Goal: Information Seeking & Learning: Learn about a topic

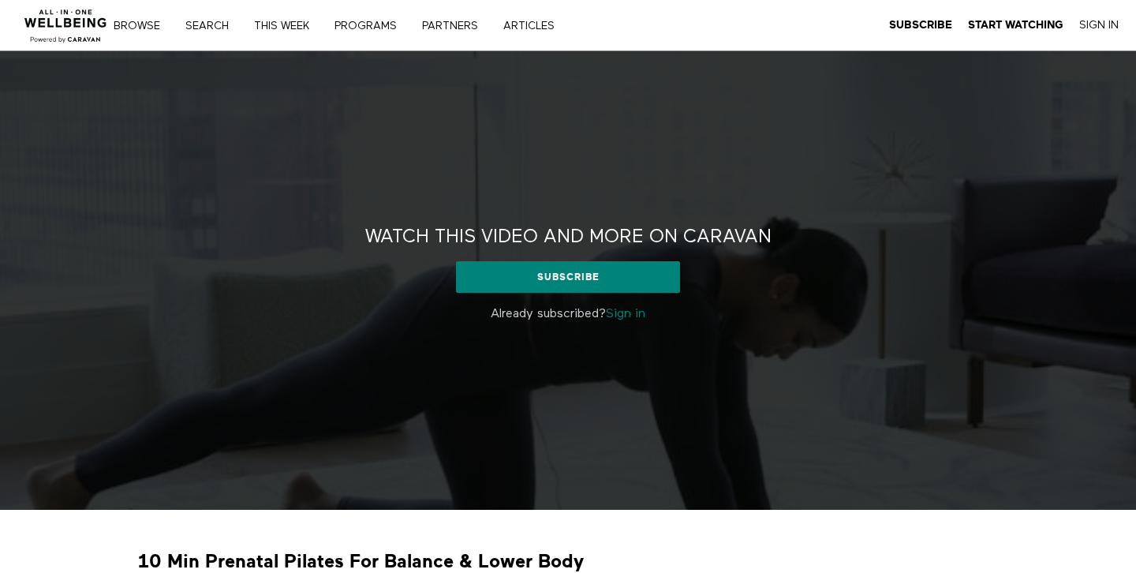
click at [1094, 28] on link "Sign In" at bounding box center [1098, 25] width 39 height 14
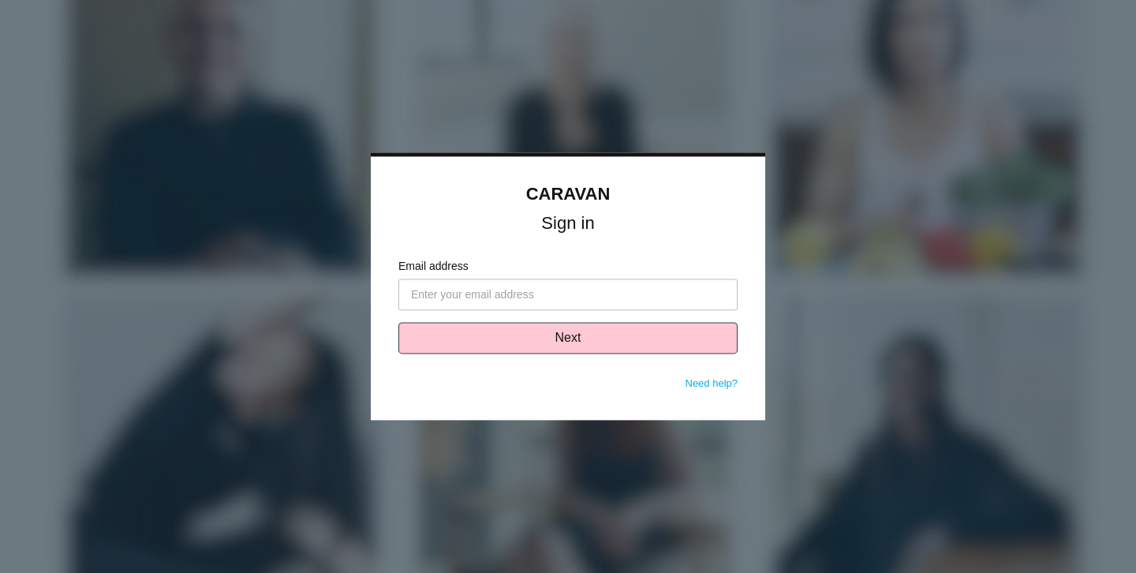
click at [527, 293] on input "Email address" at bounding box center [567, 295] width 339 height 32
click at [642, 218] on h1 "Sign in" at bounding box center [567, 224] width 339 height 14
click at [528, 297] on input "Email address" at bounding box center [567, 295] width 339 height 32
click at [551, 190] on link "CARAVAN" at bounding box center [568, 194] width 84 height 20
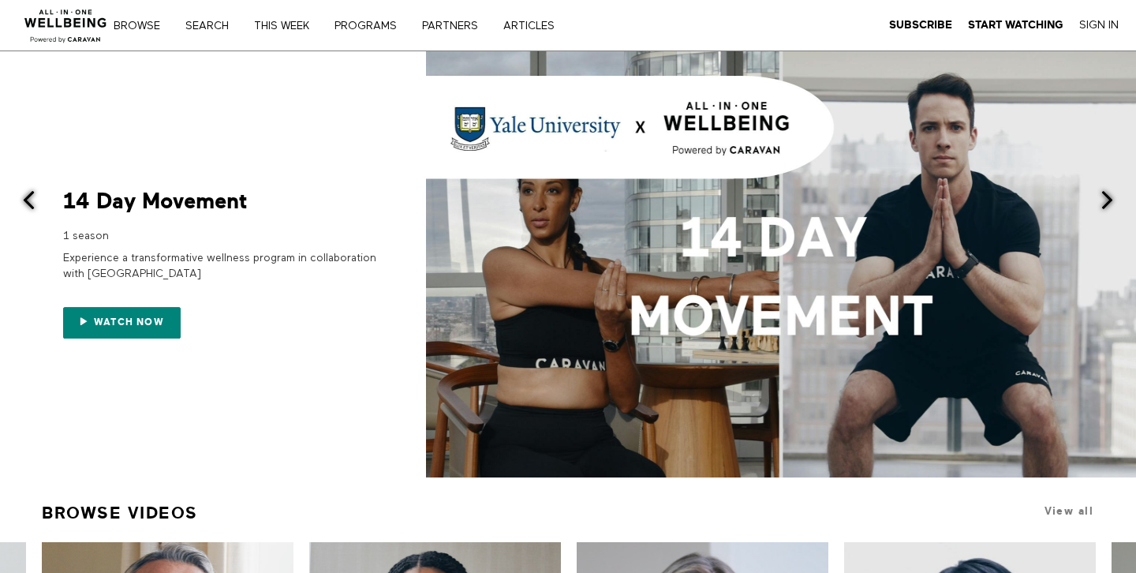
click at [1102, 25] on link "Sign In" at bounding box center [1098, 25] width 39 height 14
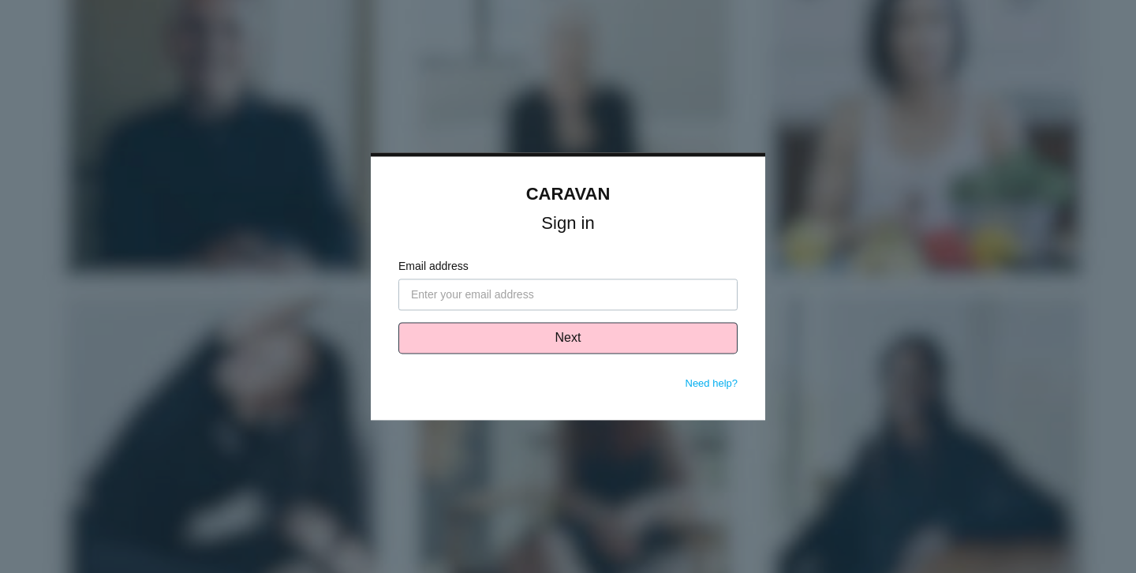
click at [511, 296] on input "Email address" at bounding box center [567, 295] width 339 height 32
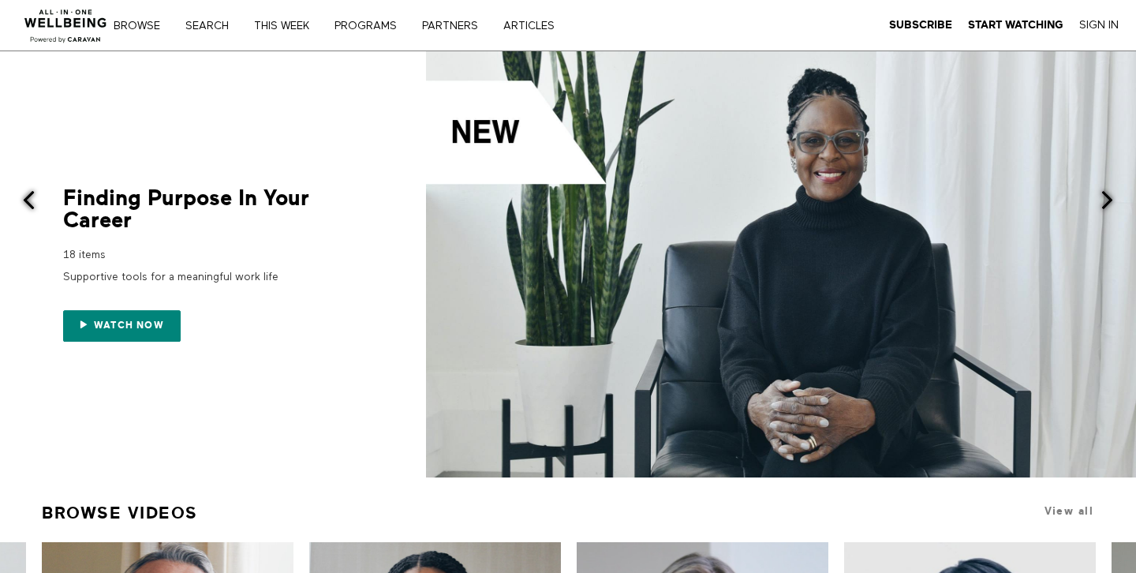
click at [300, 11] on div "Browse Search THIS WEEK PROGRAMS PARTNERS ARTICLES Subscribe Start Watching Sig…" at bounding box center [390, 25] width 781 height 51
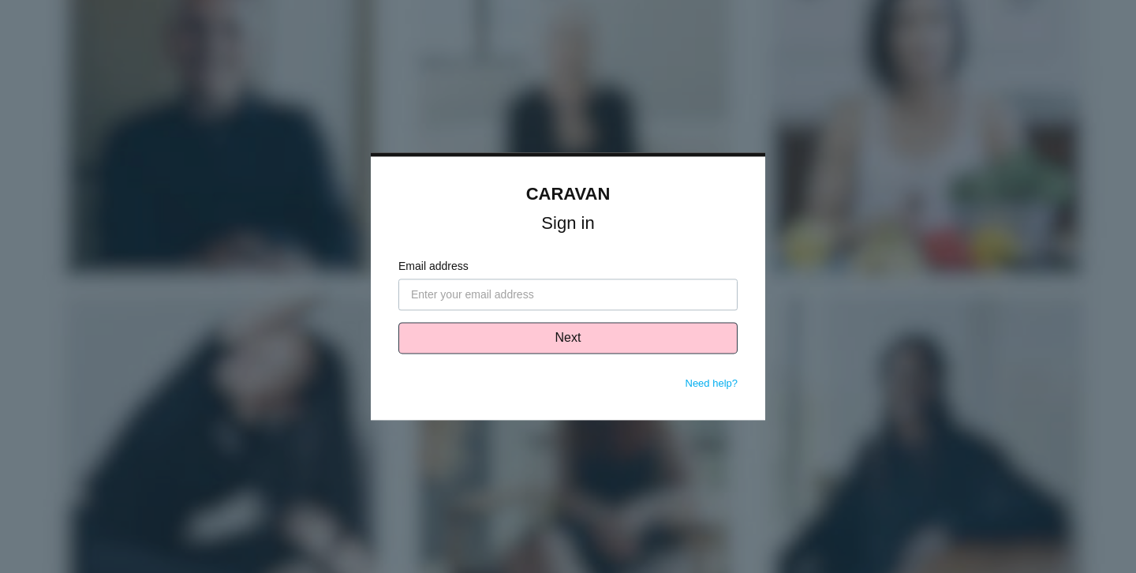
click at [507, 297] on input "Email address" at bounding box center [567, 295] width 339 height 32
click at [483, 301] on input "Email address" at bounding box center [567, 295] width 339 height 32
type input "info@caravanwellness.com"
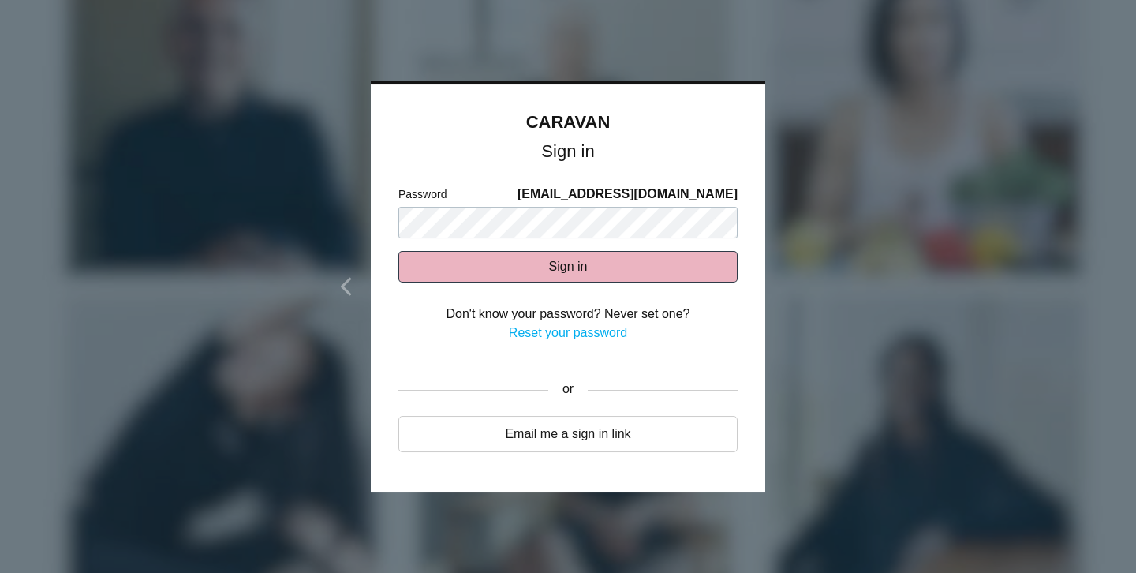
click at [597, 268] on button "Sign in" at bounding box center [567, 267] width 339 height 32
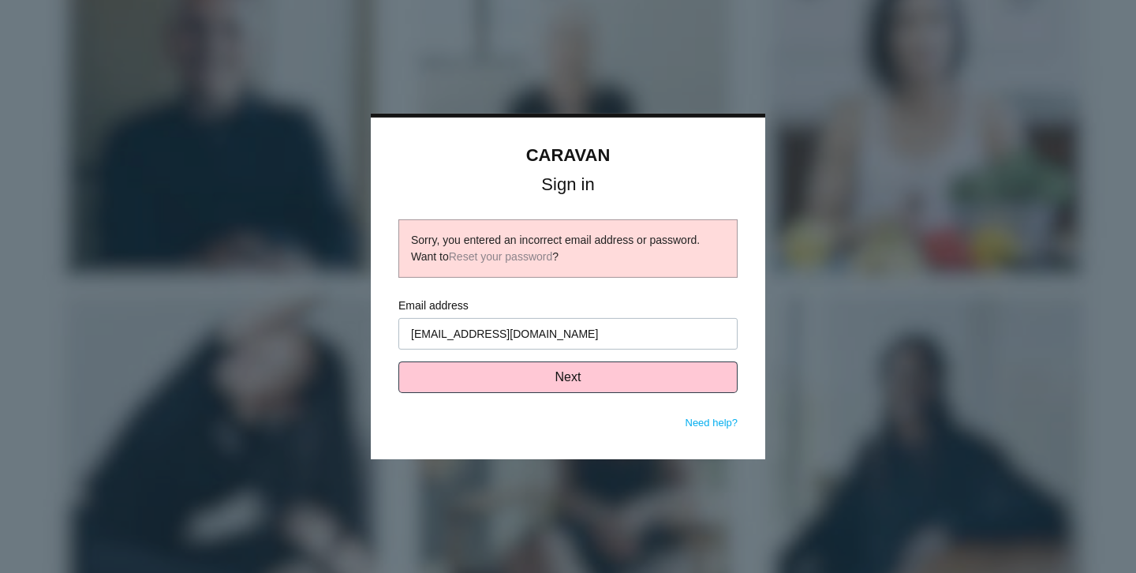
click at [620, 239] on div "Sorry, you entered an incorrect email address or password. Want to Reset your p…" at bounding box center [568, 248] width 314 height 33
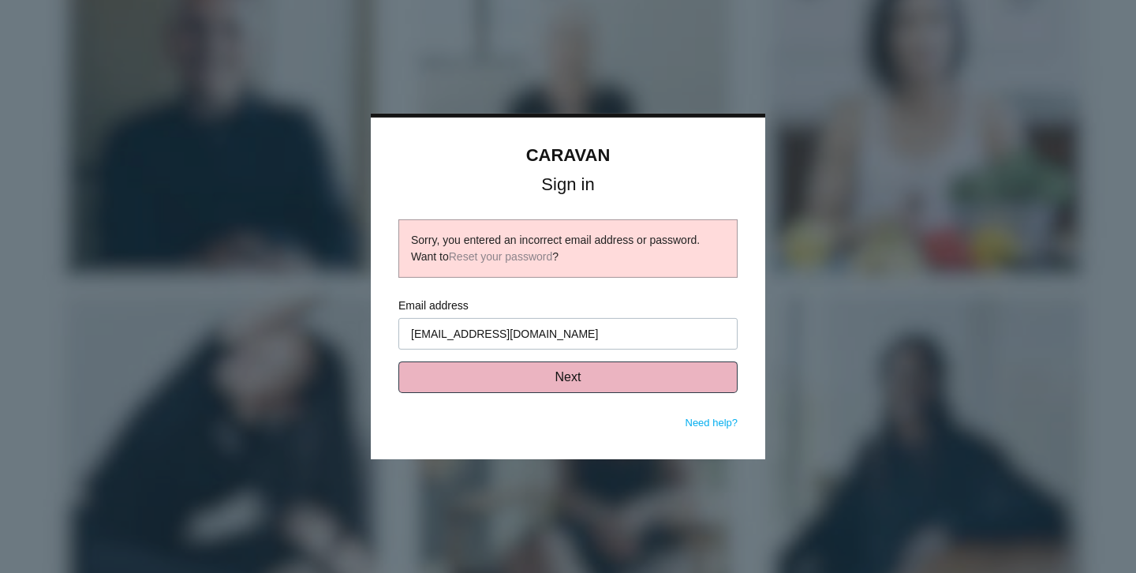
click at [548, 380] on button "Next" at bounding box center [567, 377] width 339 height 32
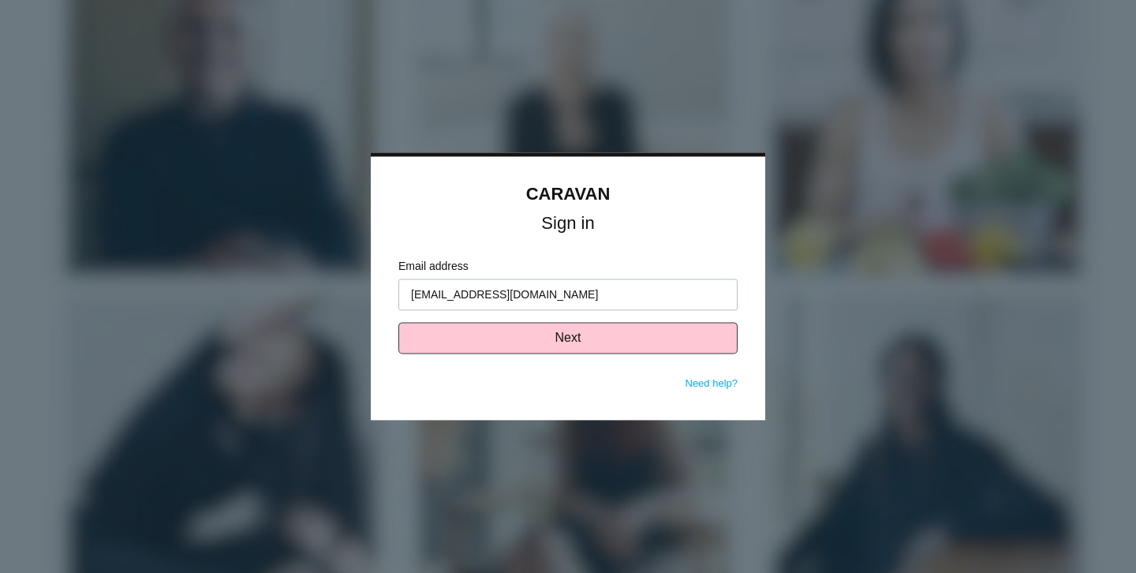
click at [172, 180] on div at bounding box center [568, 286] width 1136 height 573
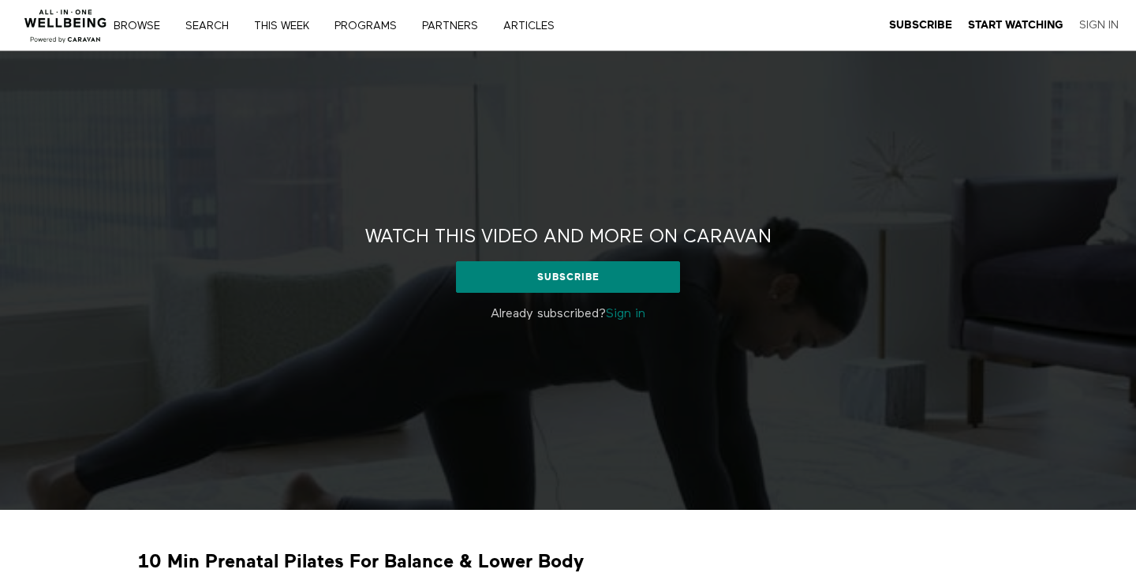
click at [1094, 24] on link "Sign In" at bounding box center [1098, 25] width 39 height 14
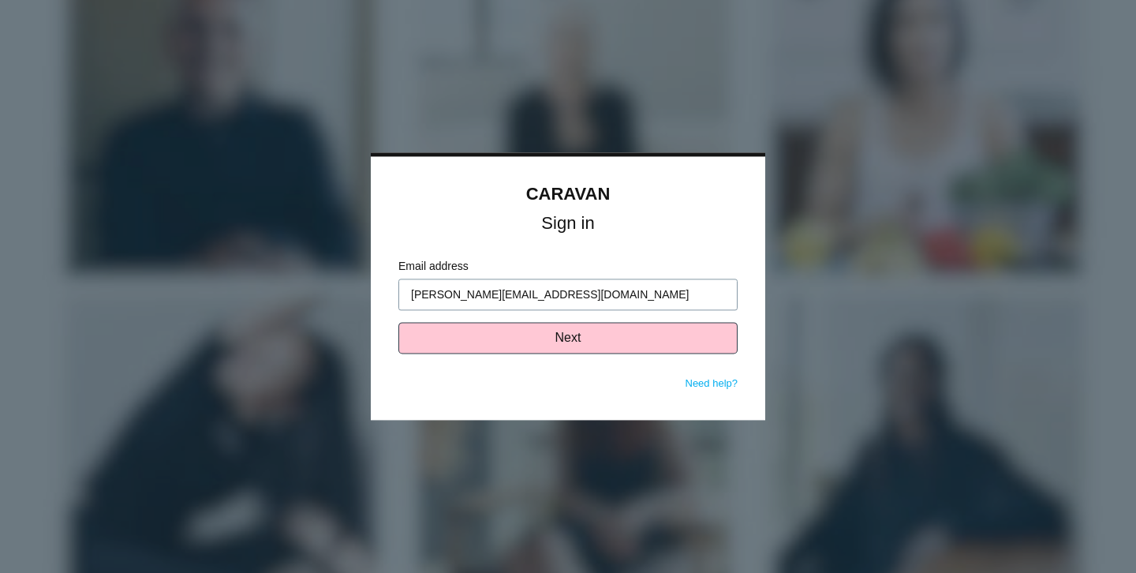
type input "[PERSON_NAME][EMAIL_ADDRESS][DOMAIN_NAME]"
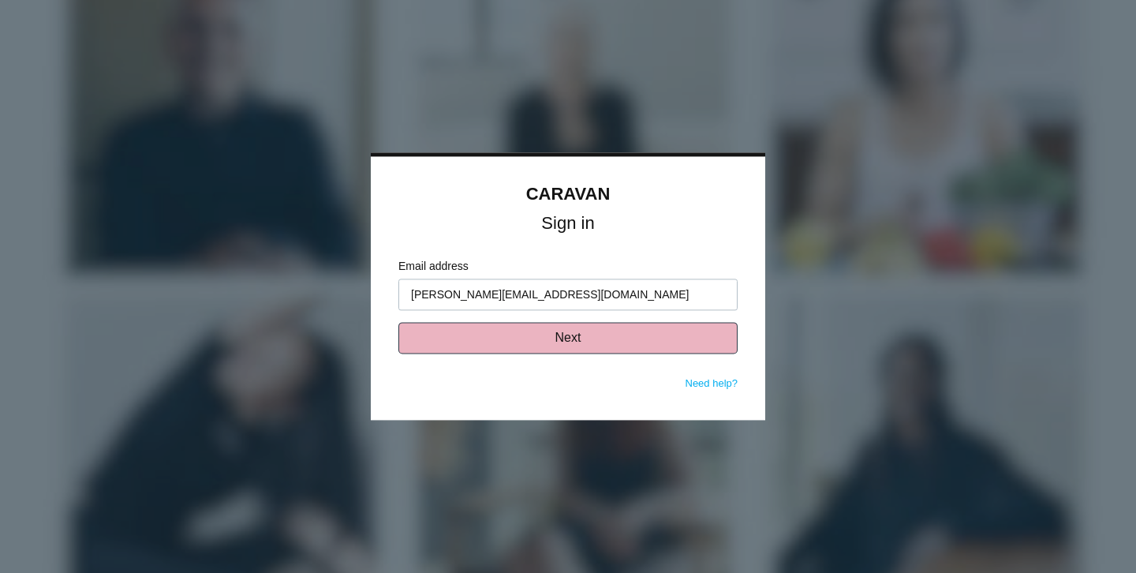
click at [550, 343] on button "Next" at bounding box center [567, 339] width 339 height 32
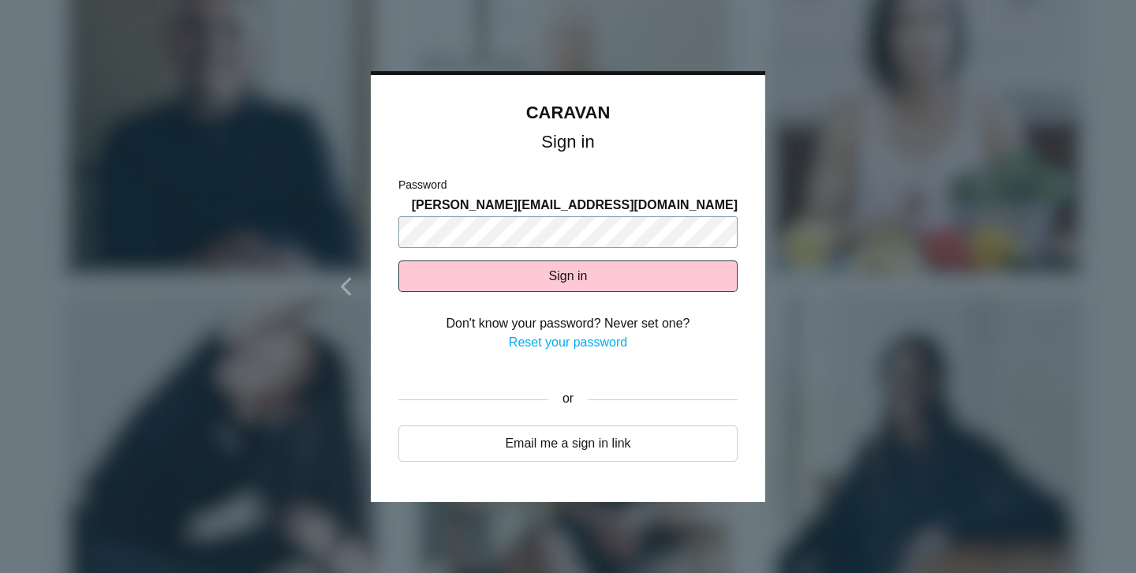
click at [398, 260] on button "Sign in" at bounding box center [567, 276] width 339 height 32
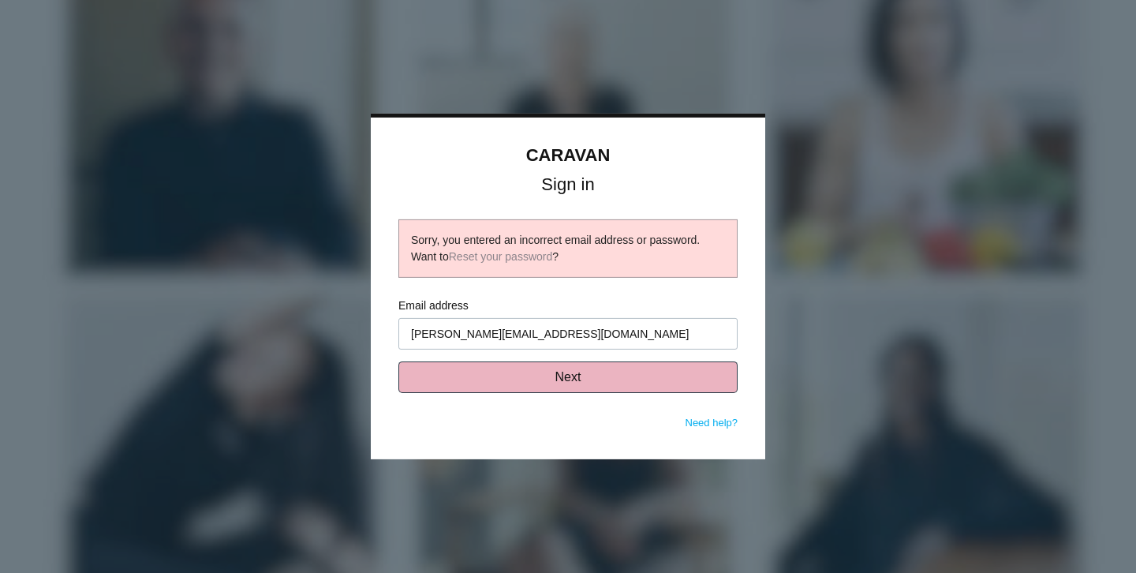
click at [520, 372] on button "Next" at bounding box center [567, 377] width 339 height 32
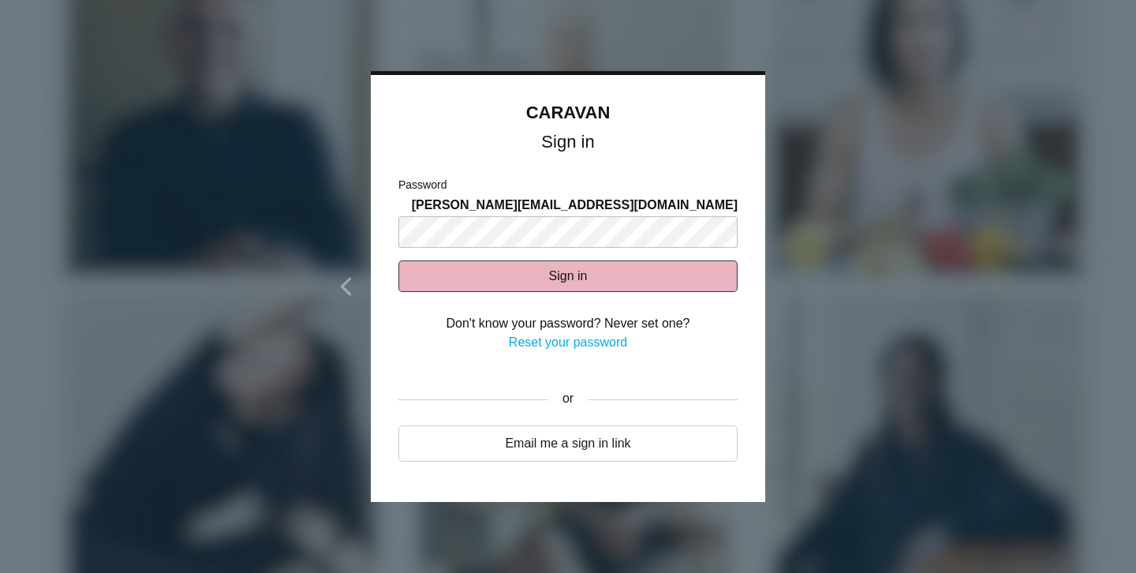
click at [488, 260] on button "Sign in" at bounding box center [567, 276] width 339 height 32
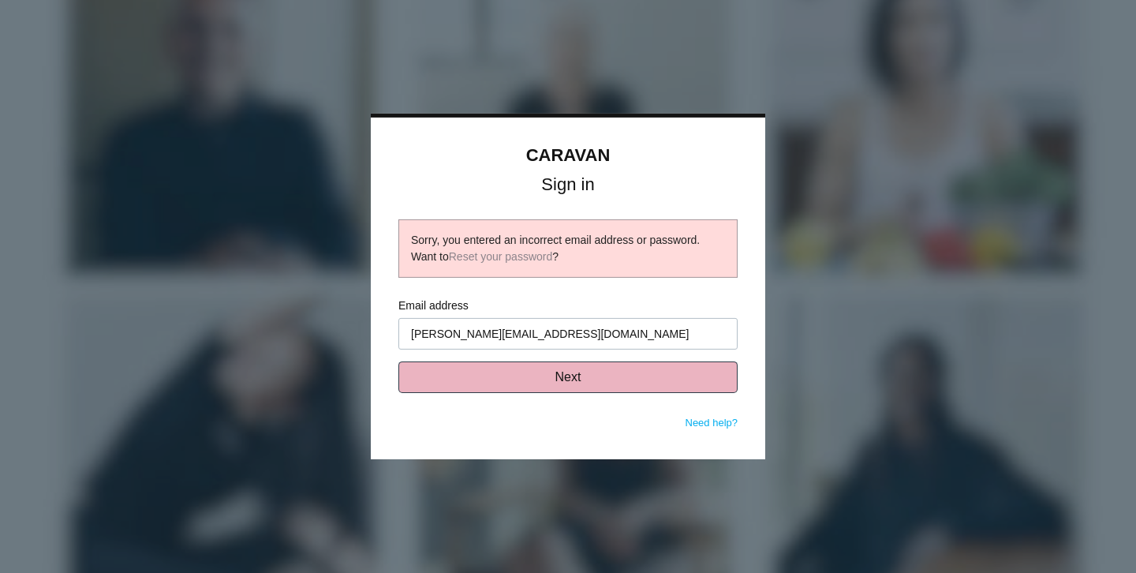
click at [630, 387] on button "Next" at bounding box center [567, 377] width 339 height 32
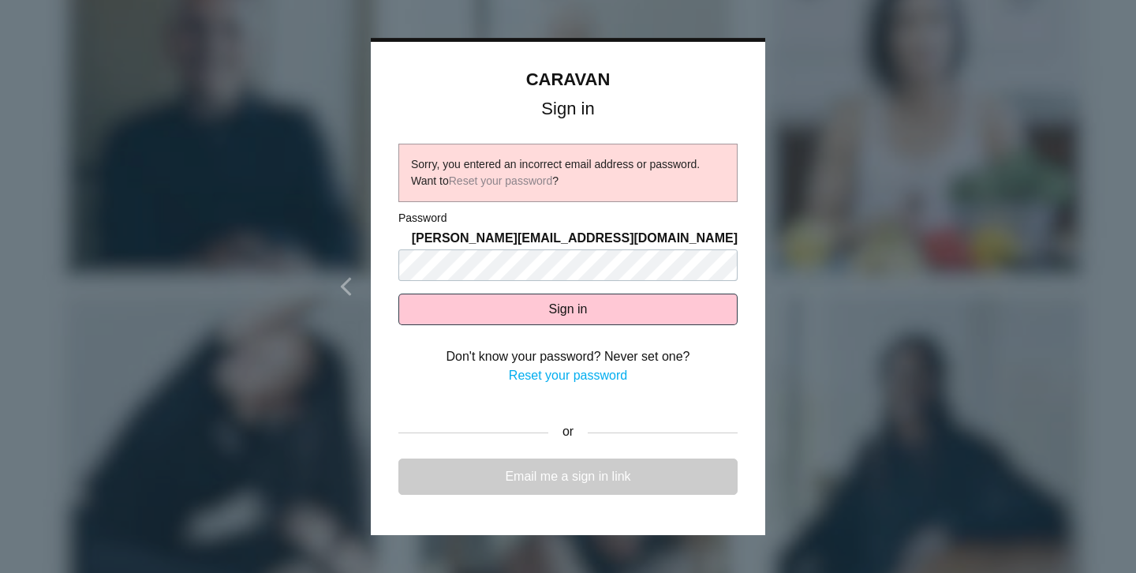
click at [550, 465] on link "Email me a sign in link" at bounding box center [567, 476] width 339 height 36
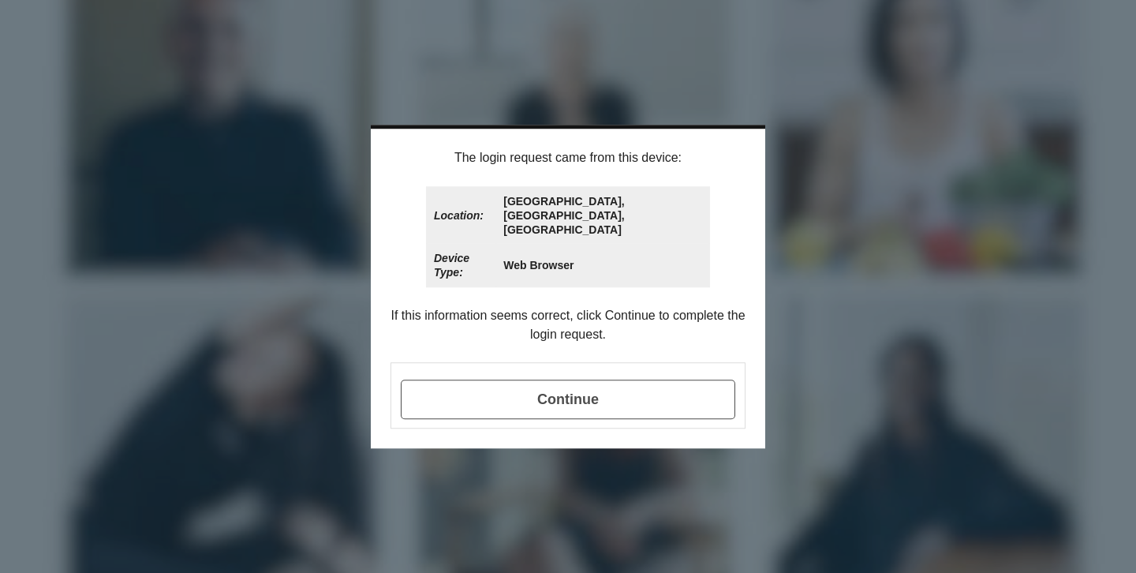
click at [613, 380] on span "Continue" at bounding box center [568, 399] width 335 height 39
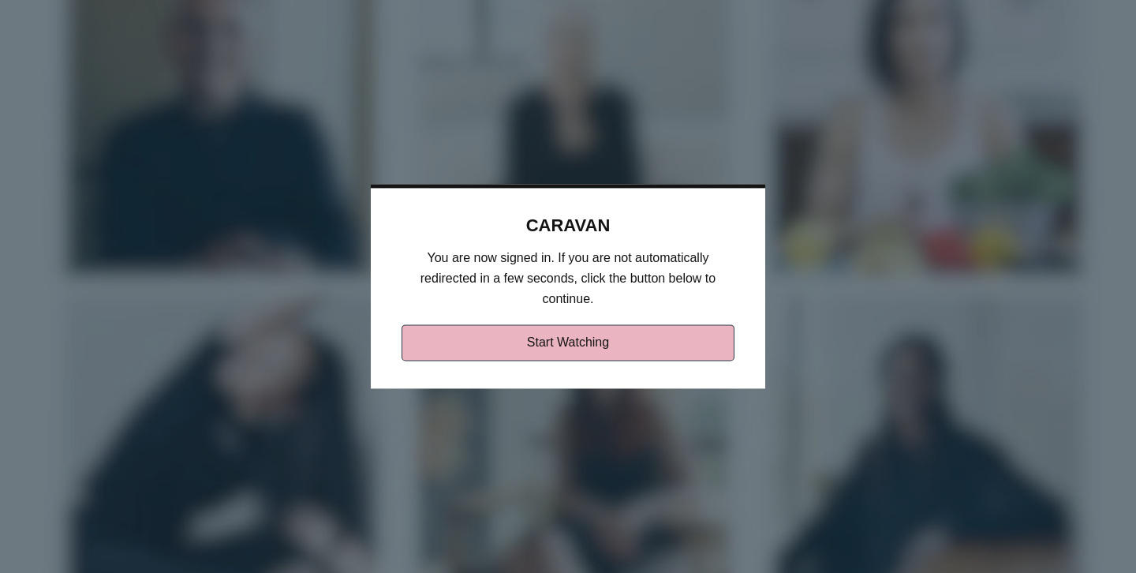
click at [600, 348] on link "Start Watching" at bounding box center [569, 343] width 334 height 36
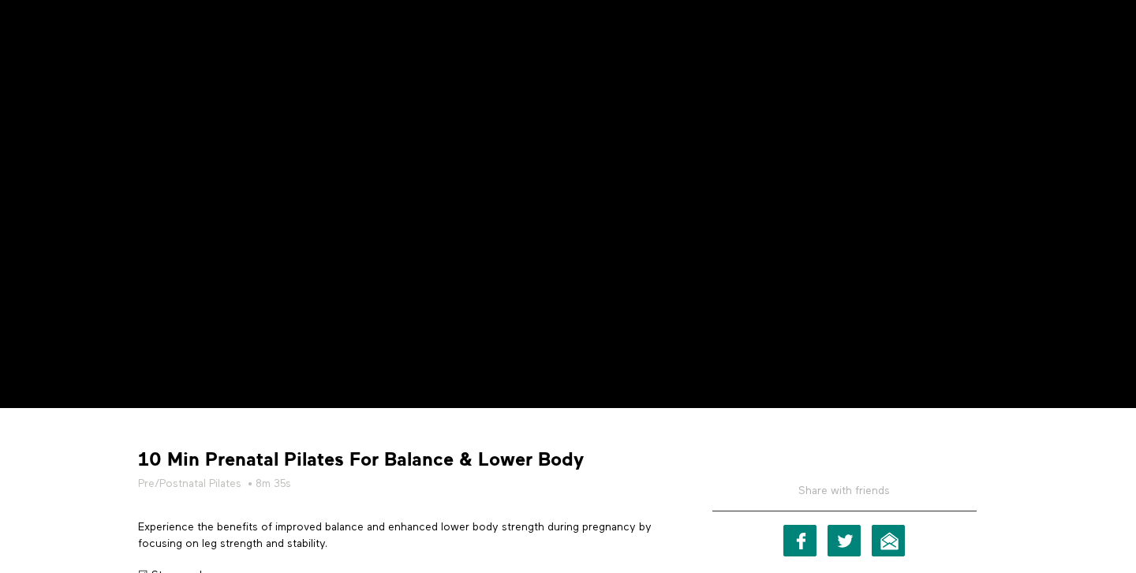
scroll to position [274, 0]
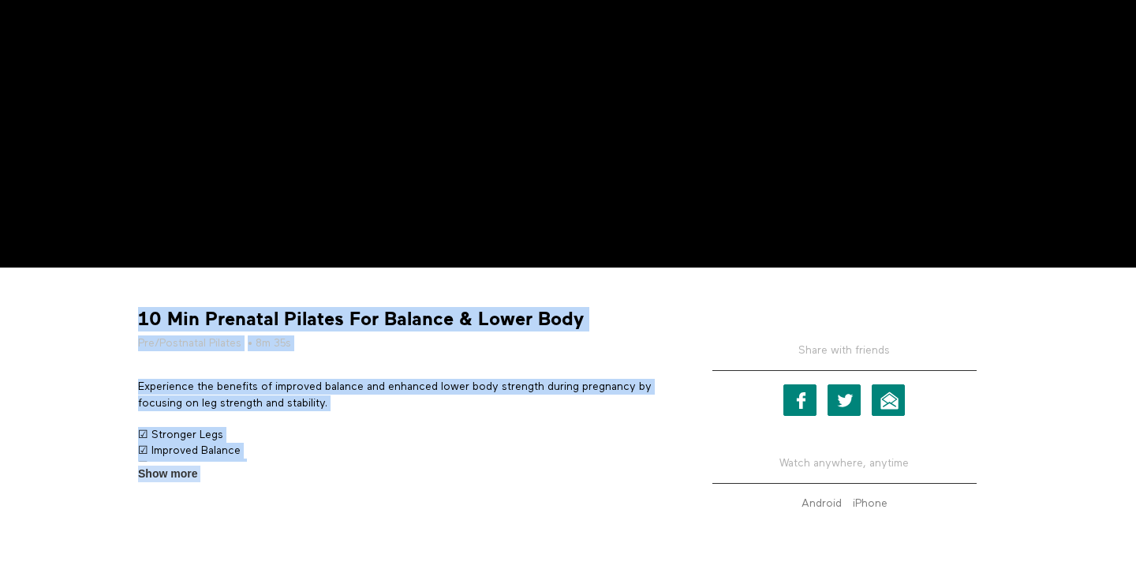
drag, startPoint x: 137, startPoint y: 319, endPoint x: 720, endPoint y: 320, distance: 582.3
click at [720, 321] on div "10 Min Prenatal Pilates For Balance & Lower Body Pre/Postnatal Pilates • 8m 35s…" at bounding box center [568, 407] width 884 height 256
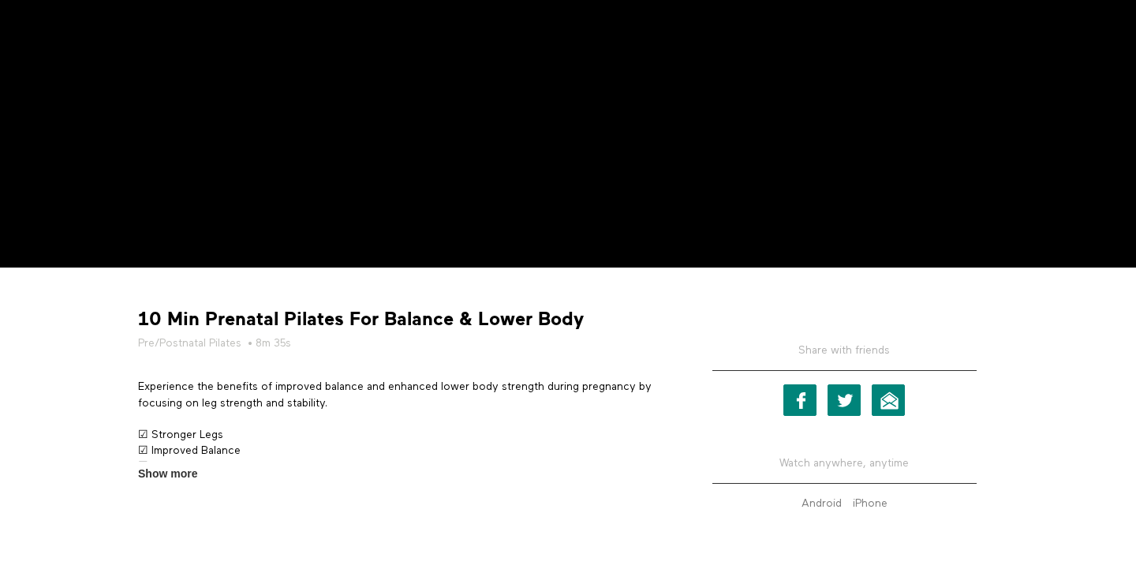
click at [574, 320] on strong "10 Min Prenatal Pilates For Balance & Lower Body" at bounding box center [361, 319] width 446 height 24
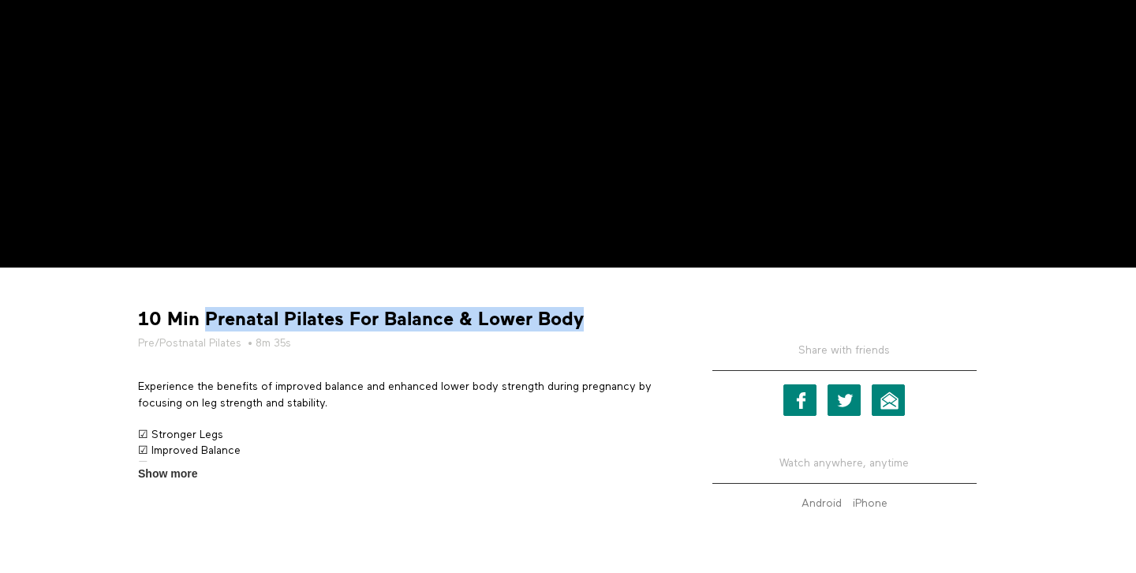
drag, startPoint x: 580, startPoint y: 320, endPoint x: 209, endPoint y: 321, distance: 370.9
click at [209, 321] on div "10 Min Prenatal Pilates For Balance & Lower Body Pre/Postnatal Pilates • 8m 35s" at bounding box center [403, 329] width 541 height 44
copy strong "Prenatal Pilates For Balance & Lower Body"
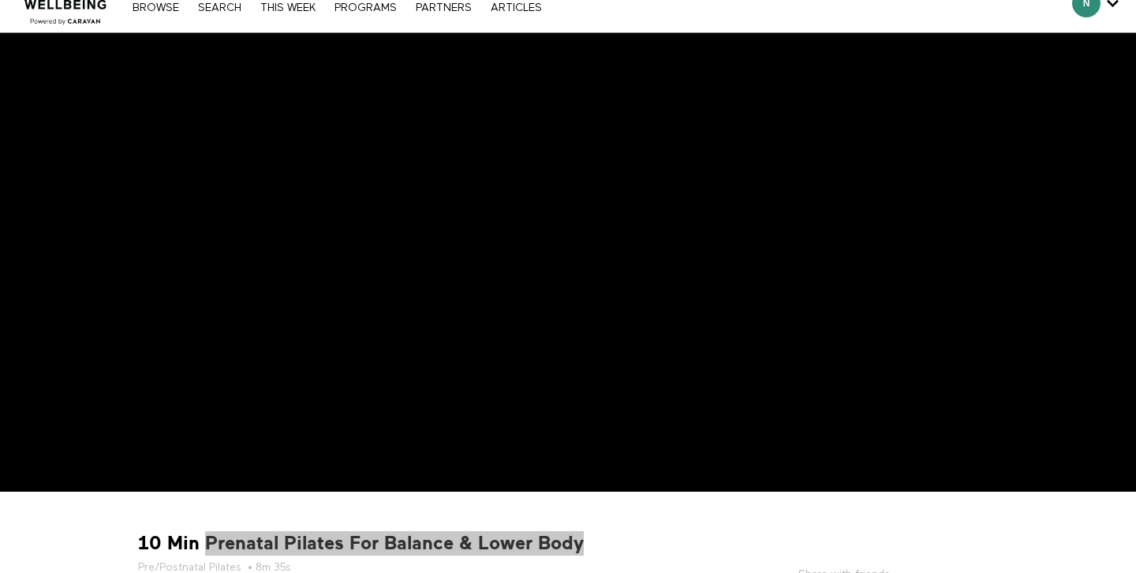
scroll to position [37, 0]
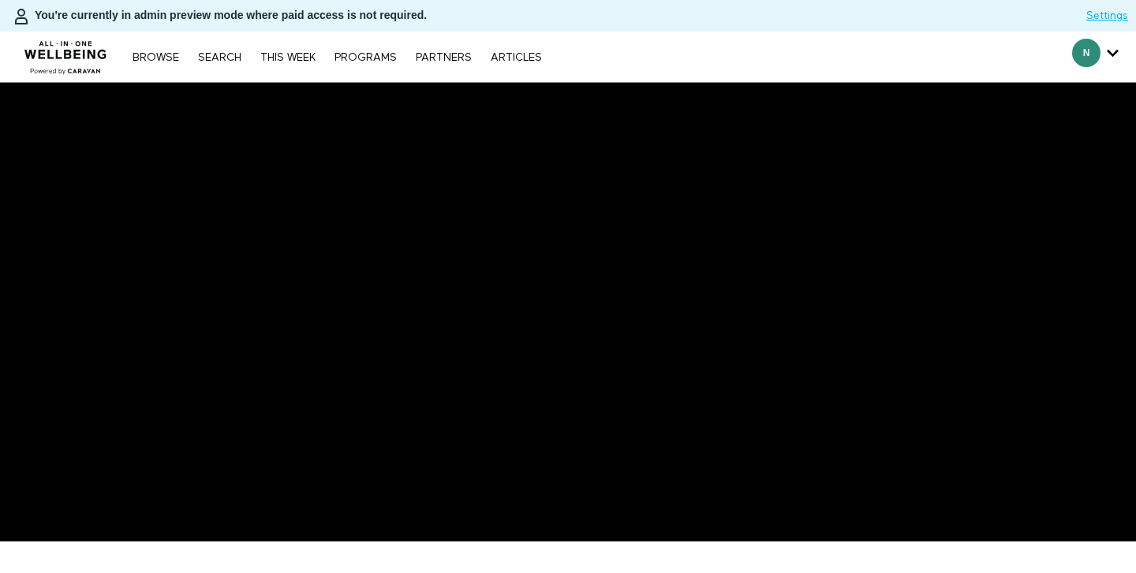
scroll to position [46, 0]
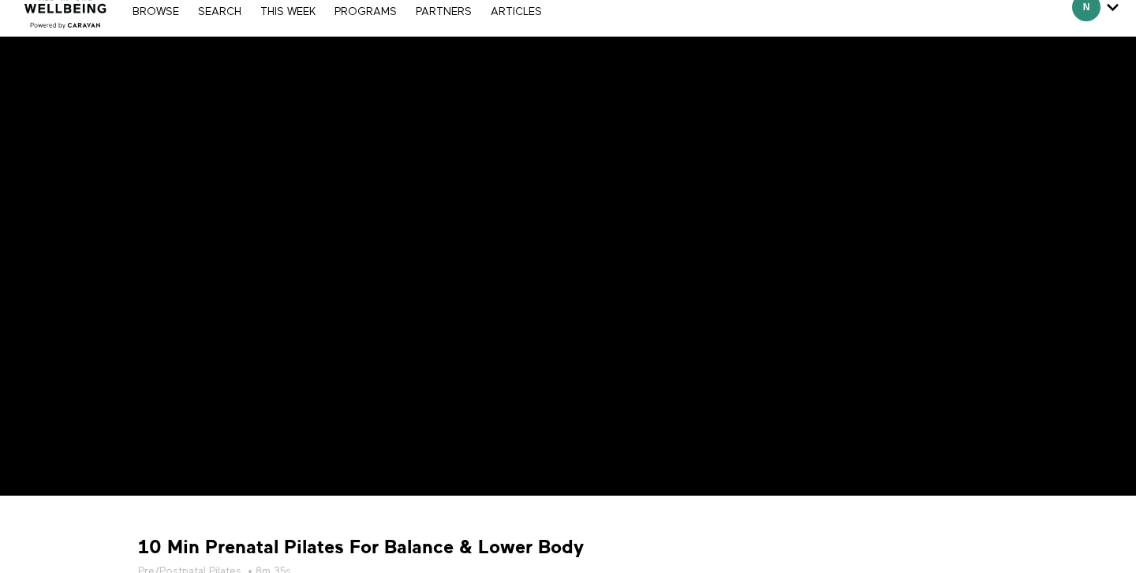
click at [769, 522] on div at bounding box center [845, 519] width 320 height 24
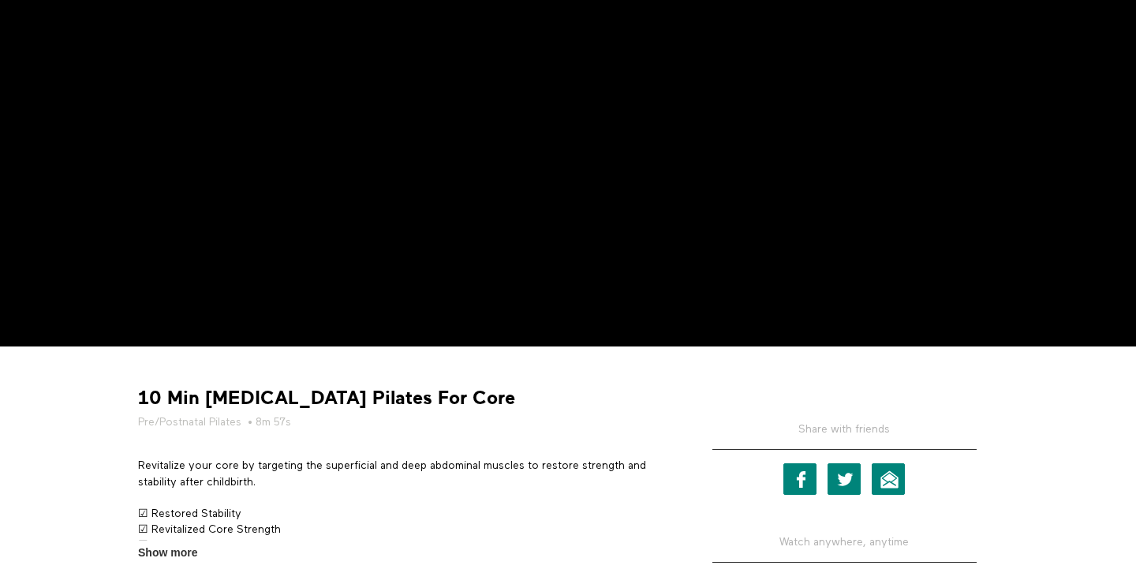
scroll to position [414, 0]
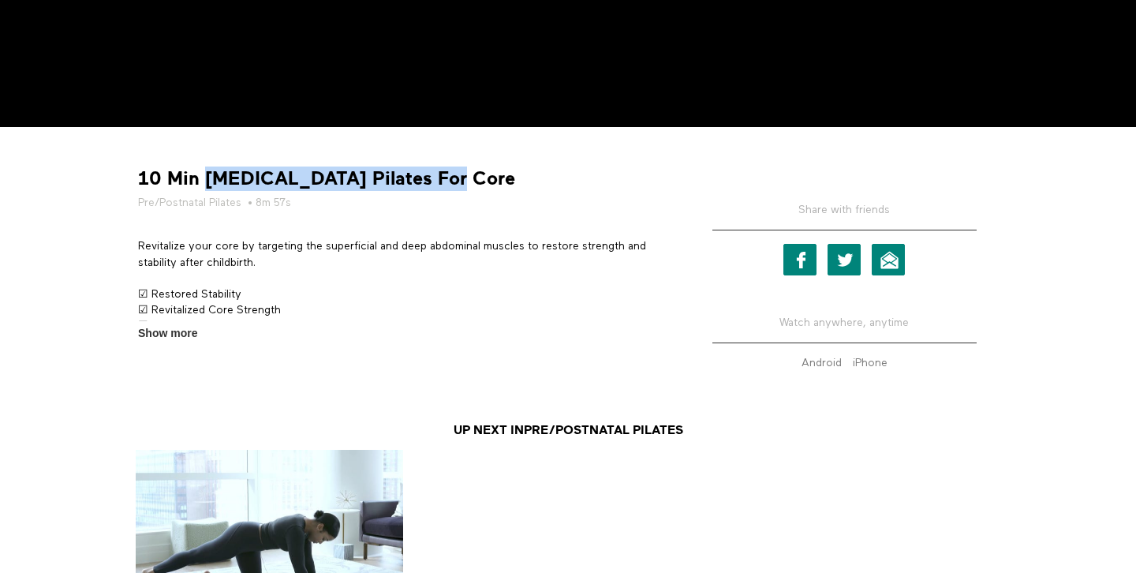
drag, startPoint x: 449, startPoint y: 179, endPoint x: 207, endPoint y: 178, distance: 242.3
click at [207, 178] on div "10 Min Postnatal Pilates For Core Pre/Postnatal Pilates • 8m 57s" at bounding box center [403, 188] width 541 height 44
copy strong "Postnatal Pilates For Core"
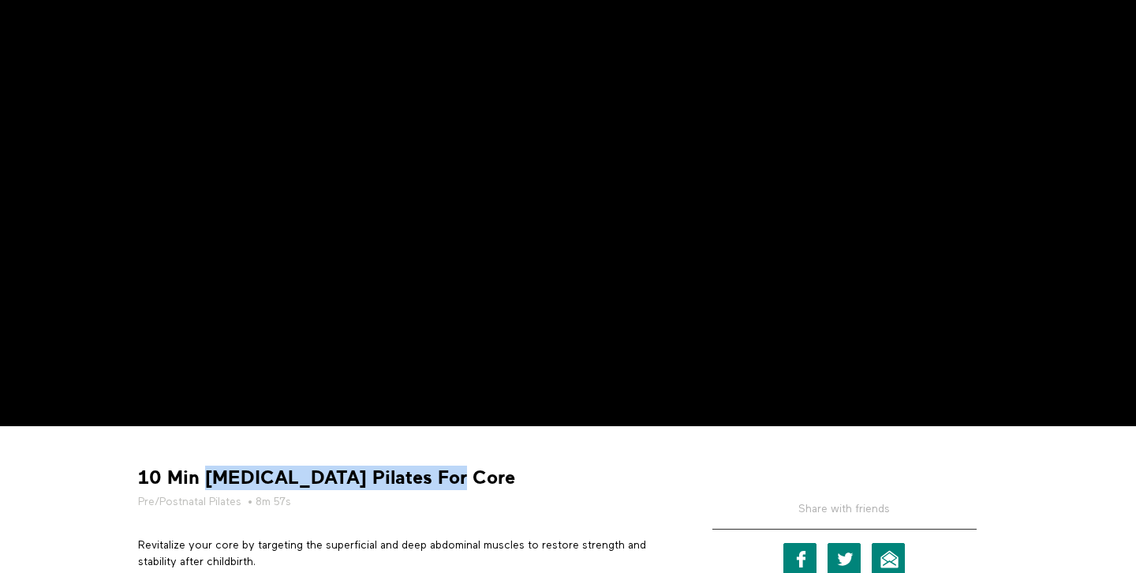
scroll to position [59, 0]
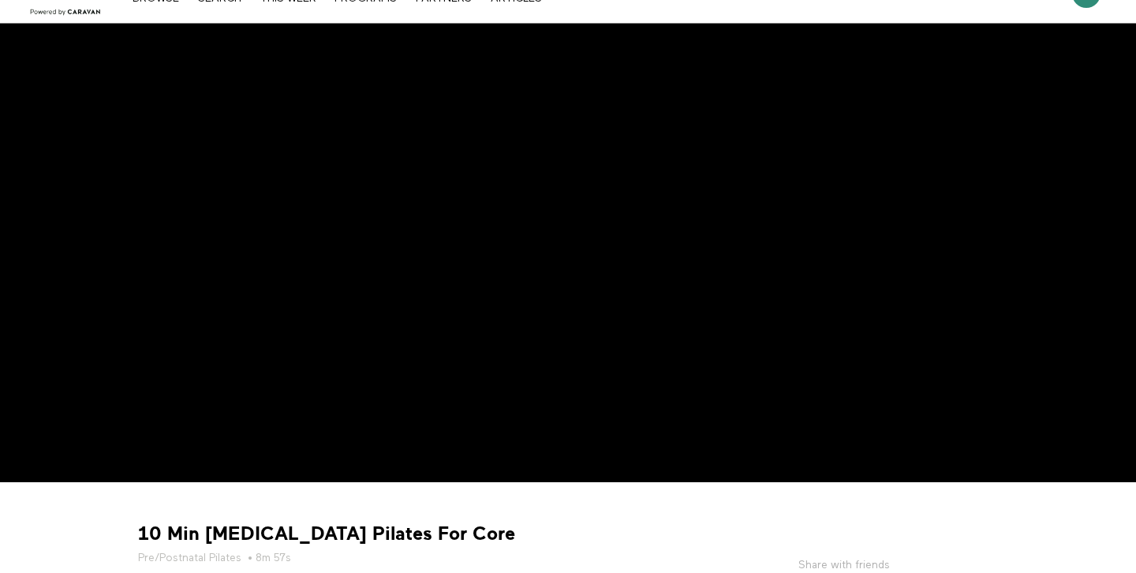
click at [477, 523] on div "10 Min Postnatal Pilates For Core Pre/Postnatal Pilates • 8m 57s" at bounding box center [403, 544] width 541 height 44
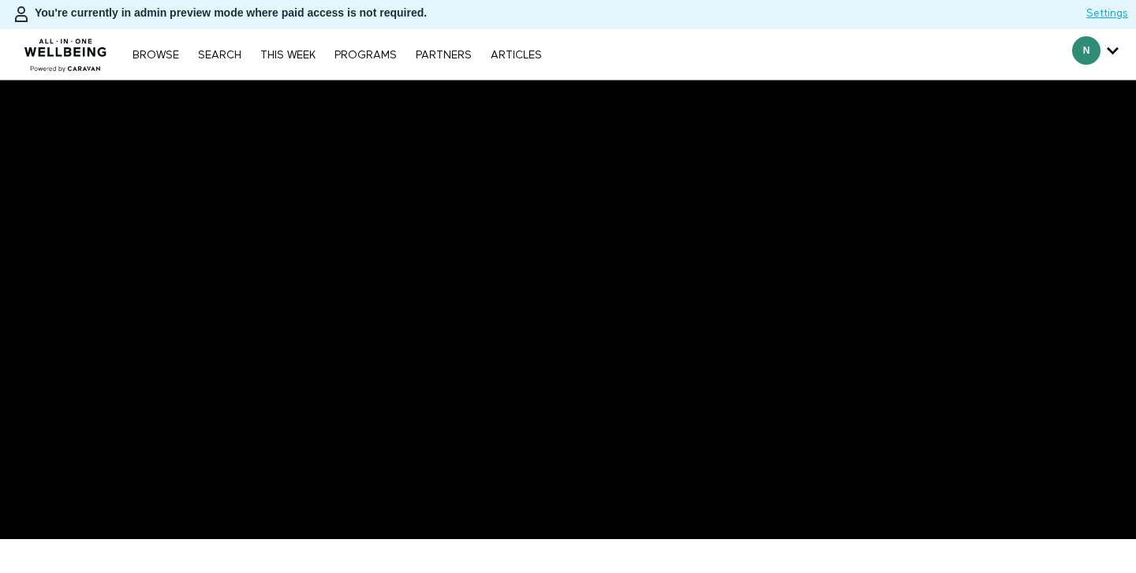
scroll to position [39, 0]
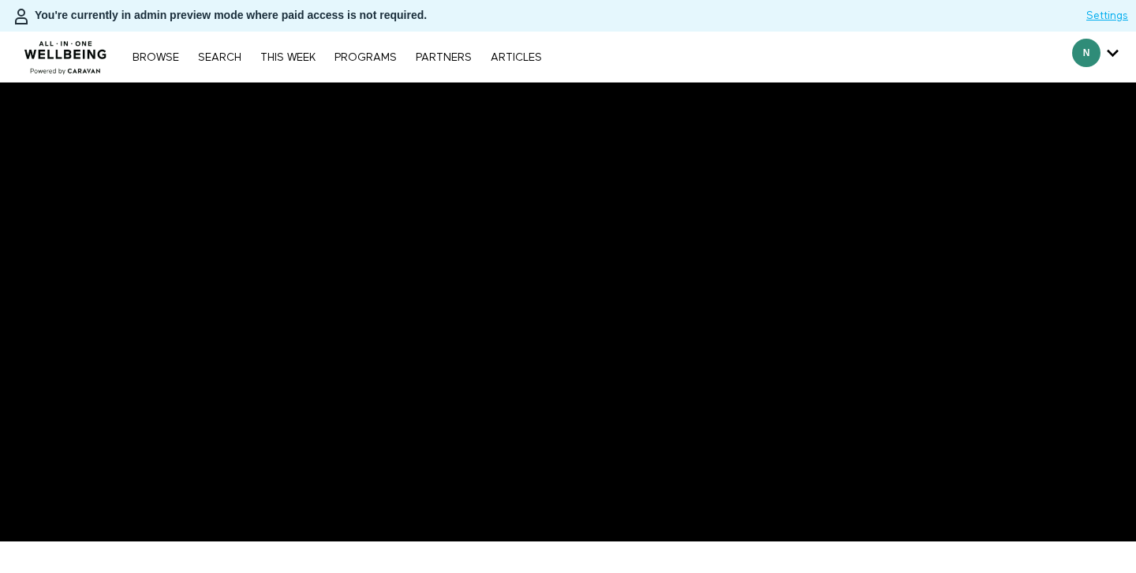
scroll to position [399, 0]
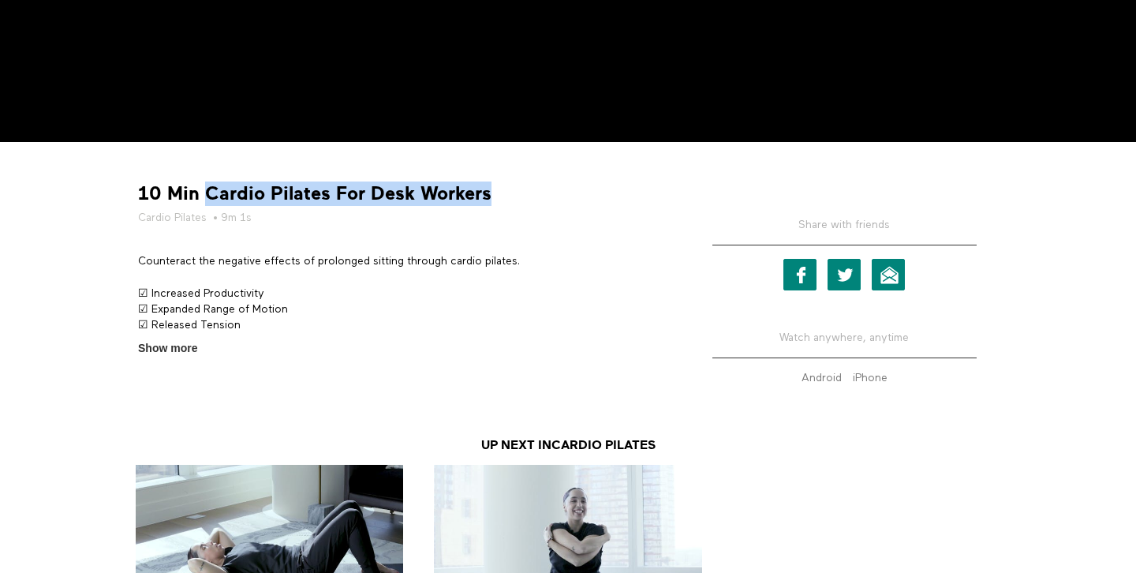
drag, startPoint x: 514, startPoint y: 192, endPoint x: 209, endPoint y: 189, distance: 305.4
click at [209, 189] on div "10 Min Cardio Pilates For Desk Workers Cardio Pilates • 9m 1s" at bounding box center [403, 203] width 541 height 44
copy strong "Cardio Pilates For Desk Workers"
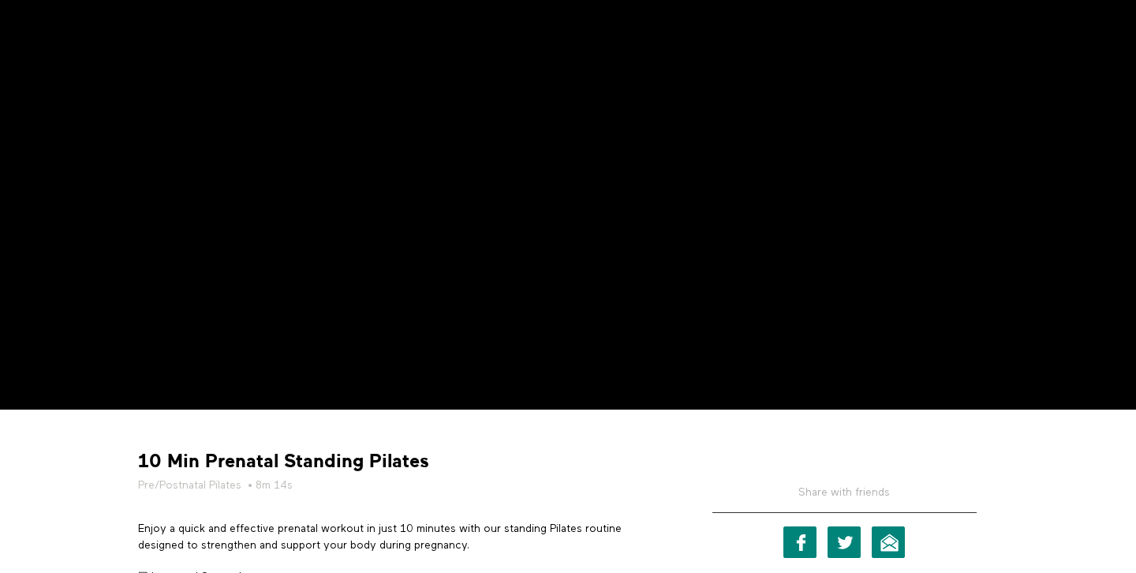
scroll to position [133, 0]
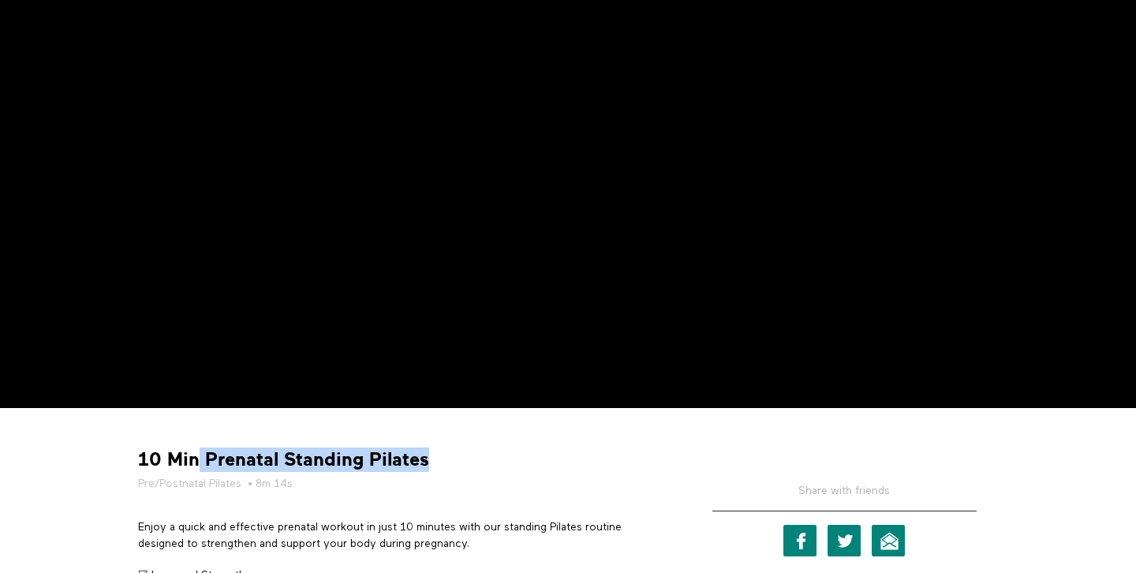
drag, startPoint x: 426, startPoint y: 460, endPoint x: 198, endPoint y: 457, distance: 228.1
click at [199, 457] on div "10 Min Prenatal Standing Pilates Pre/Postnatal Pilates • 8m 14s" at bounding box center [403, 469] width 541 height 44
click at [322, 466] on strong "10 Min Prenatal Standing Pilates" at bounding box center [283, 459] width 291 height 24
drag, startPoint x: 432, startPoint y: 462, endPoint x: 205, endPoint y: 461, distance: 227.3
click at [205, 462] on div "10 Min Prenatal Standing Pilates Pre/Postnatal Pilates • 8m 14s" at bounding box center [403, 469] width 541 height 44
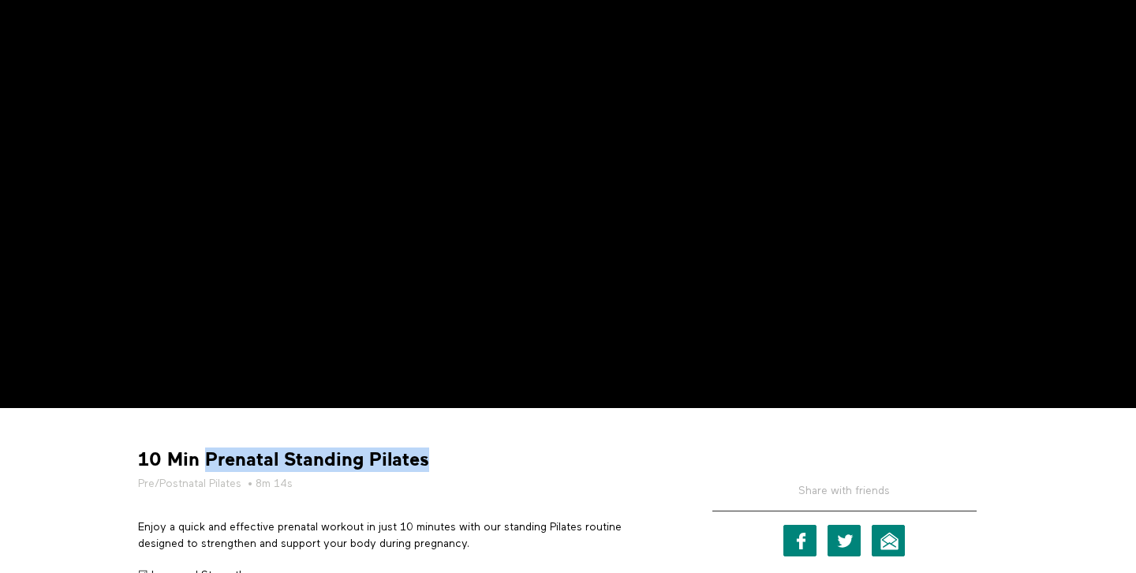
copy strong "Prenatal Standing Pilates"
click at [496, 436] on div "10 Min Prenatal Standing Pilates Pre/Postnatal Pilates • 8m 14s Enjoy a quick a…" at bounding box center [402, 521] width 552 height 203
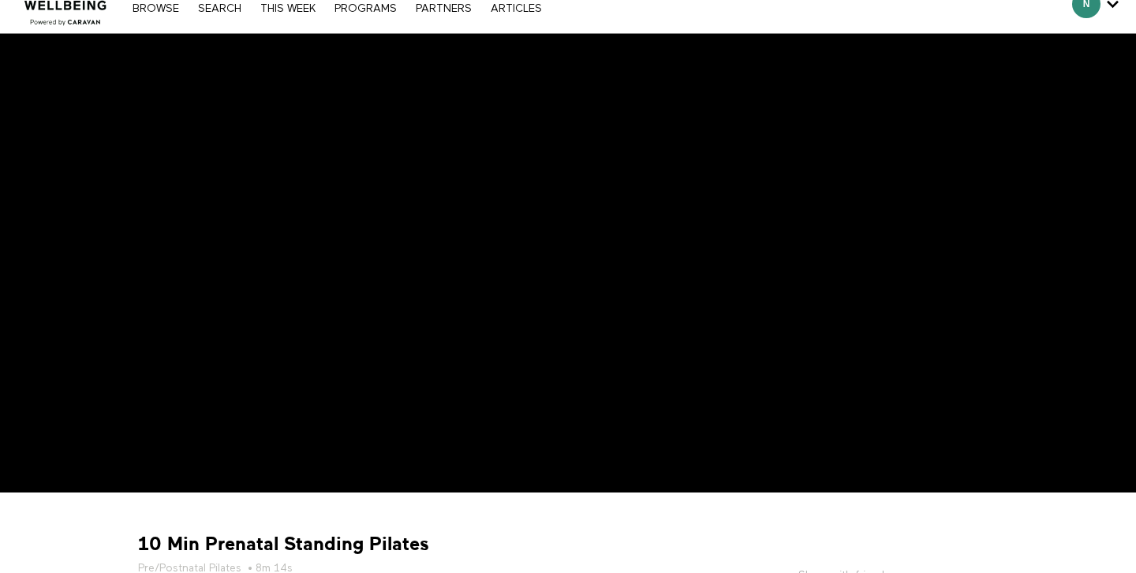
scroll to position [48, 0]
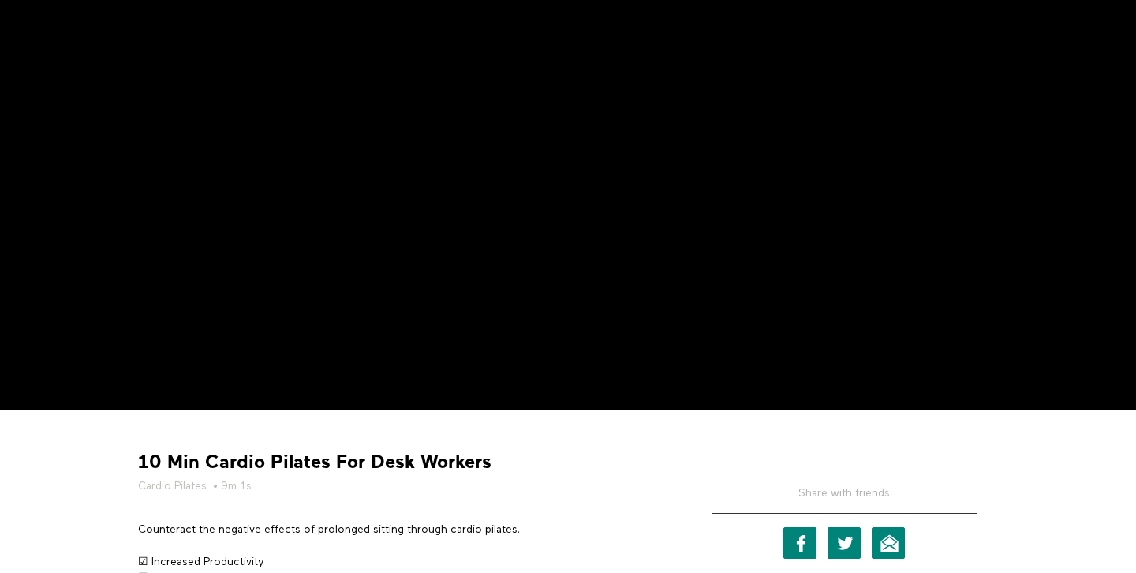
scroll to position [132, 0]
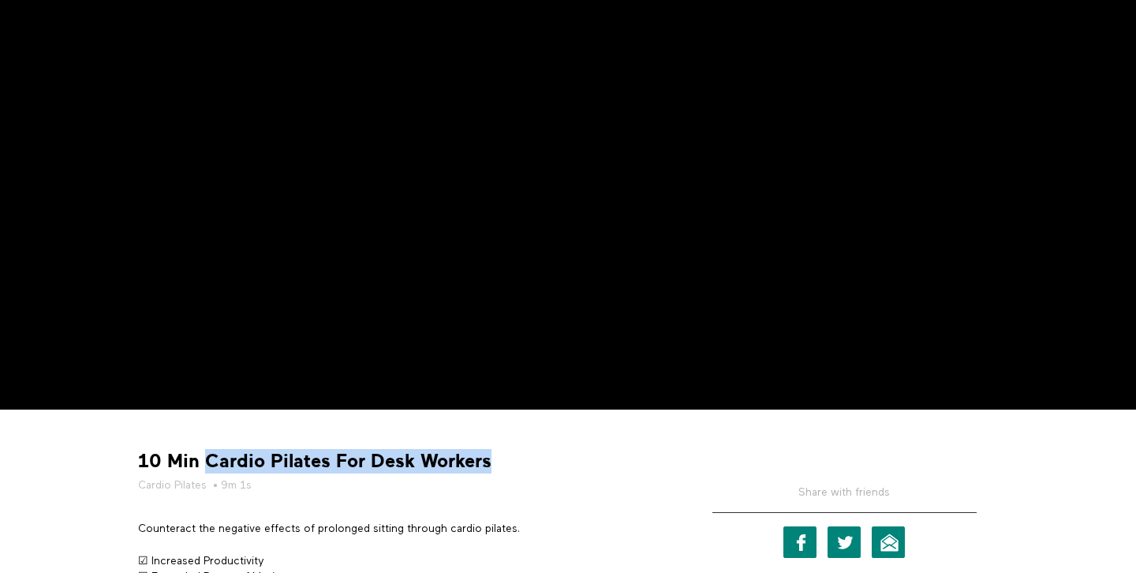
drag, startPoint x: 207, startPoint y: 459, endPoint x: 534, endPoint y: 459, distance: 327.5
click at [534, 459] on div "10 Min Cardio Pilates For Desk Workers Cardio Pilates • 9m 1s" at bounding box center [403, 471] width 541 height 44
copy strong "Cardio Pilates For Desk Workers"
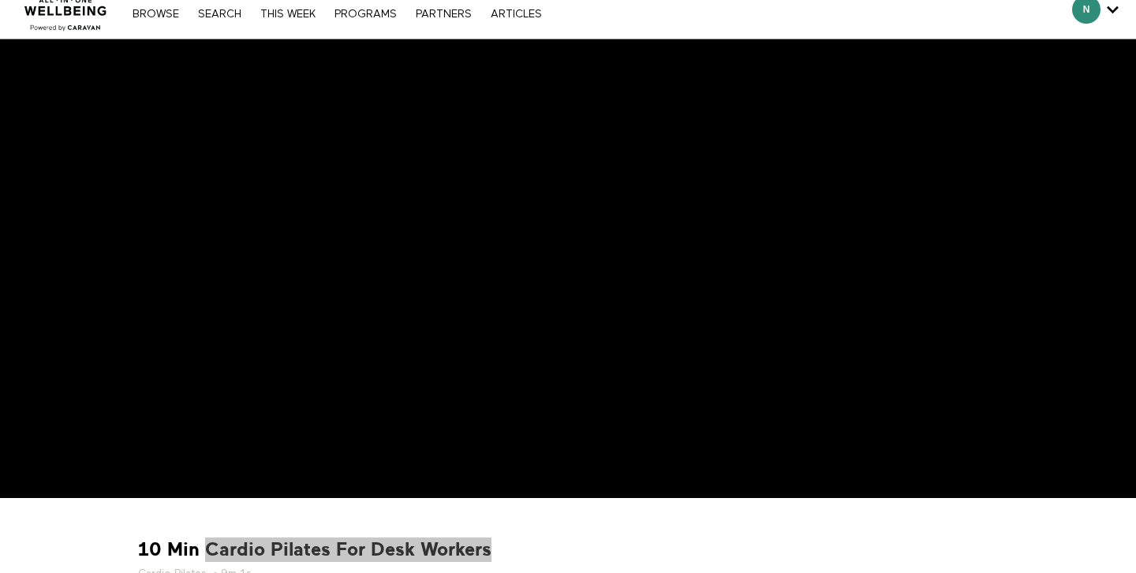
scroll to position [14, 0]
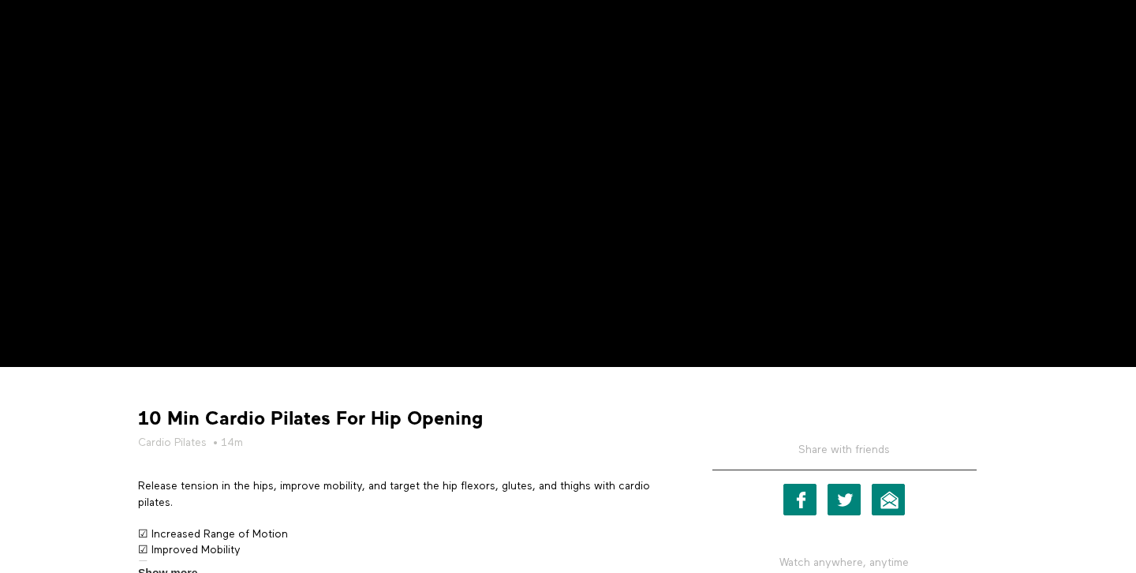
scroll to position [189, 0]
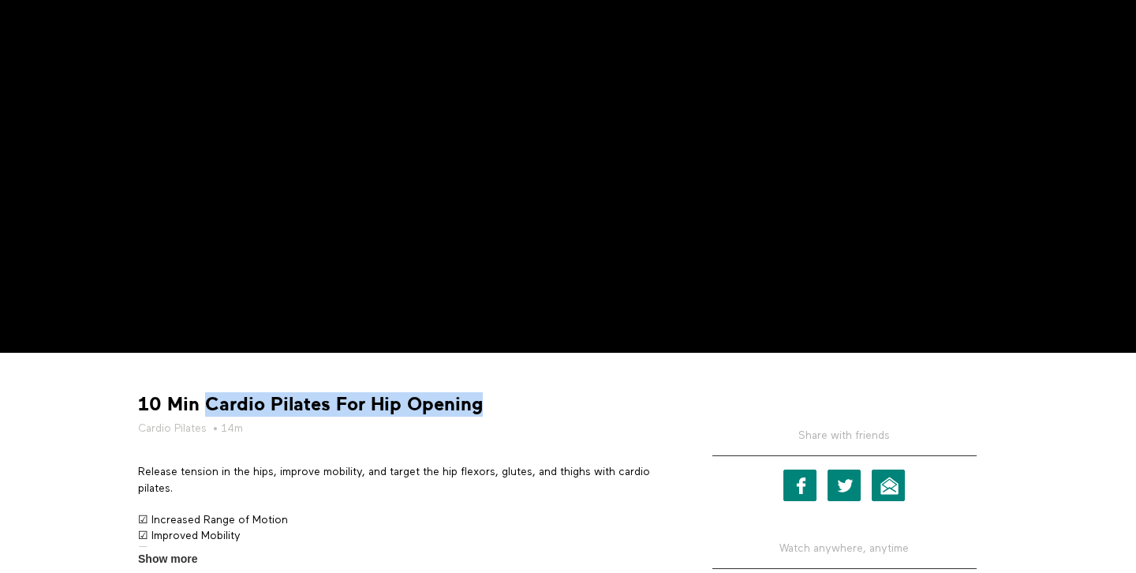
drag, startPoint x: 204, startPoint y: 406, endPoint x: 559, endPoint y: 405, distance: 354.3
click at [559, 406] on div "10 Min Cardio Pilates For Hip Opening Cardio Pilates • 14m" at bounding box center [403, 414] width 541 height 44
copy strong "Cardio Pilates For Hip Opening"
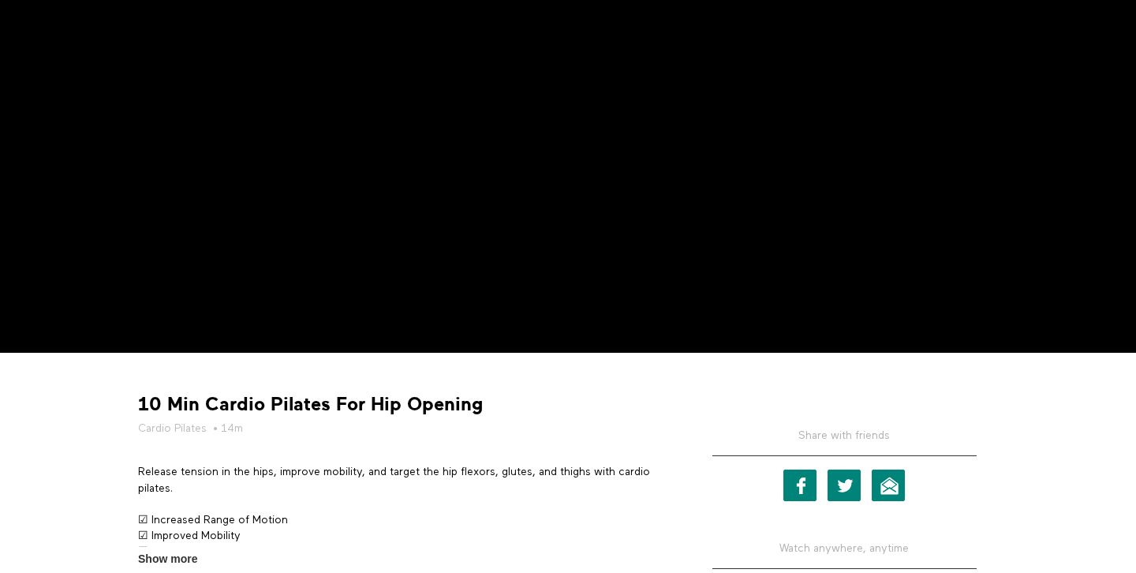
click at [316, 401] on strong "10 Min Cardio Pilates For Hip Opening" at bounding box center [310, 404] width 345 height 24
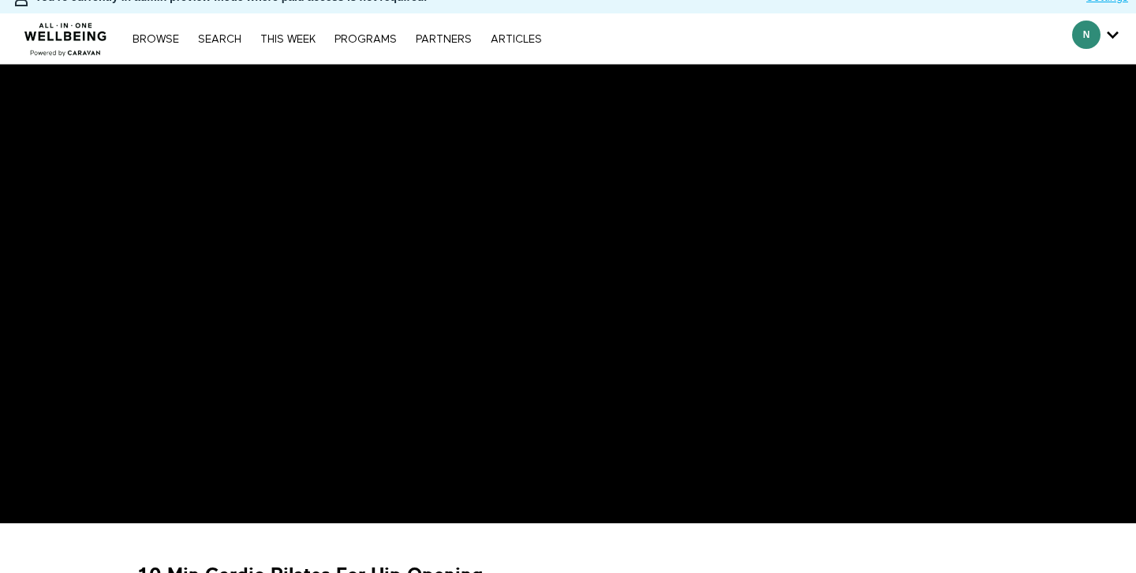
scroll to position [19, 0]
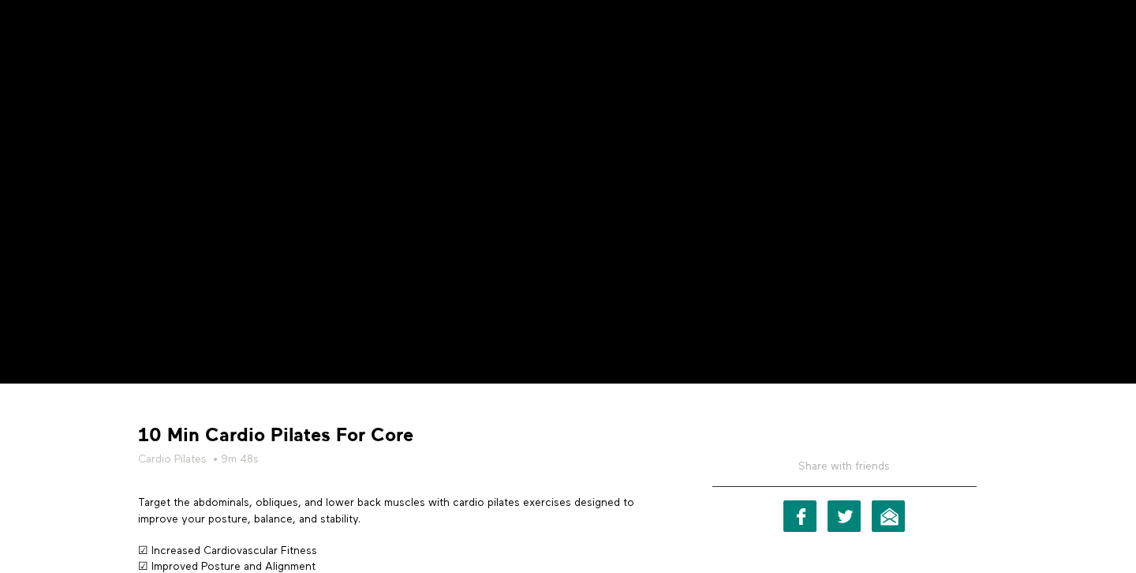
scroll to position [178, 0]
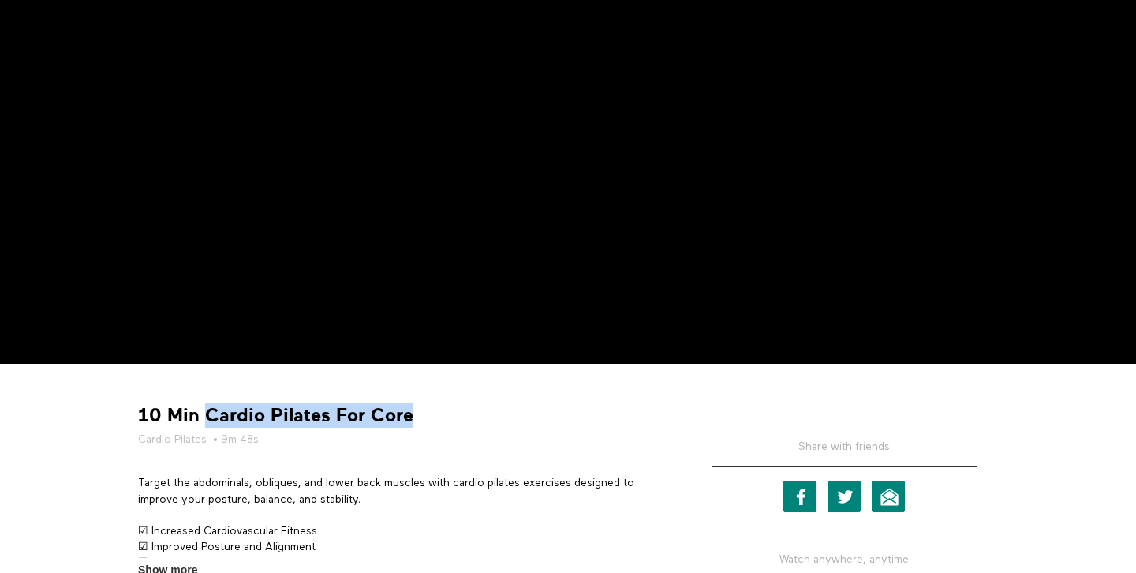
drag, startPoint x: 207, startPoint y: 415, endPoint x: 515, endPoint y: 412, distance: 308.5
click at [515, 413] on div "10 Min Cardio Pilates For Core Cardio Pilates • 9m 48s" at bounding box center [403, 425] width 541 height 44
copy strong "Cardio Pilates For Core"
click at [455, 458] on div "10 Min Cardio Pilates For Core Cardio Pilates • 9m 48s Target the abdominals, o…" at bounding box center [402, 477] width 552 height 203
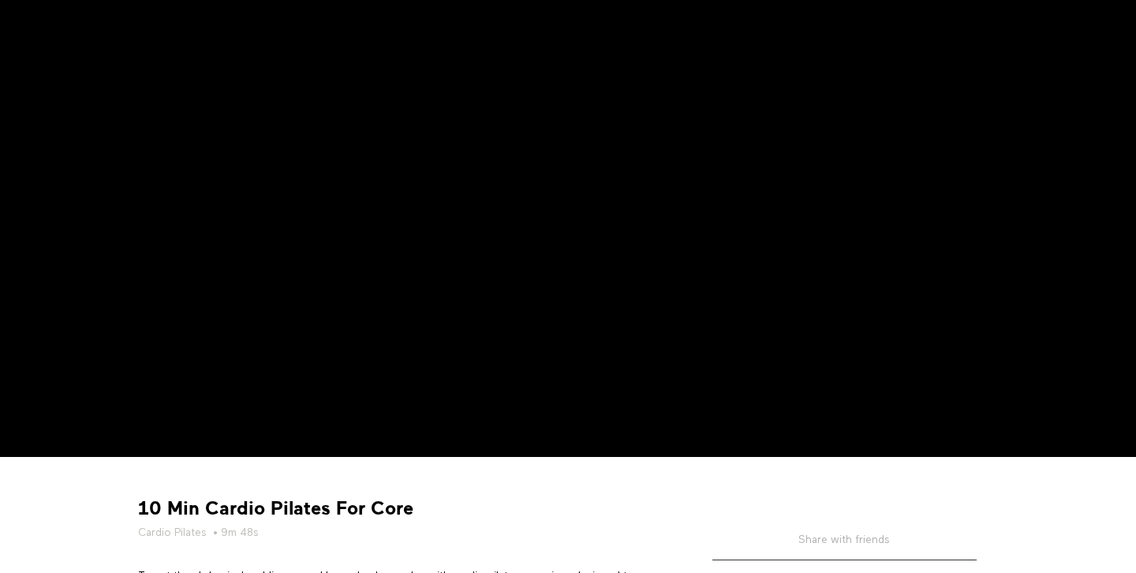
scroll to position [0, 0]
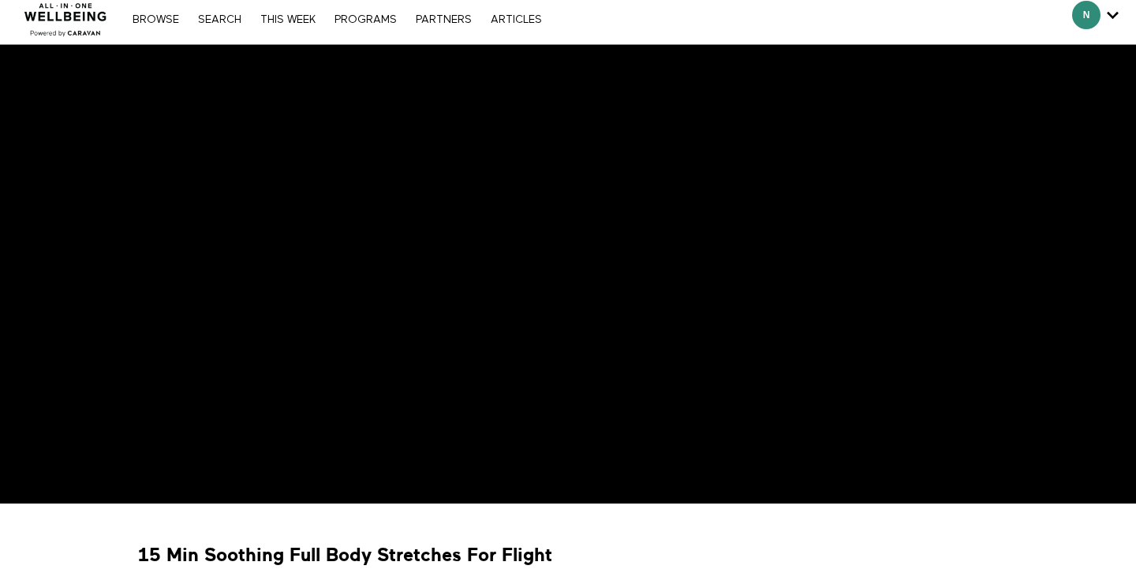
scroll to position [73, 0]
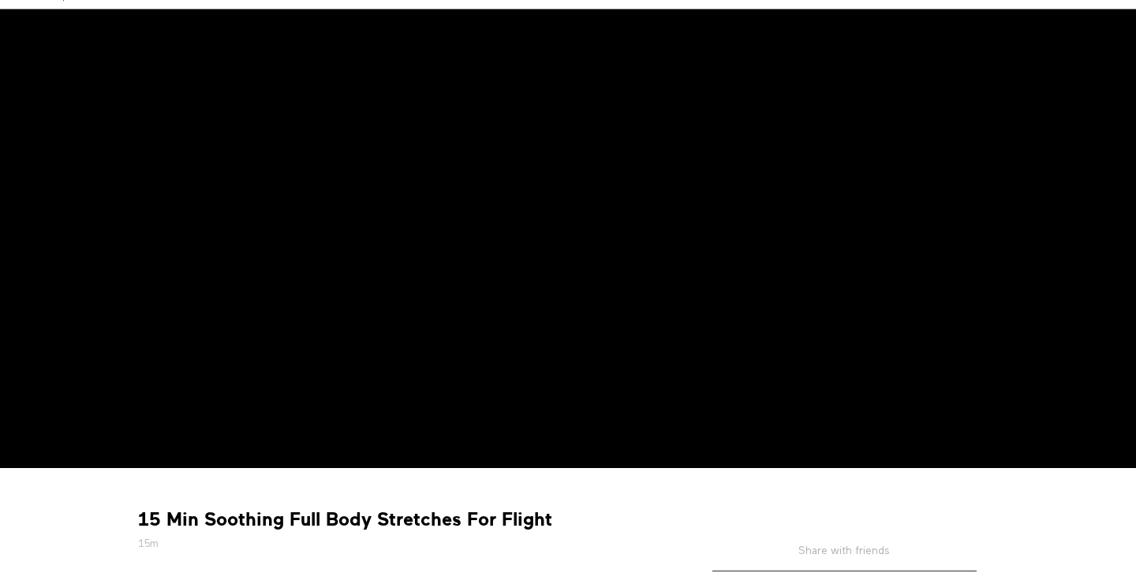
click at [242, 515] on strong "15 Min Soothing Full Body Stretches For Flight" at bounding box center [345, 519] width 414 height 24
drag, startPoint x: 242, startPoint y: 515, endPoint x: 649, endPoint y: 514, distance: 406.4
click at [649, 514] on div "15 Min Soothing Full Body Stretches For Flight 15m" at bounding box center [403, 529] width 541 height 44
click at [533, 531] on strong "15 Min Soothing Full Body Stretches For Flight" at bounding box center [345, 519] width 414 height 24
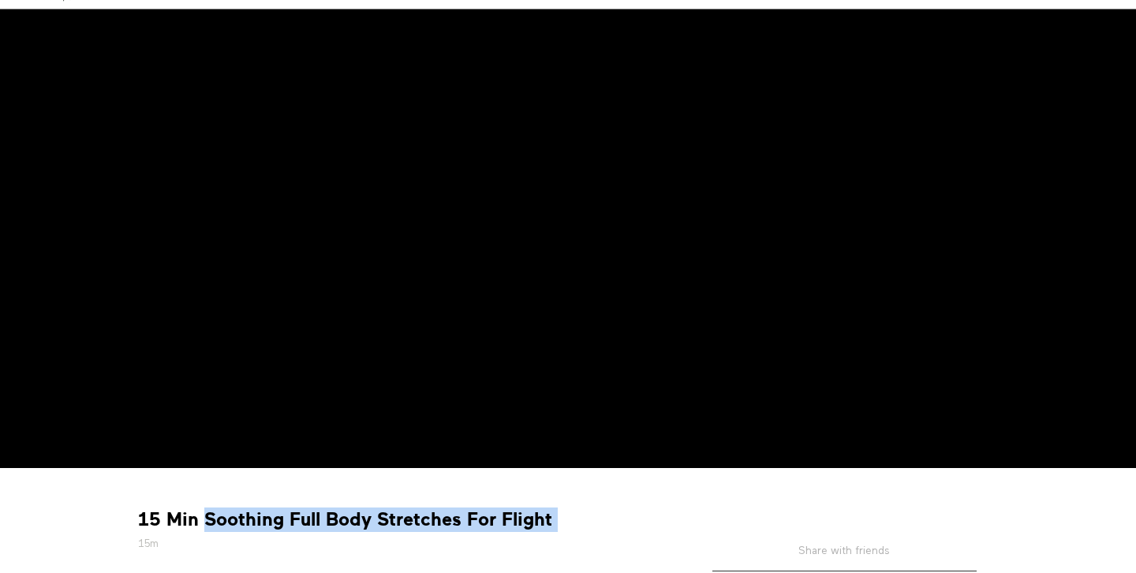
drag, startPoint x: 569, startPoint y: 524, endPoint x: 205, endPoint y: 523, distance: 363.8
click at [204, 523] on div "15 Min Soothing Full Body Stretches For Flight 15m" at bounding box center [403, 529] width 541 height 44
copy div "Soothing Full Body Stretches For Flight"
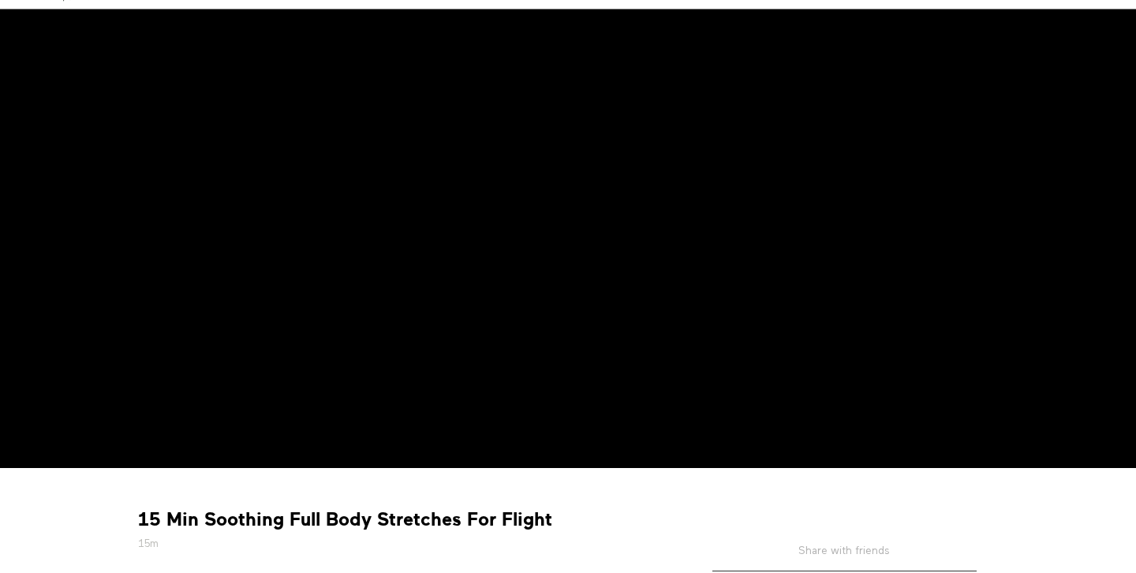
click at [633, 519] on div "15 Min Soothing Full Body Stretches For Flight 15m" at bounding box center [403, 529] width 541 height 44
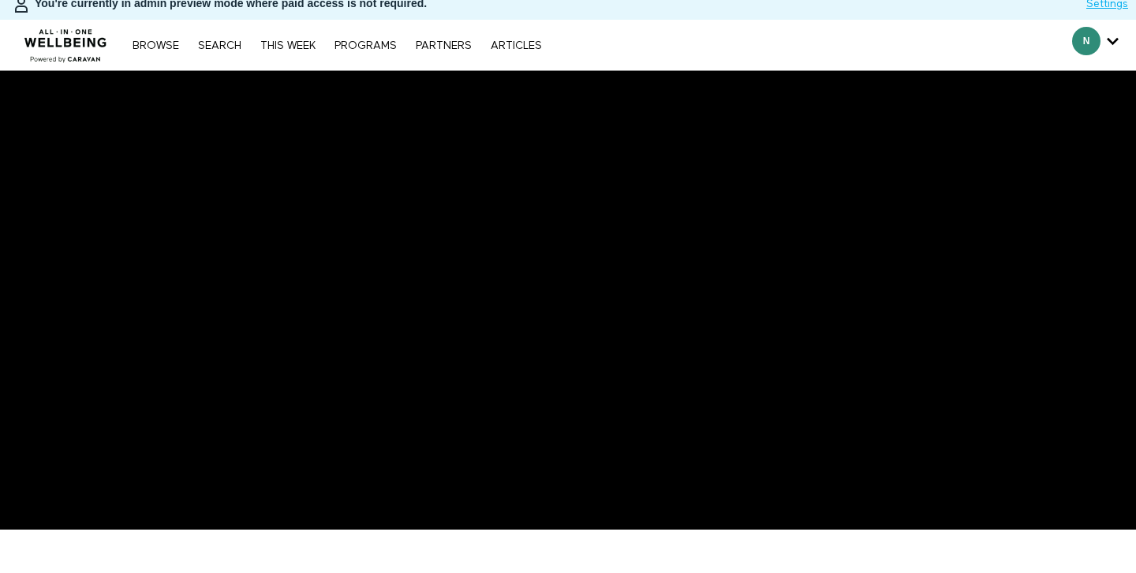
scroll to position [0, 0]
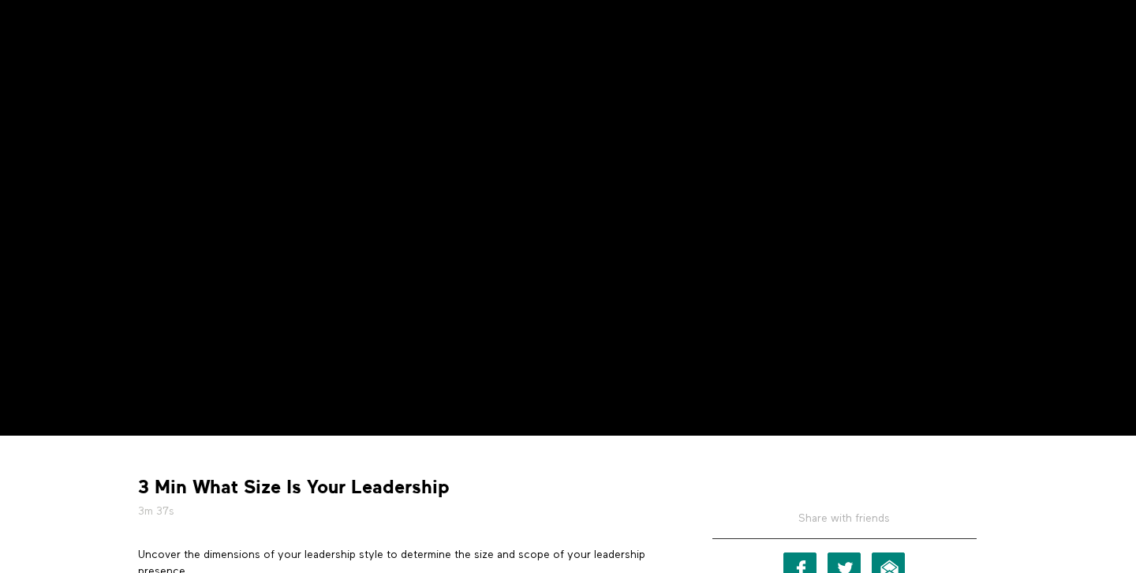
scroll to position [194, 0]
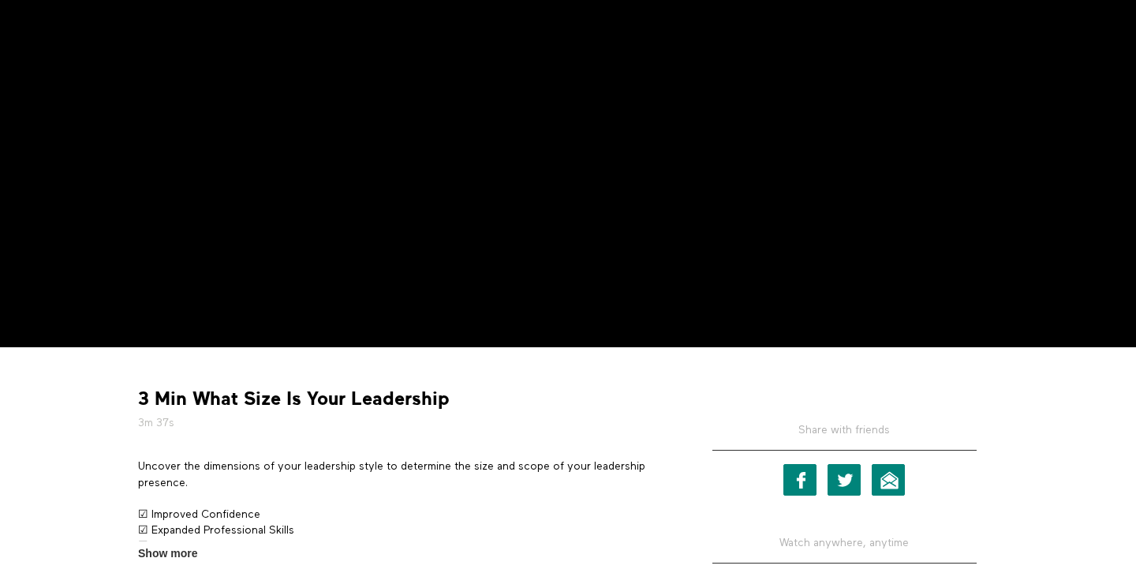
click at [216, 397] on strong "3 Min What Size Is Your Leadership" at bounding box center [294, 399] width 312 height 24
drag, startPoint x: 216, startPoint y: 397, endPoint x: 454, endPoint y: 397, distance: 237.5
click at [454, 397] on div "3 Min What Size Is Your Leadership 3m 37s" at bounding box center [403, 409] width 541 height 44
copy div "What Size Is Your Leadership 3m"
click at [580, 442] on div "3 Min What Size Is Your Leadership 3m 37s Uncover the dimensions of your leader…" at bounding box center [402, 460] width 552 height 203
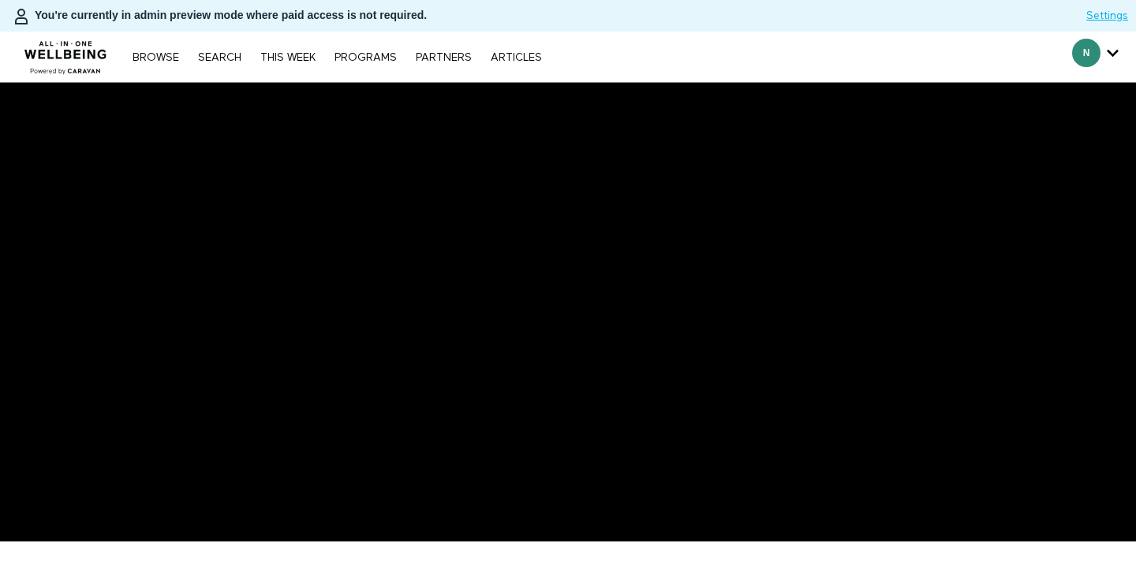
scroll to position [23, 0]
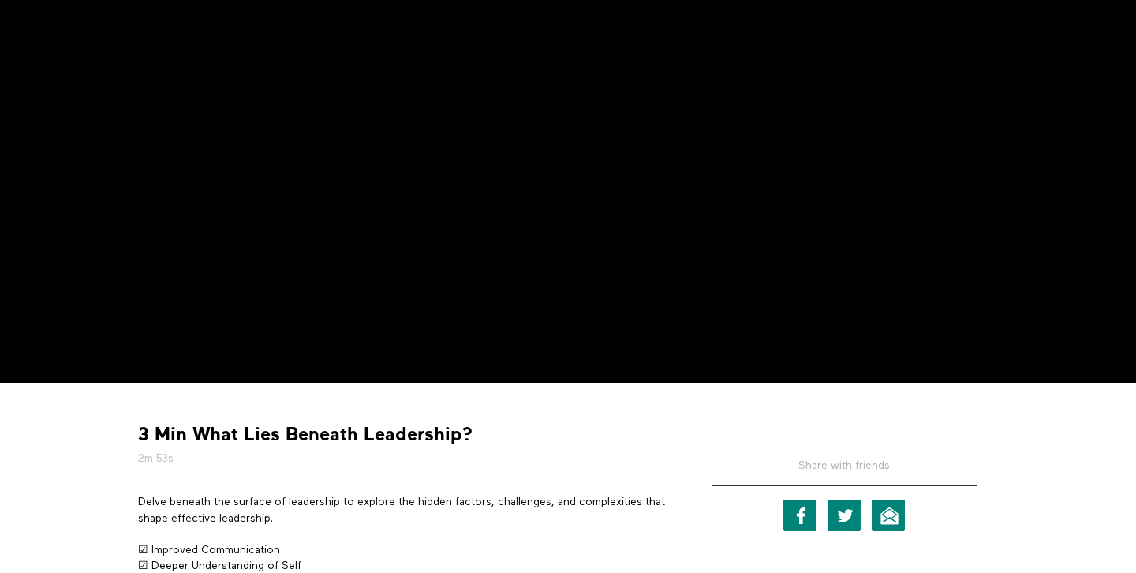
scroll to position [323, 0]
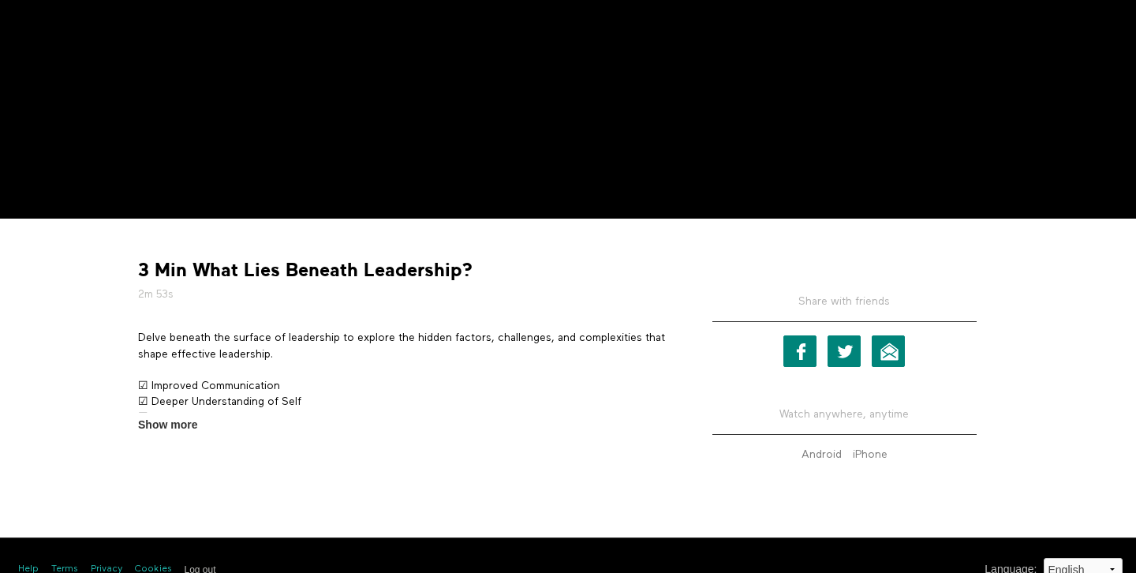
click at [227, 279] on strong "3 Min What Lies Beneath Leadership?" at bounding box center [305, 270] width 335 height 24
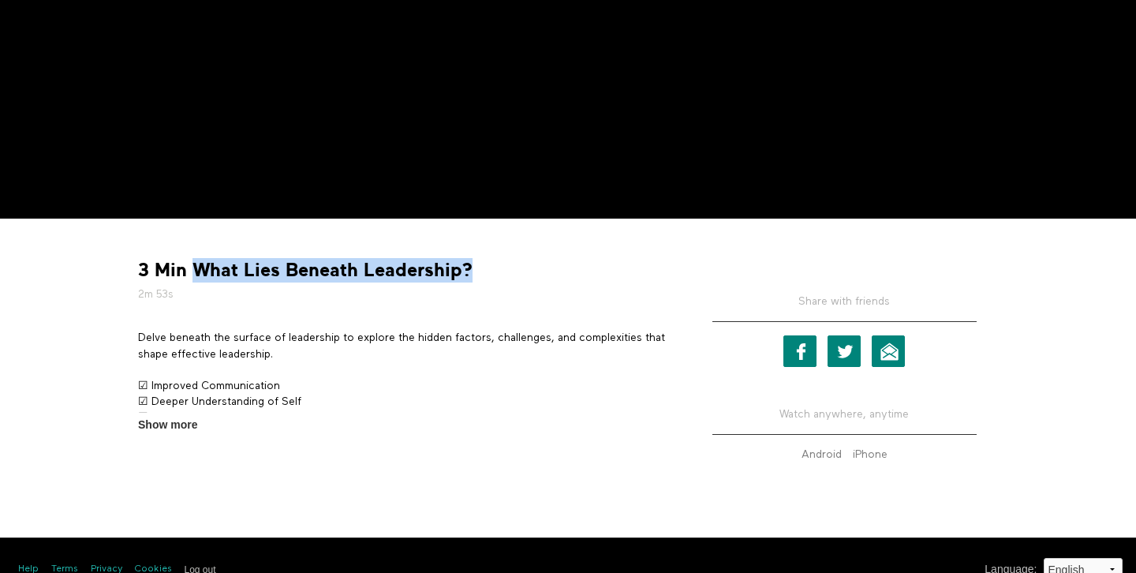
drag, startPoint x: 227, startPoint y: 279, endPoint x: 455, endPoint y: 270, distance: 227.4
click at [455, 270] on strong "3 Min What Lies Beneath Leadership?" at bounding box center [305, 270] width 335 height 24
copy strong "What Lies Beneath Leadership?"
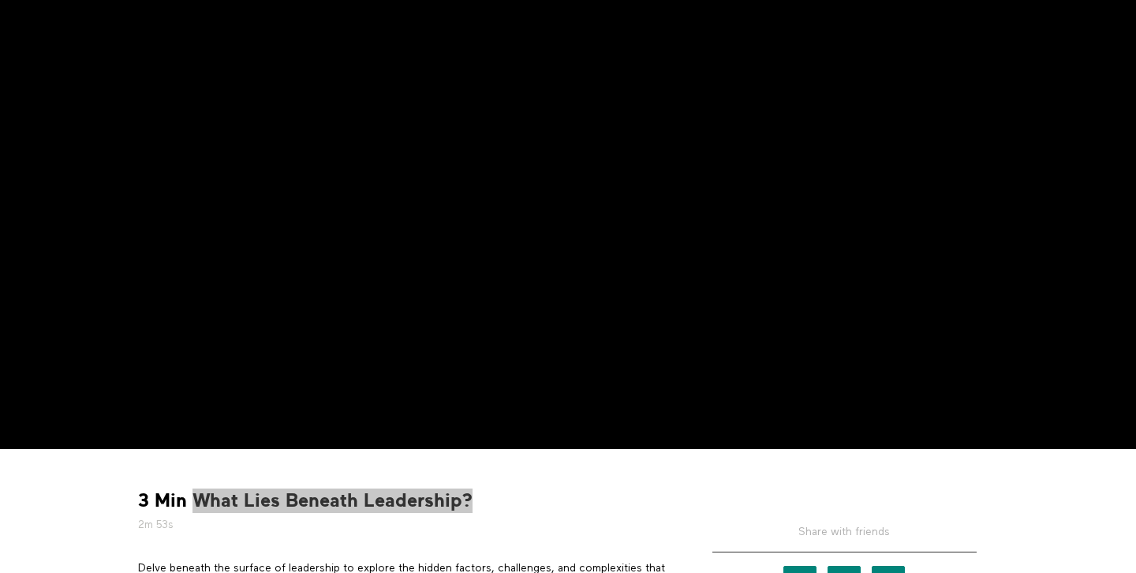
scroll to position [22, 0]
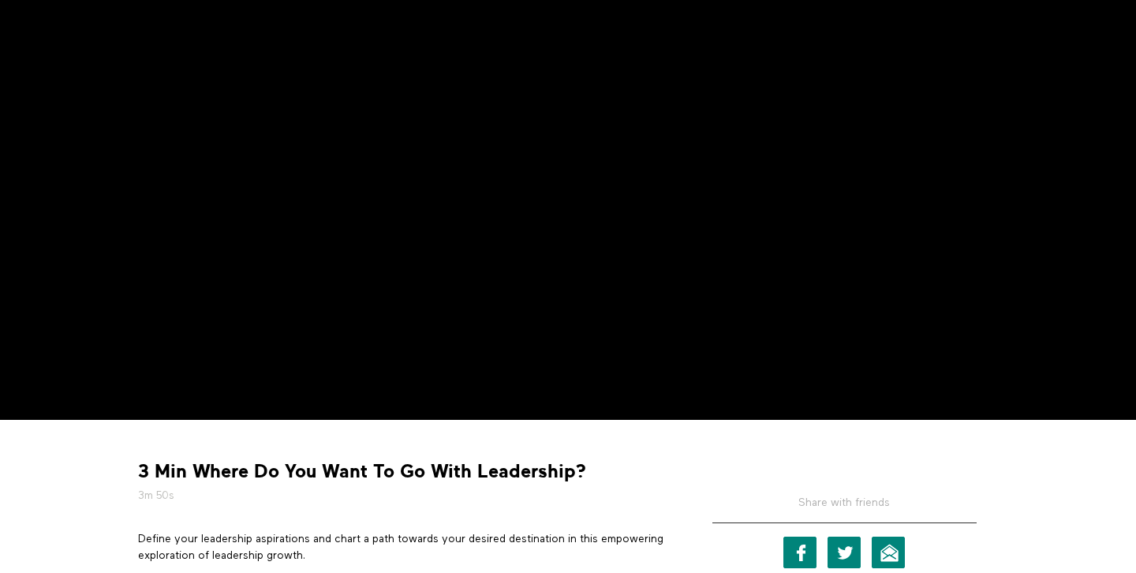
scroll to position [206, 0]
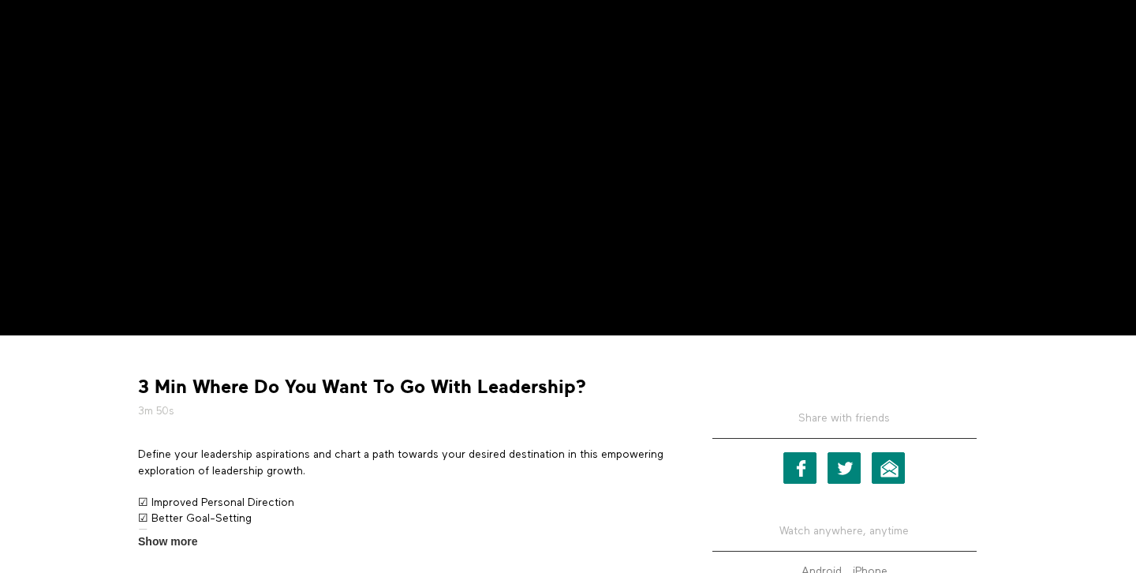
click at [206, 386] on strong "3 Min Where Do You Want To Go With Leadership?" at bounding box center [362, 387] width 448 height 24
drag, startPoint x: 206, startPoint y: 386, endPoint x: 632, endPoint y: 380, distance: 426.2
click at [630, 380] on div "3 Min Where Do You Want To Go With Leadership? 3m 50s" at bounding box center [403, 397] width 541 height 44
copy div "Where Do You Want To Go With Leadership? 3m"
click at [321, 390] on strong "3 Min Where Do You Want To Go With Leadership?" at bounding box center [362, 387] width 448 height 24
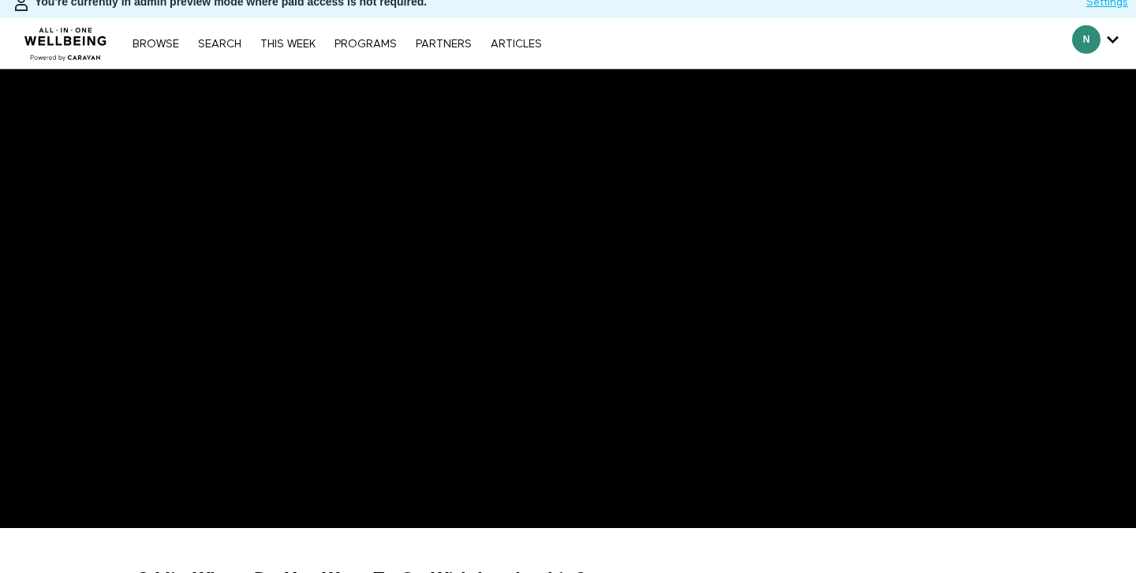
scroll to position [0, 0]
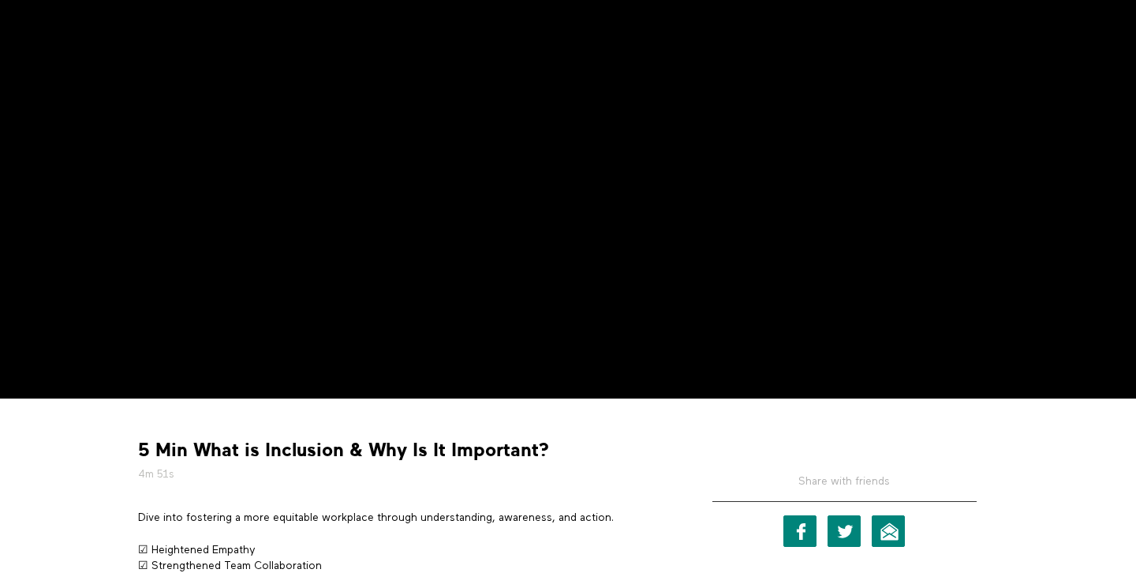
scroll to position [299, 0]
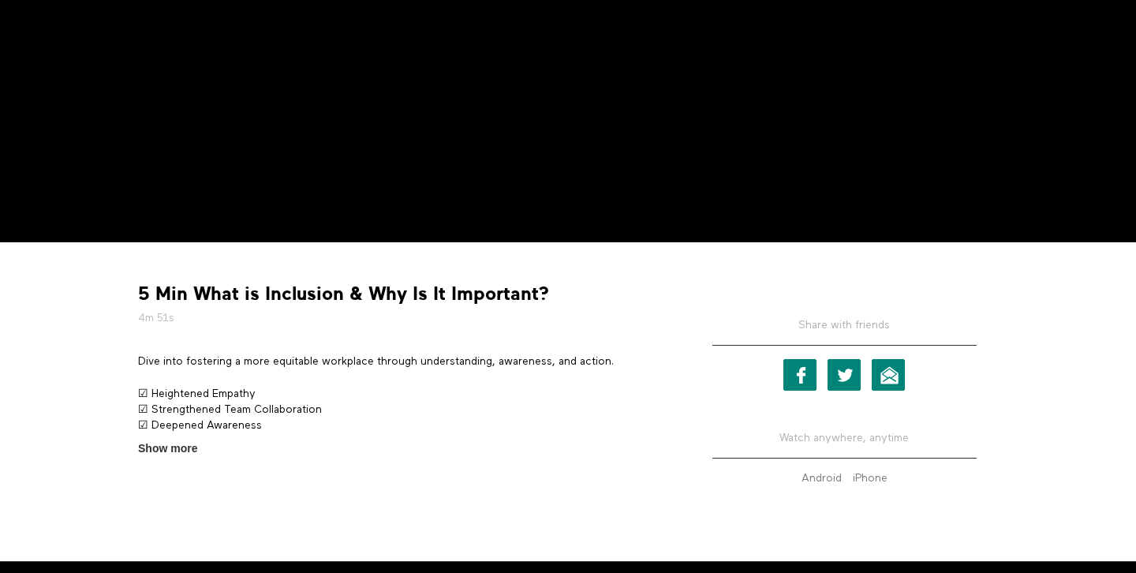
click at [219, 290] on strong "5 Min What is Inclusion & Why Is It Important?" at bounding box center [343, 294] width 411 height 24
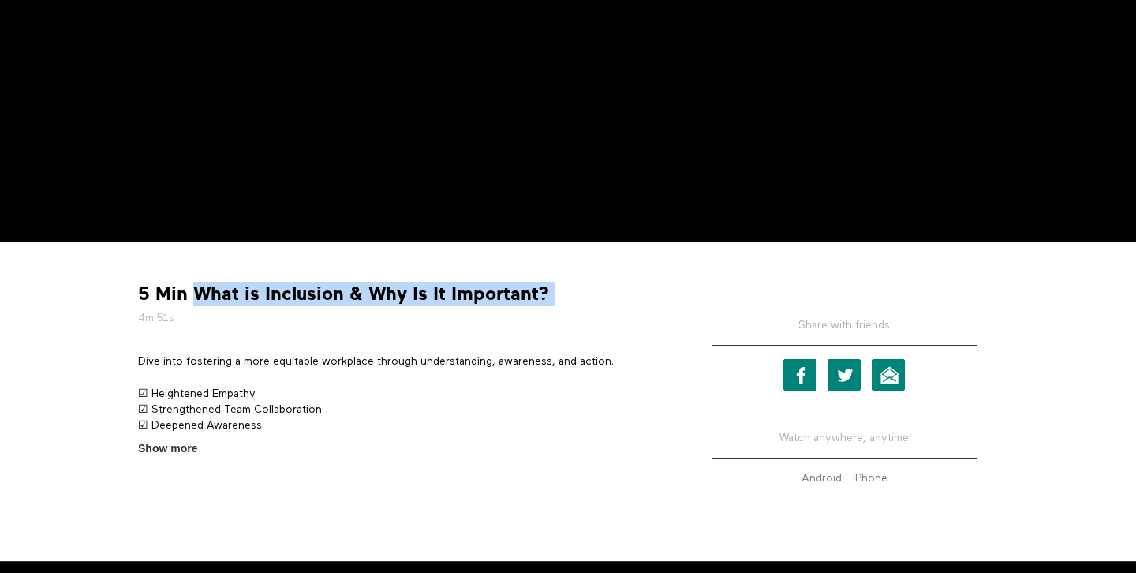
drag, startPoint x: 219, startPoint y: 290, endPoint x: 543, endPoint y: 290, distance: 323.5
click at [543, 290] on strong "5 Min What is Inclusion & Why Is It Important?" at bounding box center [343, 294] width 411 height 24
copy div "What is Inclusion & Why Is It Important?"
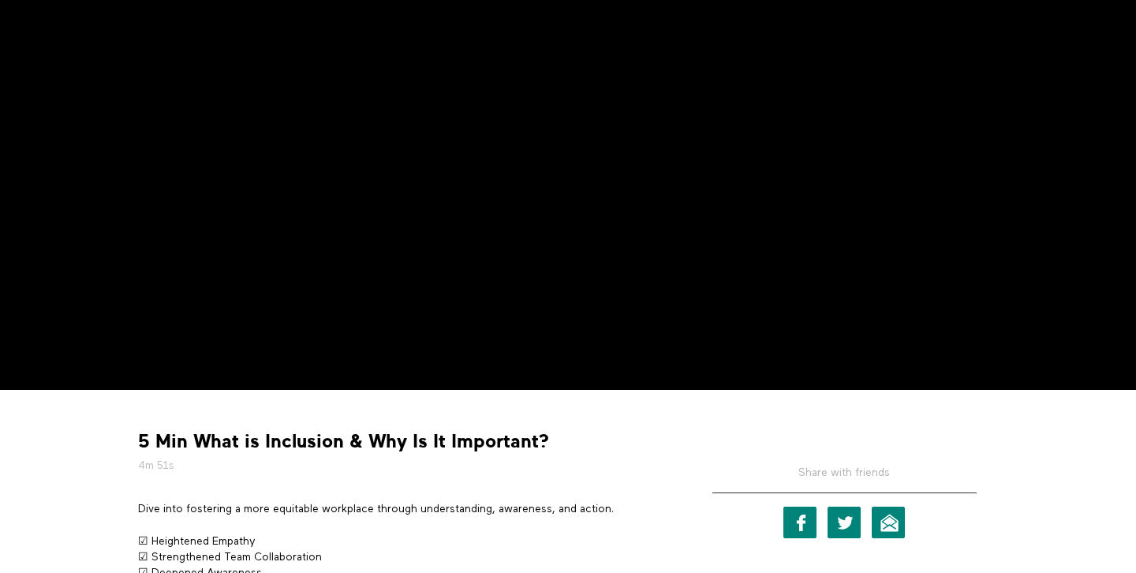
click at [335, 425] on div "5 Min What is Inclusion & Why Is It Important? 4m 51s Dive into fostering a mor…" at bounding box center [402, 503] width 552 height 203
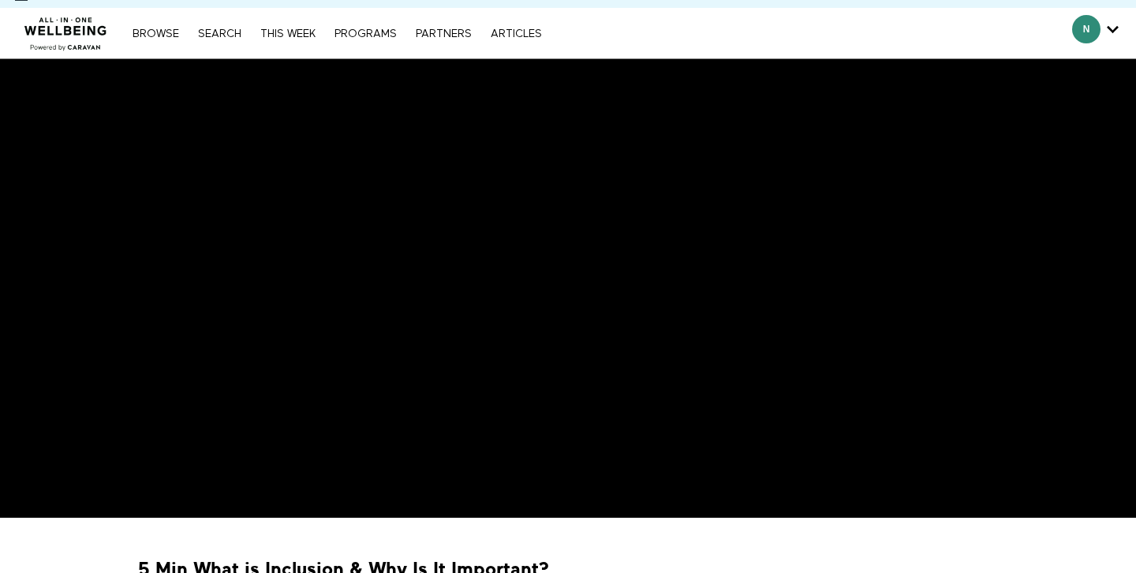
scroll to position [0, 0]
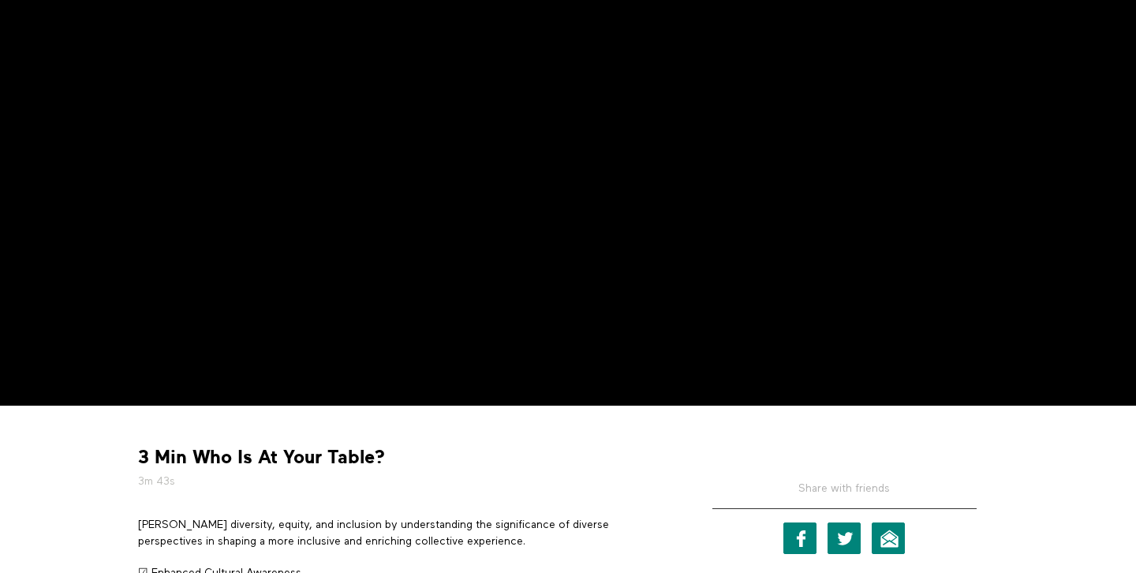
scroll to position [179, 0]
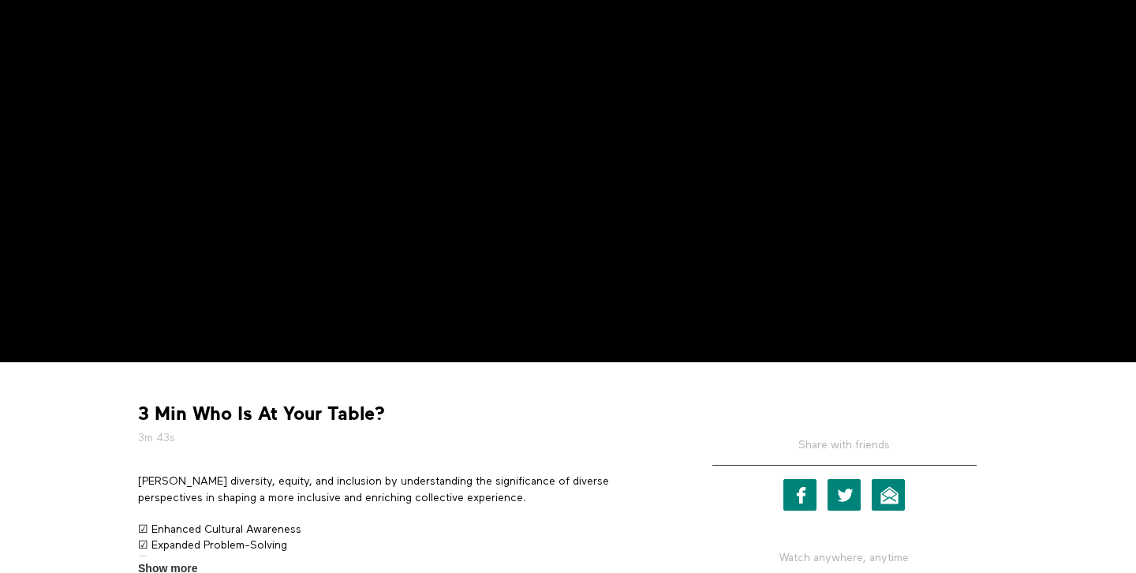
click at [212, 411] on strong "3 Min Who Is At Your Table?" at bounding box center [261, 414] width 247 height 24
drag, startPoint x: 213, startPoint y: 412, endPoint x: 425, endPoint y: 412, distance: 211.5
click at [425, 412] on div "3 Min Who Is At Your Table? 3m 43s" at bounding box center [403, 424] width 541 height 44
copy div "Who Is At Your Table? 3m"
click at [687, 370] on div "3 Min Who Is At Your Table? 3m 43s Foster diversity, equity, and inclusion by u…" at bounding box center [568, 521] width 1010 height 319
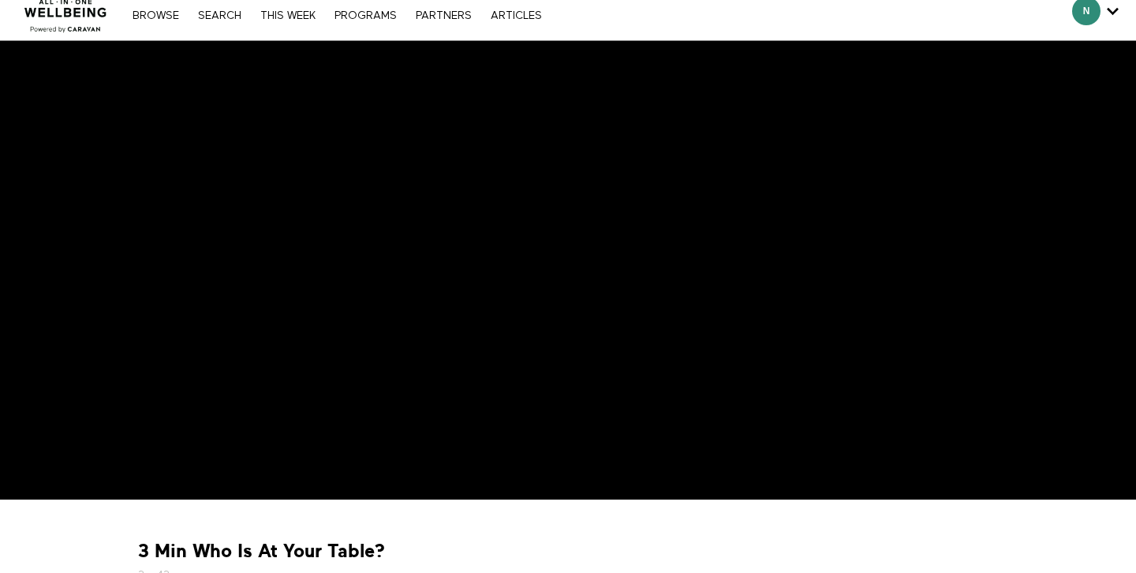
scroll to position [11, 0]
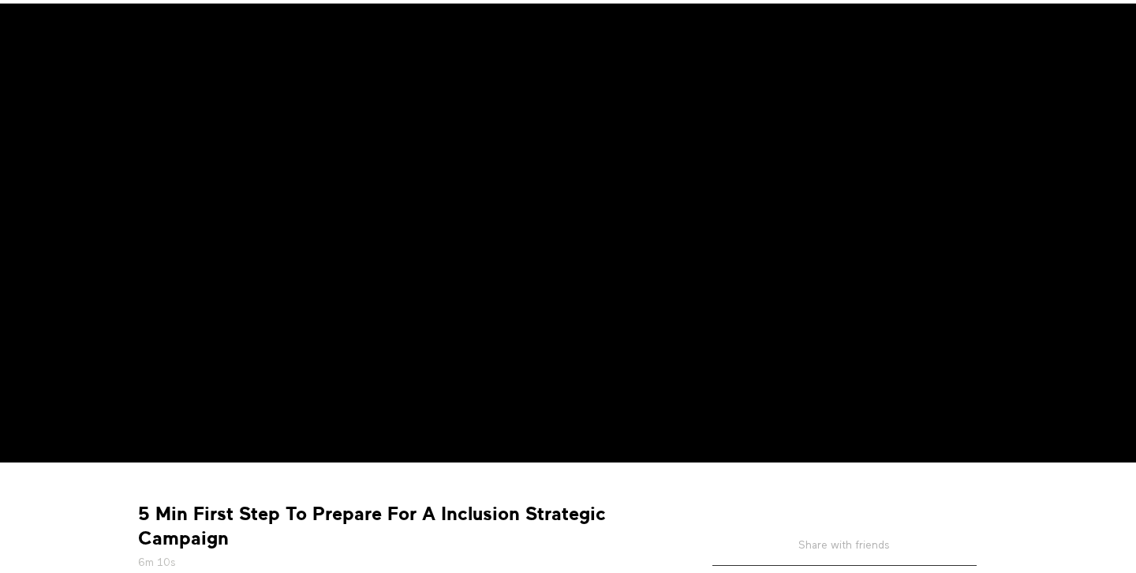
scroll to position [134, 0]
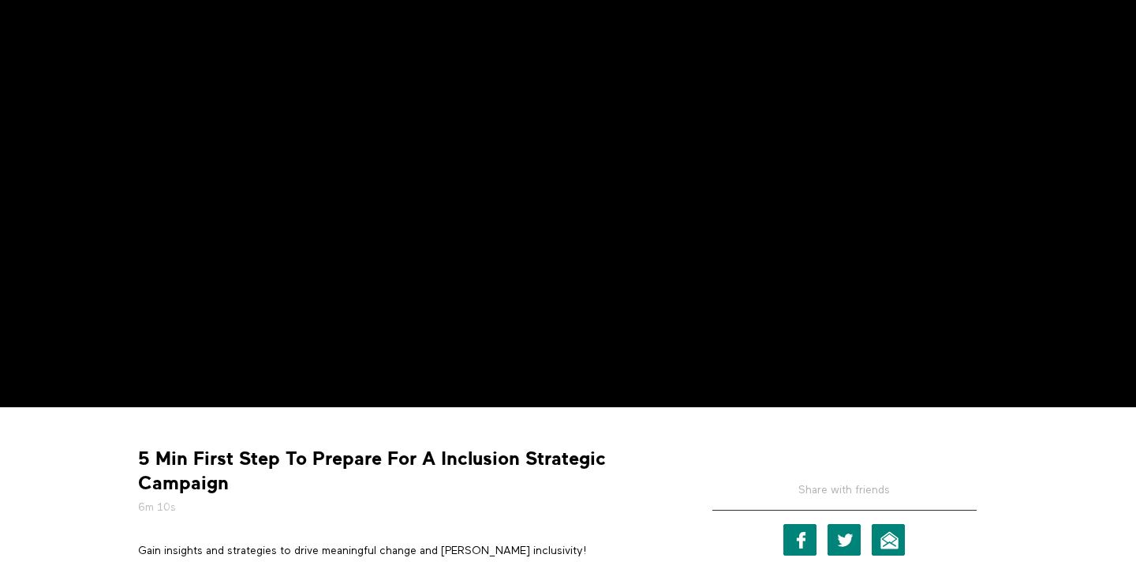
click at [197, 455] on strong "5 Min First Step To Prepare For A Inclusion Strategic Campaign" at bounding box center [402, 471] width 529 height 49
drag, startPoint x: 198, startPoint y: 455, endPoint x: 253, endPoint y: 469, distance: 57.0
click at [254, 470] on strong "5 Min First Step To Prepare For A Inclusion Strategic Campaign" at bounding box center [402, 471] width 529 height 49
click at [253, 484] on strong "5 Min First Step To Prepare For A Inclusion Strategic Campaign" at bounding box center [402, 471] width 529 height 49
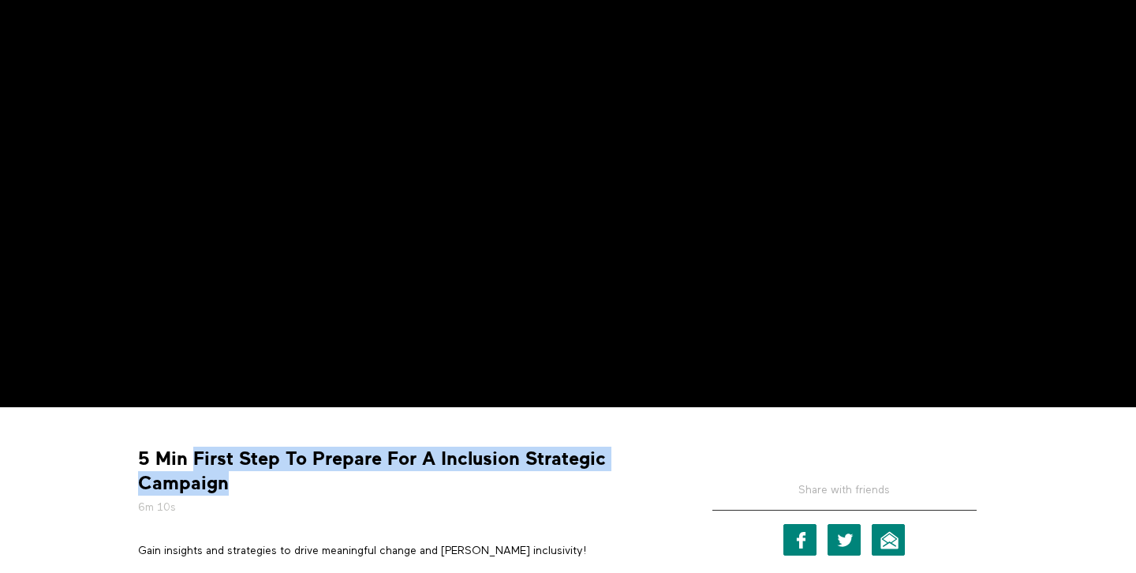
drag, startPoint x: 244, startPoint y: 484, endPoint x: 195, endPoint y: 462, distance: 53.4
click at [196, 463] on strong "5 Min First Step To Prepare For A Inclusion Strategic Campaign" at bounding box center [402, 471] width 529 height 49
copy strong "First Step To Prepare For A Inclusion Strategic Campaign"
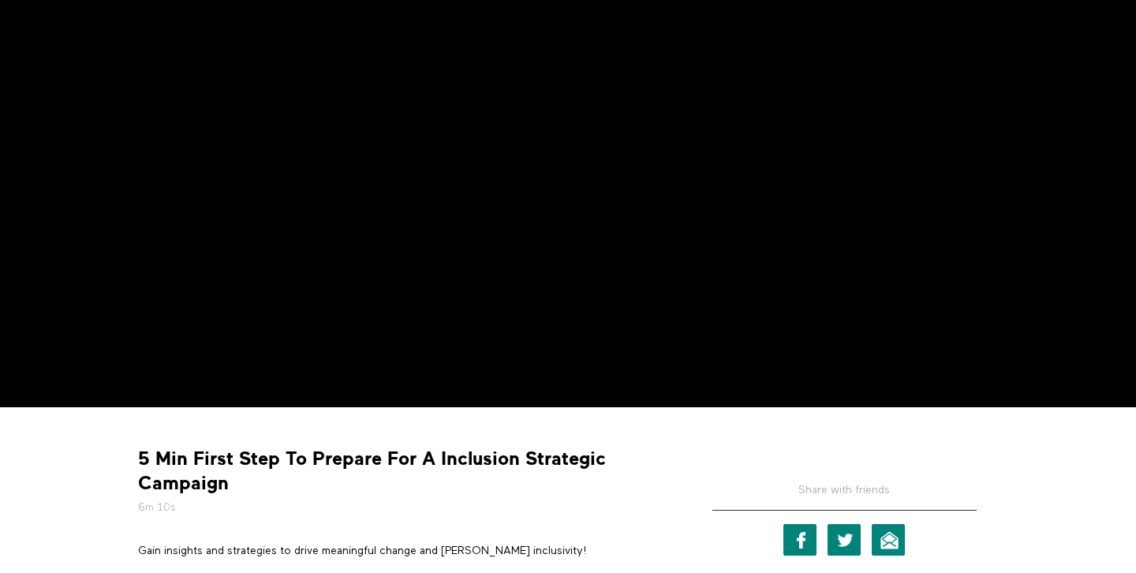
click at [676, 468] on div "5 Min First Step To Prepare For A Inclusion Strategic Campaign 6m 10s Gain insi…" at bounding box center [402, 533] width 552 height 228
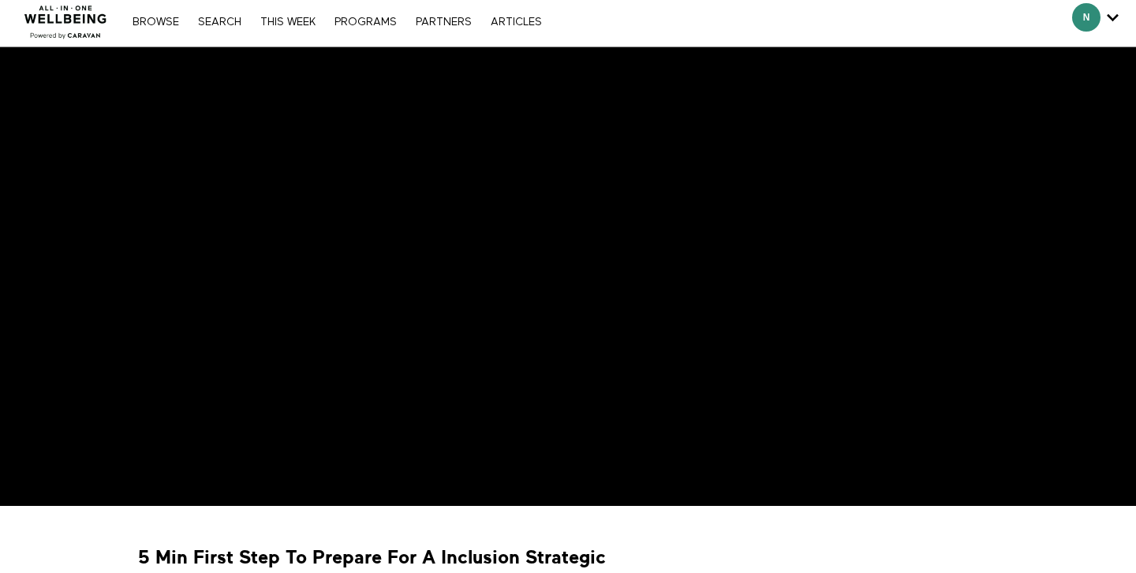
scroll to position [35, 0]
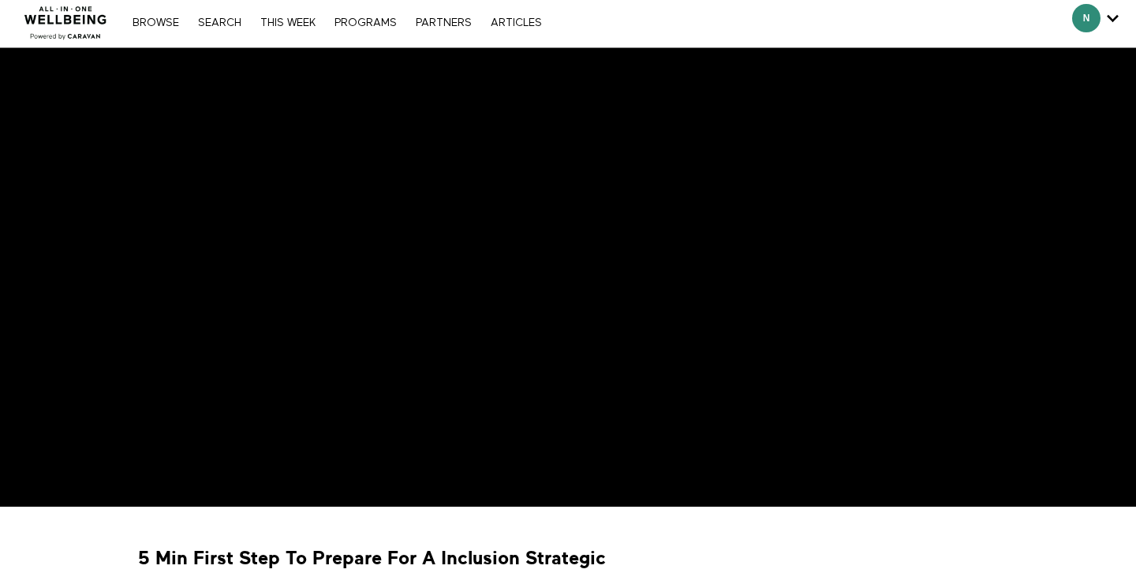
click at [702, 535] on div at bounding box center [845, 530] width 320 height 24
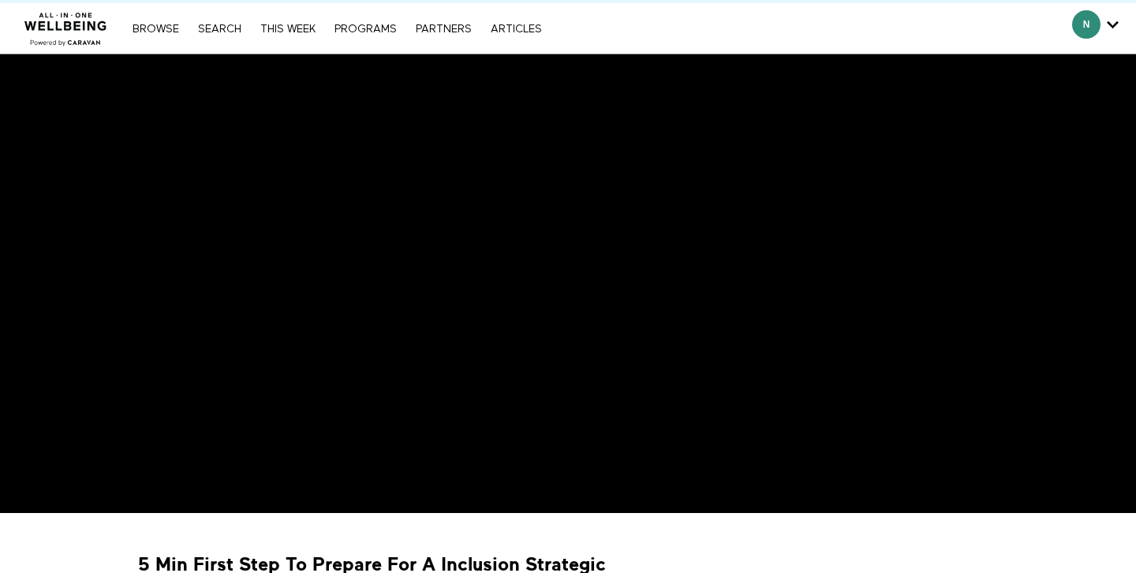
scroll to position [10, 0]
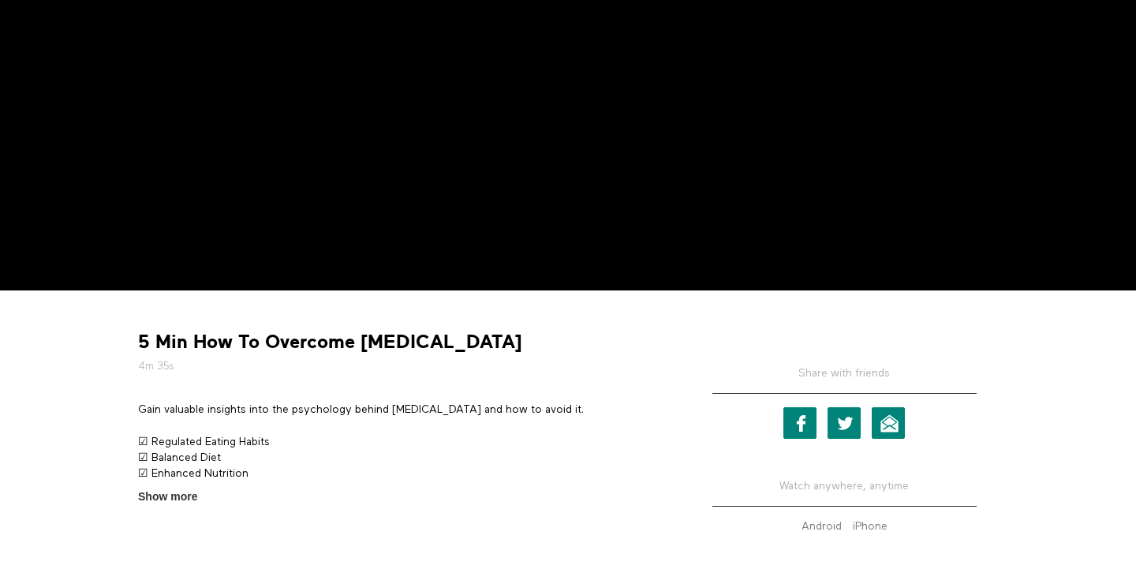
scroll to position [350, 0]
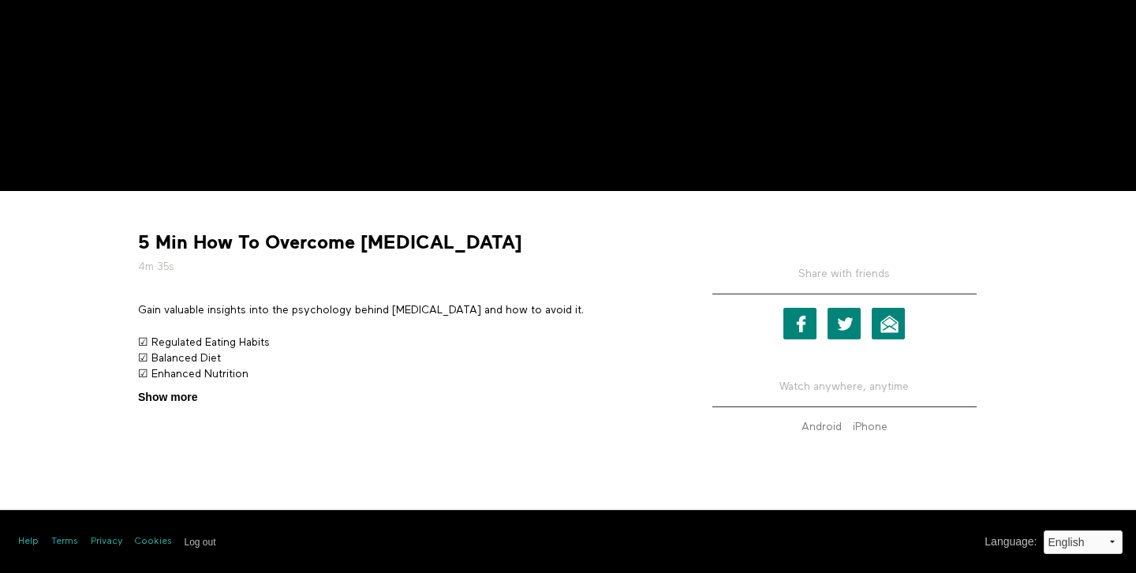
click at [187, 402] on span "Show more" at bounding box center [167, 397] width 59 height 17
click at [0, 0] on input "Show more Show less" at bounding box center [0, 0] width 0 height 0
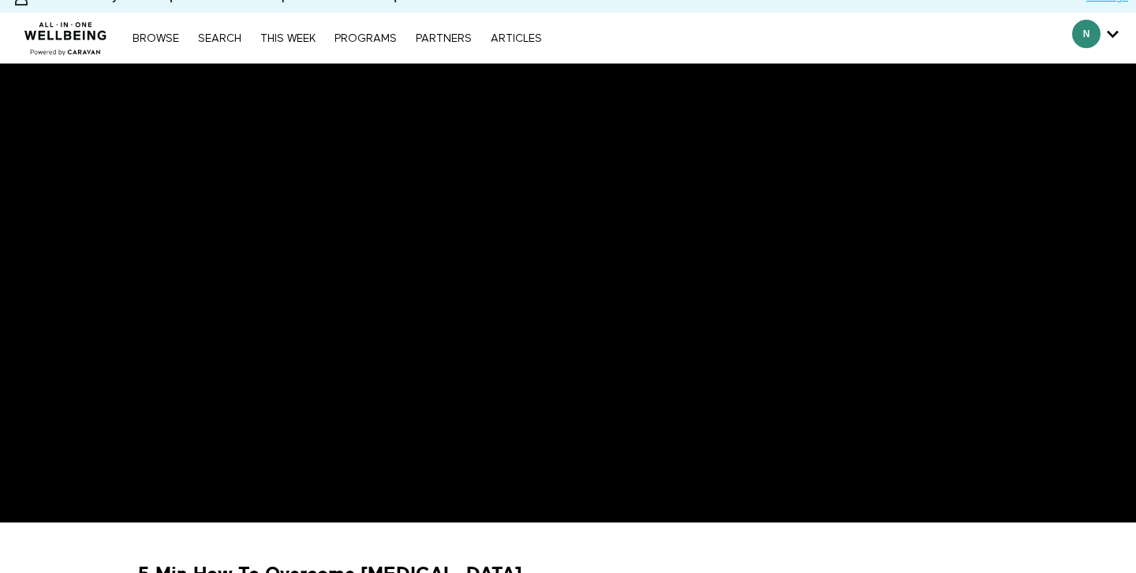
scroll to position [113, 0]
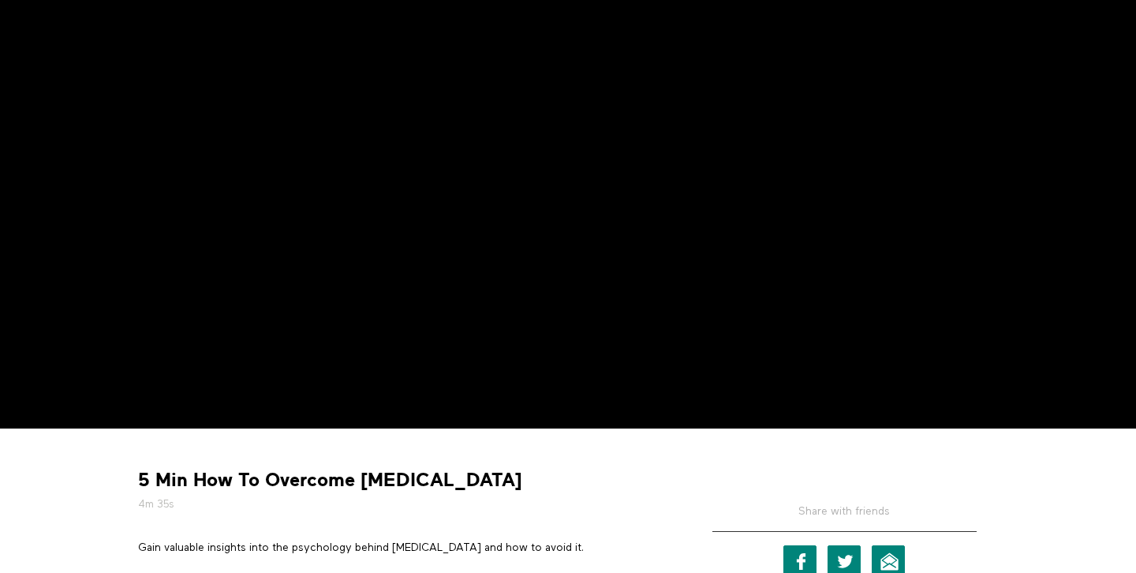
click at [208, 473] on strong "5 Min How To Overcome [MEDICAL_DATA]" at bounding box center [330, 480] width 384 height 24
drag, startPoint x: 208, startPoint y: 474, endPoint x: 514, endPoint y: 474, distance: 306.2
click at [514, 474] on div "5 Min How To Overcome Emotional Eating 4m 35s" at bounding box center [403, 490] width 541 height 44
copy div "How To Overcome Emotional Eating 4m"
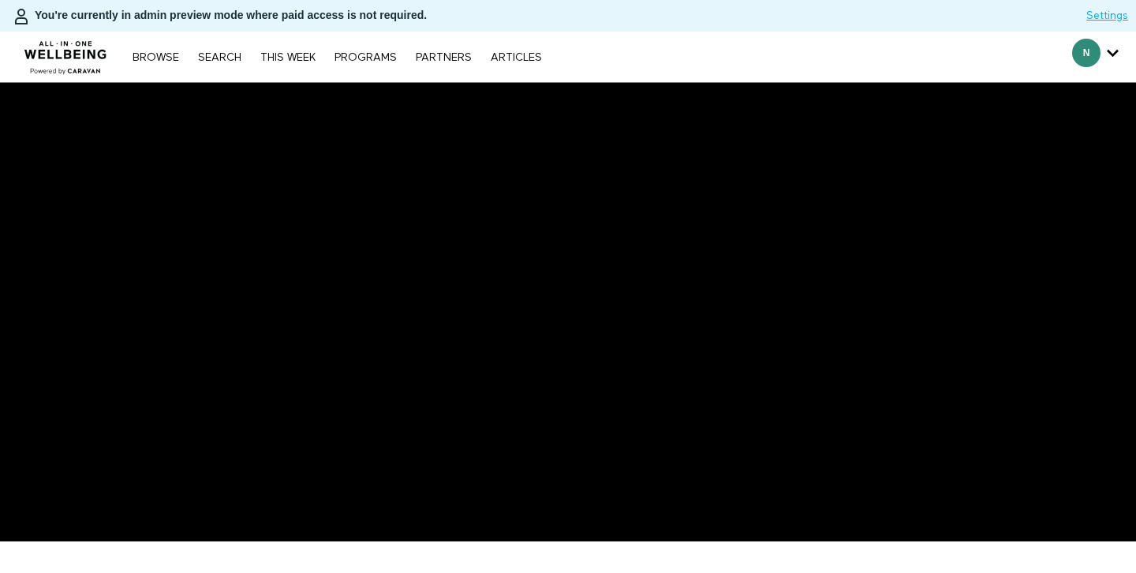
scroll to position [202, 0]
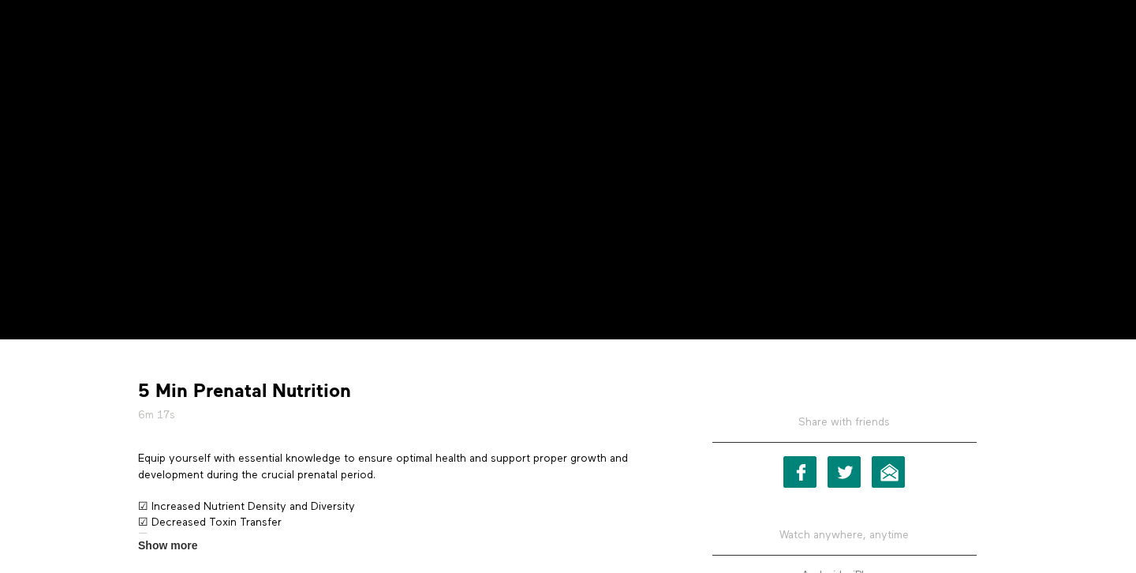
click at [339, 395] on strong "5 Min Prenatal Nutrition" at bounding box center [244, 391] width 213 height 24
drag, startPoint x: 339, startPoint y: 395, endPoint x: 236, endPoint y: 391, distance: 103.4
click at [236, 391] on strong "5 Min Prenatal Nutrition" at bounding box center [244, 391] width 213 height 24
copy strong "Prenatal Nutrition"
click at [383, 413] on h5 "6m 17s" at bounding box center [402, 415] width 529 height 16
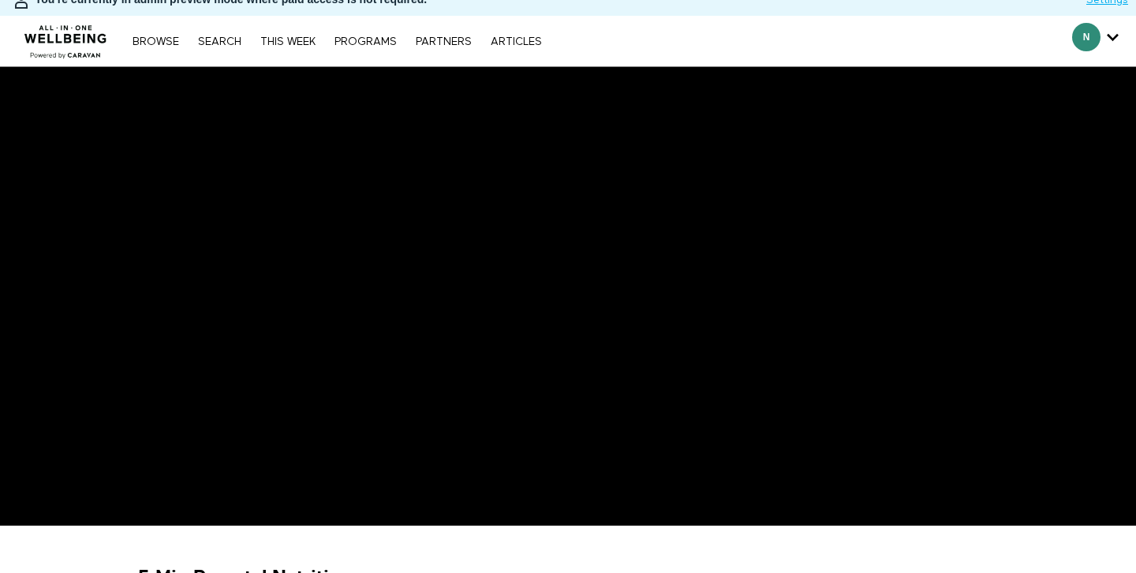
scroll to position [0, 0]
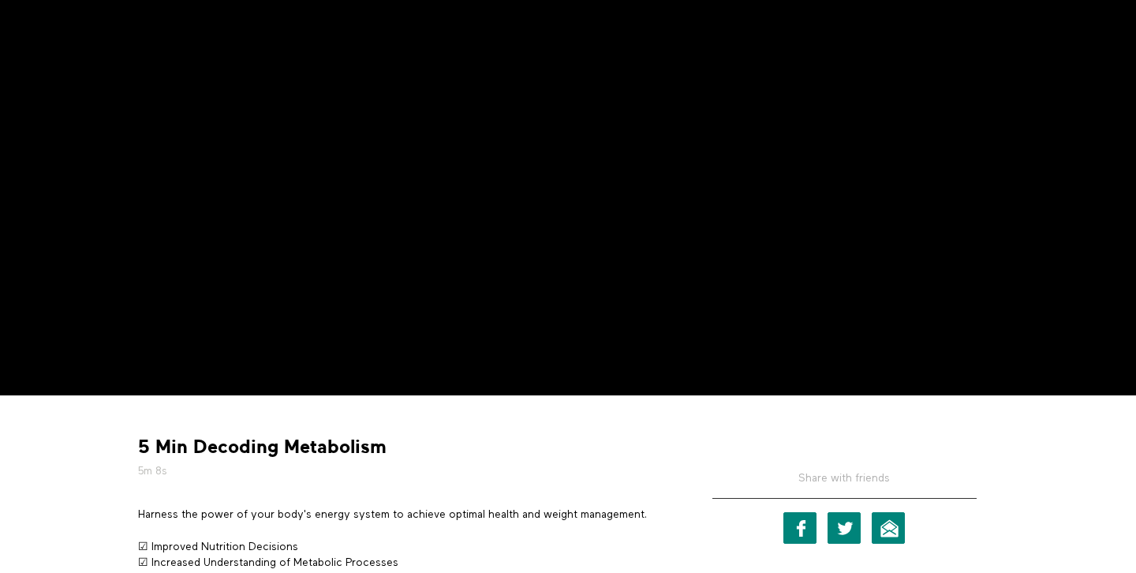
scroll to position [154, 0]
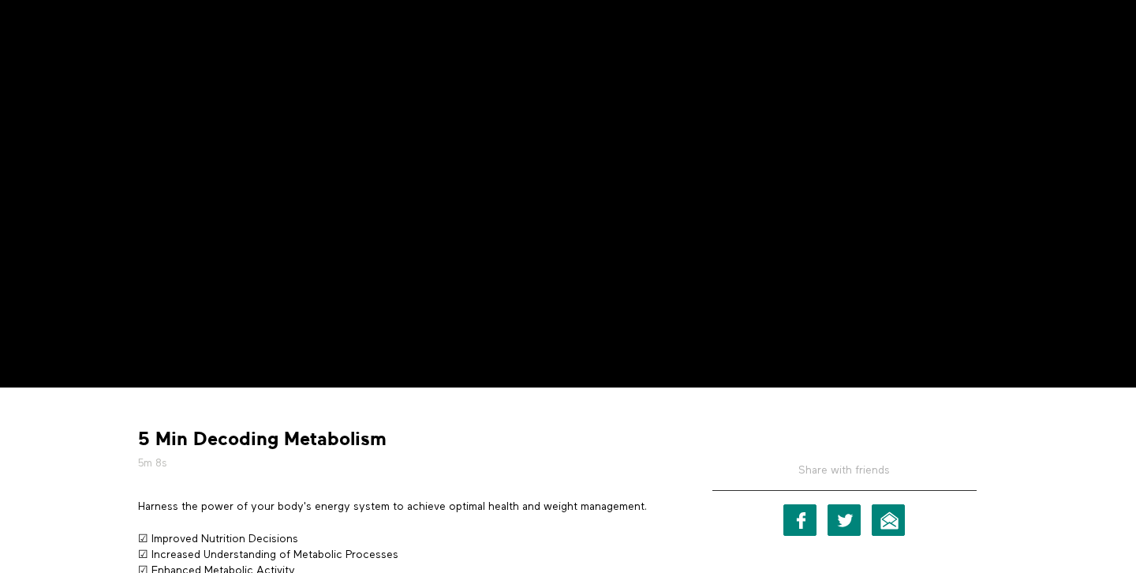
click at [259, 436] on strong "5 Min Decoding Metabolism" at bounding box center [262, 439] width 249 height 24
drag, startPoint x: 259, startPoint y: 436, endPoint x: 316, endPoint y: 433, distance: 57.7
click at [319, 436] on strong "5 Min Decoding Metabolism" at bounding box center [262, 439] width 249 height 24
copy strong "Decoding Metabolism"
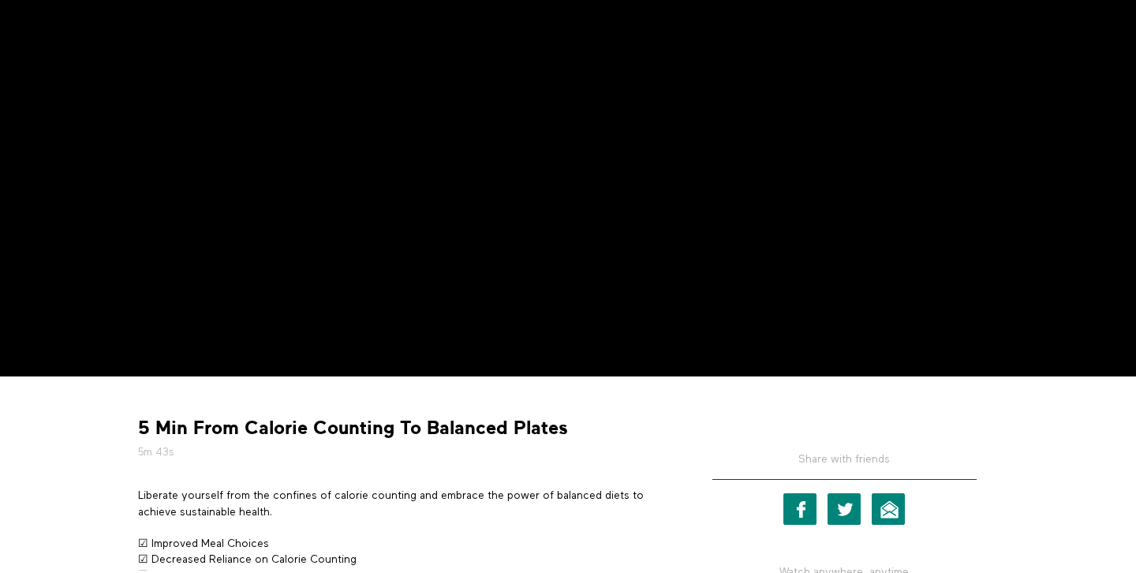
scroll to position [165, 0]
click at [221, 429] on strong "5 Min From Calorie Counting To Balanced Plates" at bounding box center [353, 428] width 430 height 24
drag, startPoint x: 221, startPoint y: 429, endPoint x: 609, endPoint y: 428, distance: 388.2
click at [615, 430] on div "5 Min From Calorie Counting To Balanced Plates 5m 43s" at bounding box center [403, 438] width 541 height 44
copy div "From Calorie Counting To Balanced Plates 5m"
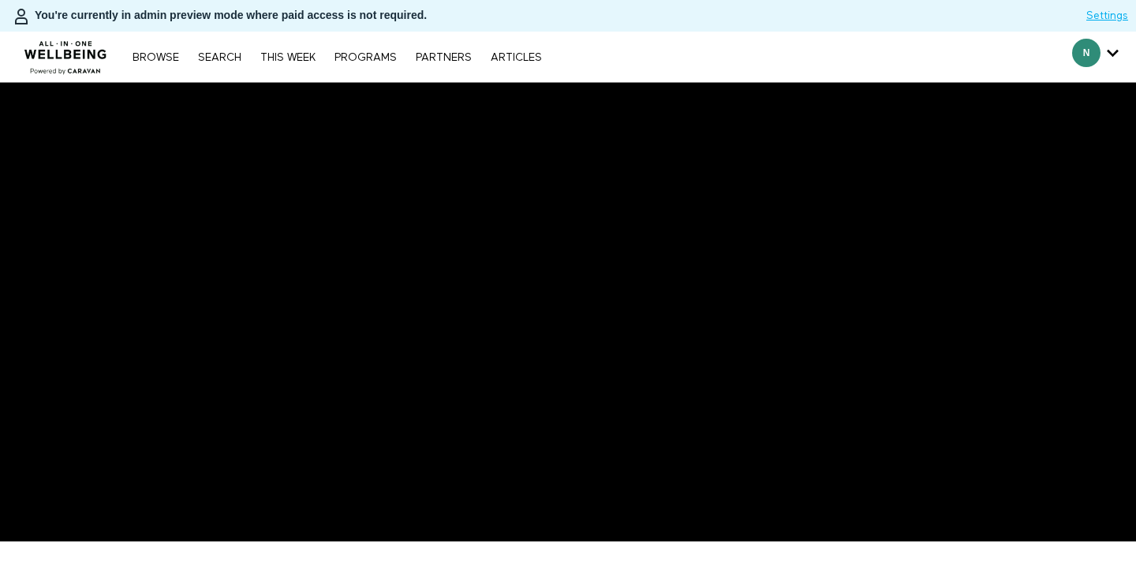
click at [218, 47] on div "Browse Search THIS WEEK PROGRAMS PARTNERS ARTICLES Subscribe Account settings M…" at bounding box center [390, 57] width 781 height 51
click at [219, 51] on div "Browse Search THIS WEEK PROGRAMS PARTNERS ARTICLES Subscribe Account settings M…" at bounding box center [337, 57] width 425 height 13
click at [213, 56] on link "Search" at bounding box center [219, 57] width 59 height 11
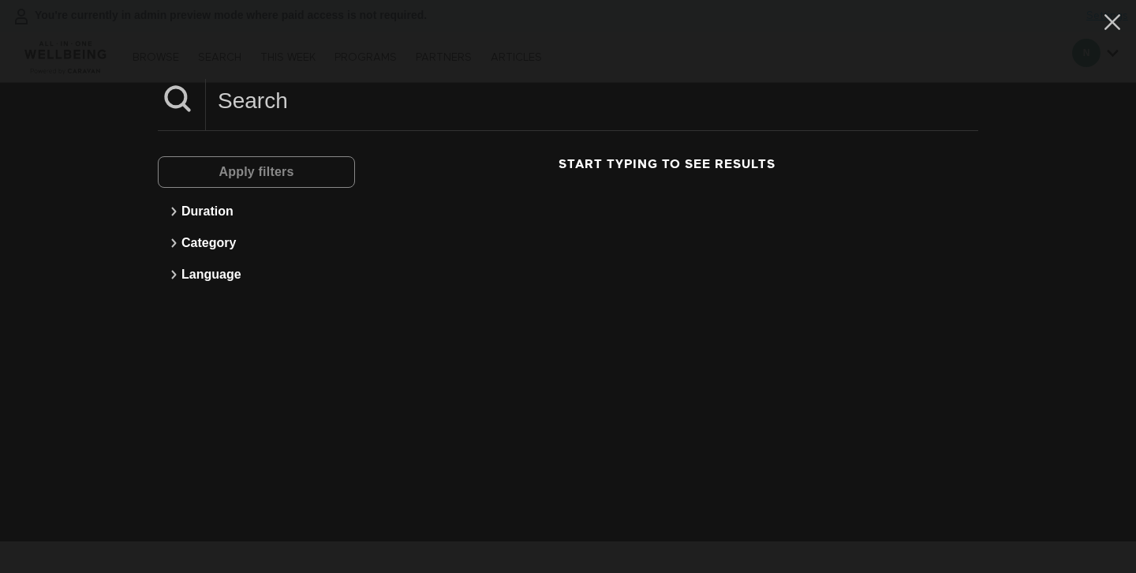
click at [233, 170] on div "Apply filters" at bounding box center [256, 172] width 197 height 32
click at [248, 168] on div "Apply filters" at bounding box center [256, 172] width 197 height 32
click at [253, 107] on input at bounding box center [592, 100] width 773 height 43
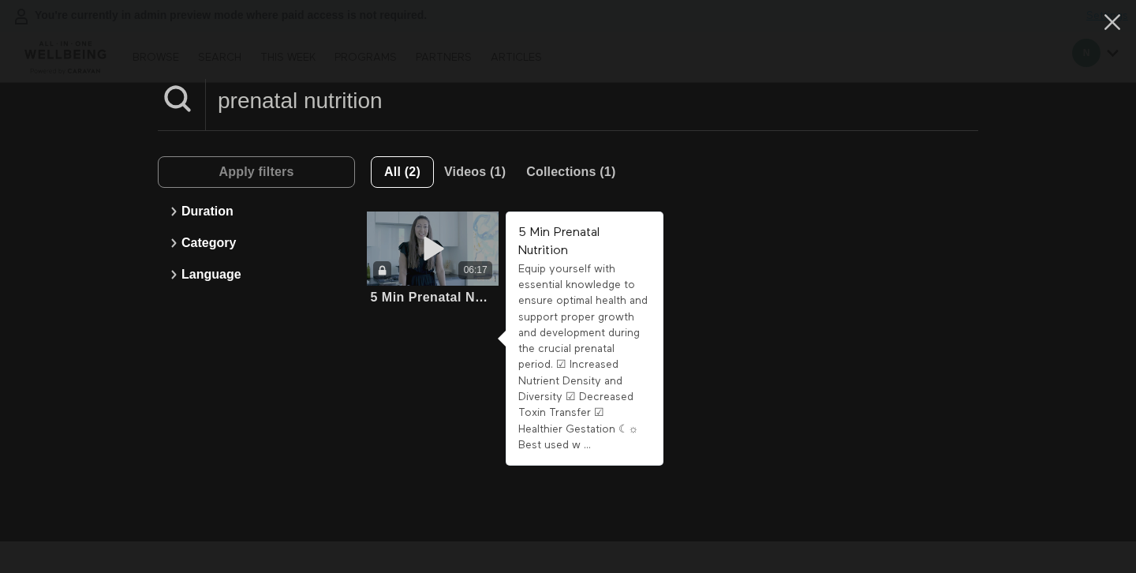
type input "prenatal nutrition"
click at [463, 227] on div "06:17" at bounding box center [433, 248] width 132 height 74
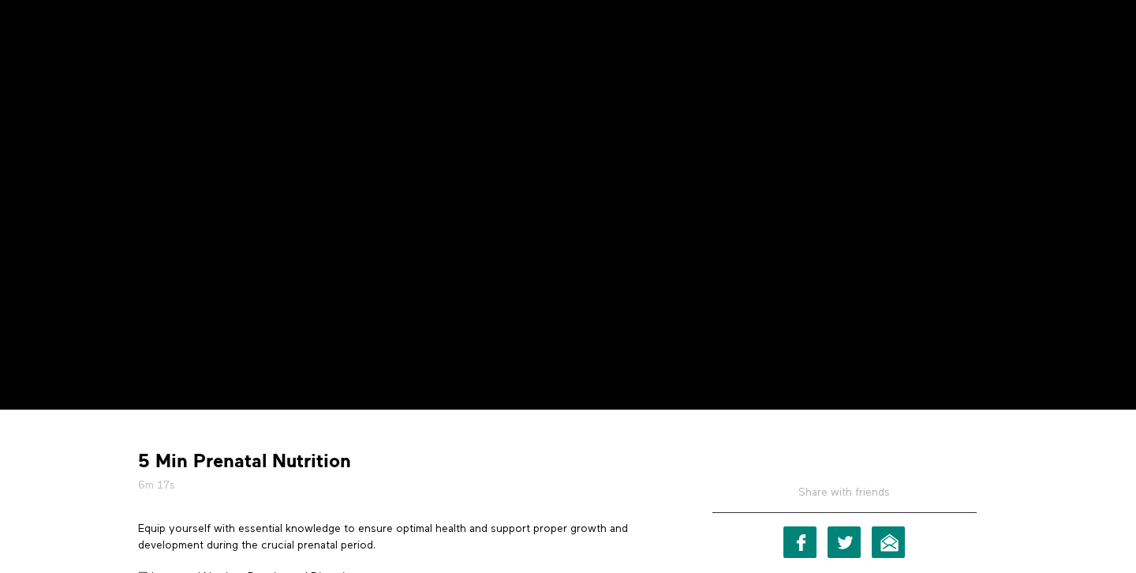
click at [404, 482] on h5 "6m 17s" at bounding box center [402, 485] width 529 height 16
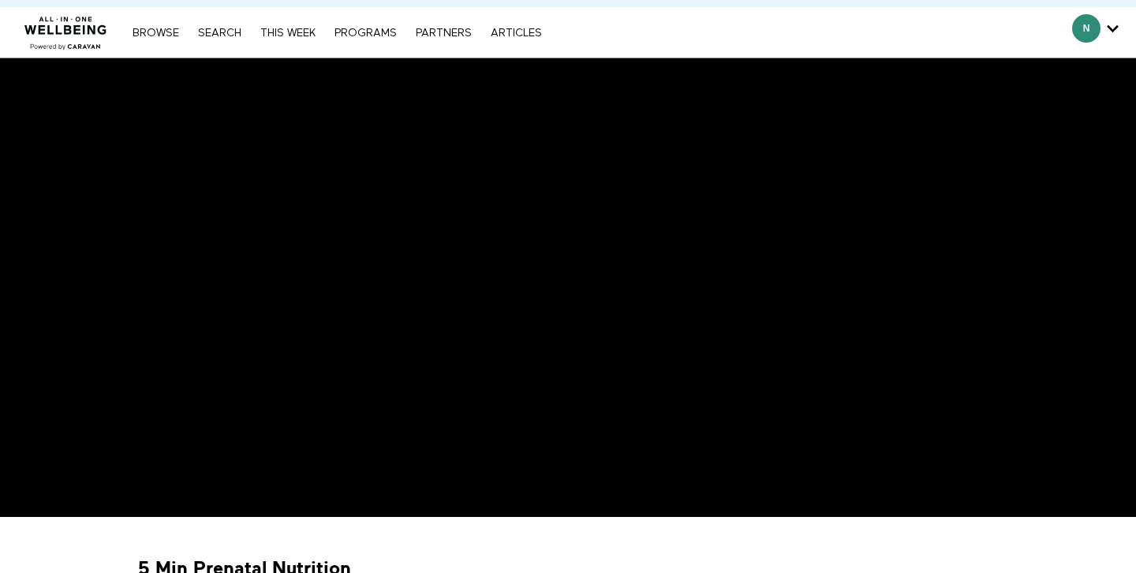
scroll to position [18, 0]
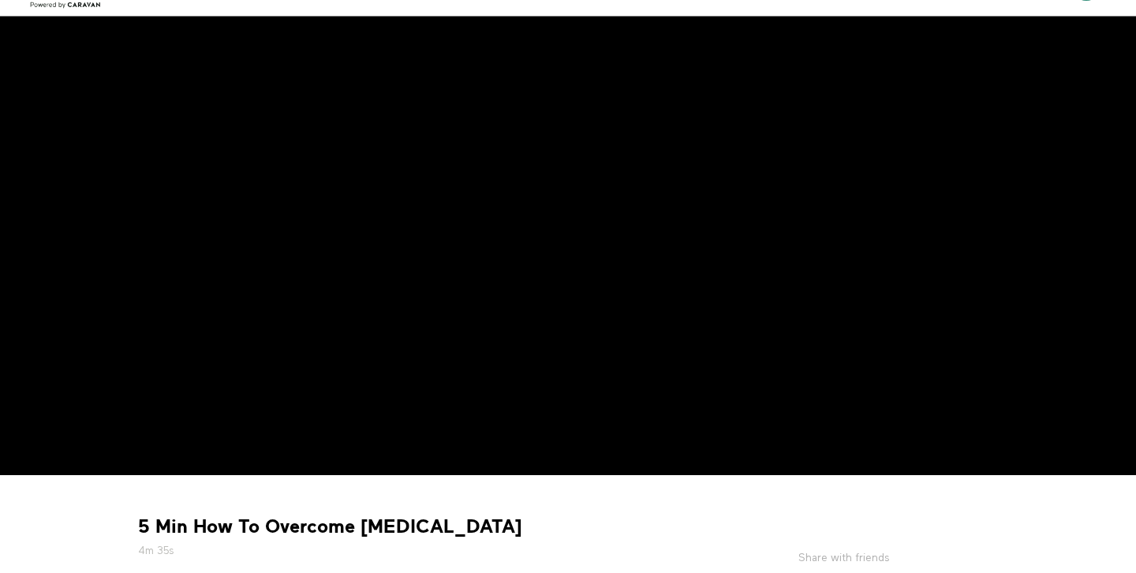
scroll to position [15, 0]
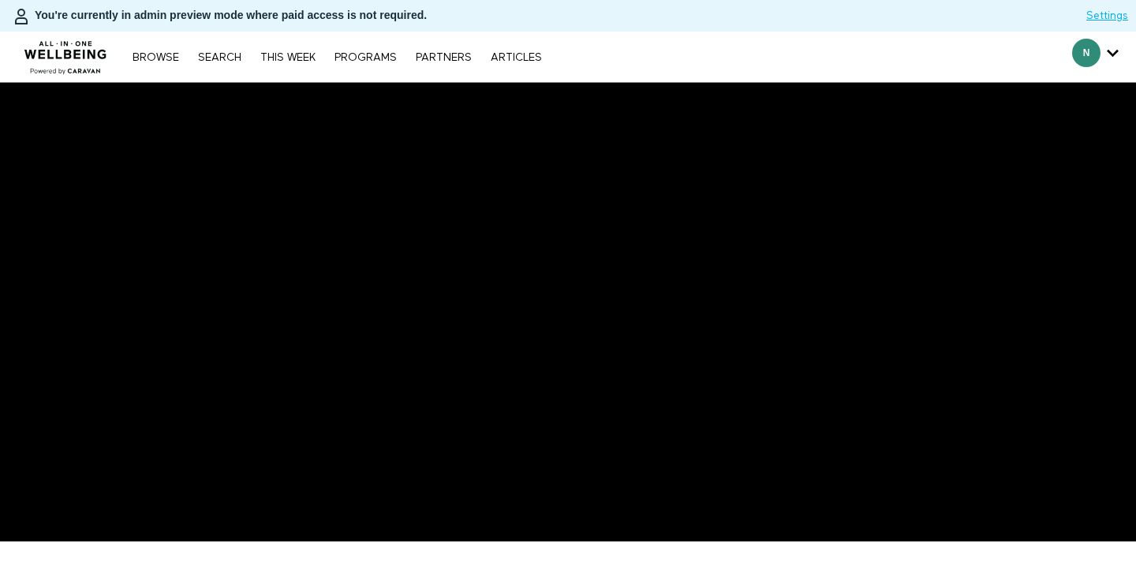
click at [212, 54] on link "Search" at bounding box center [219, 57] width 59 height 11
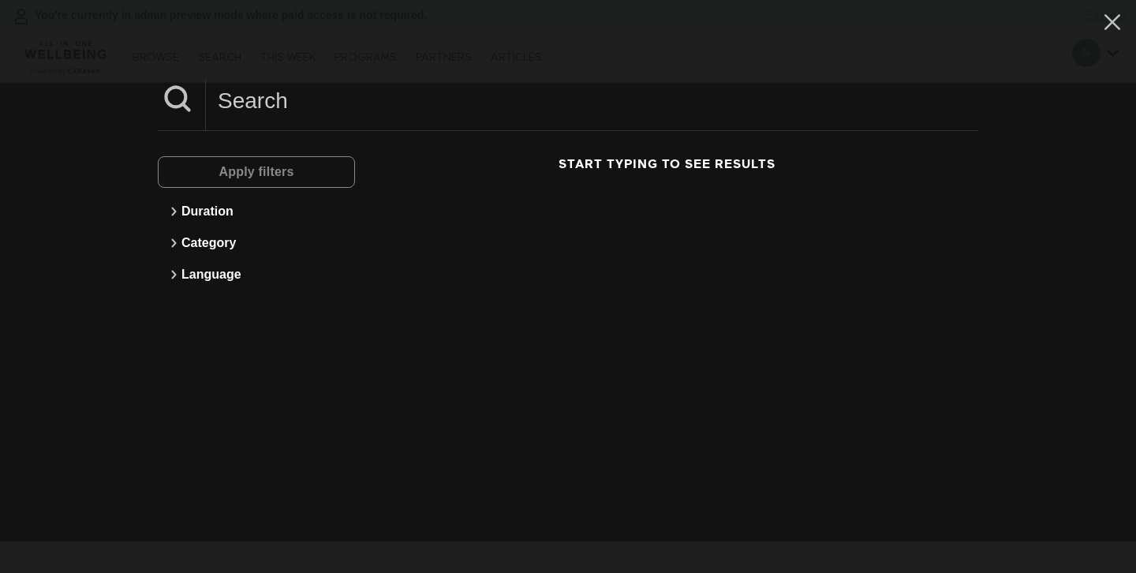
click at [256, 166] on div "Apply filters" at bounding box center [256, 172] width 197 height 32
click at [263, 107] on input at bounding box center [592, 100] width 773 height 43
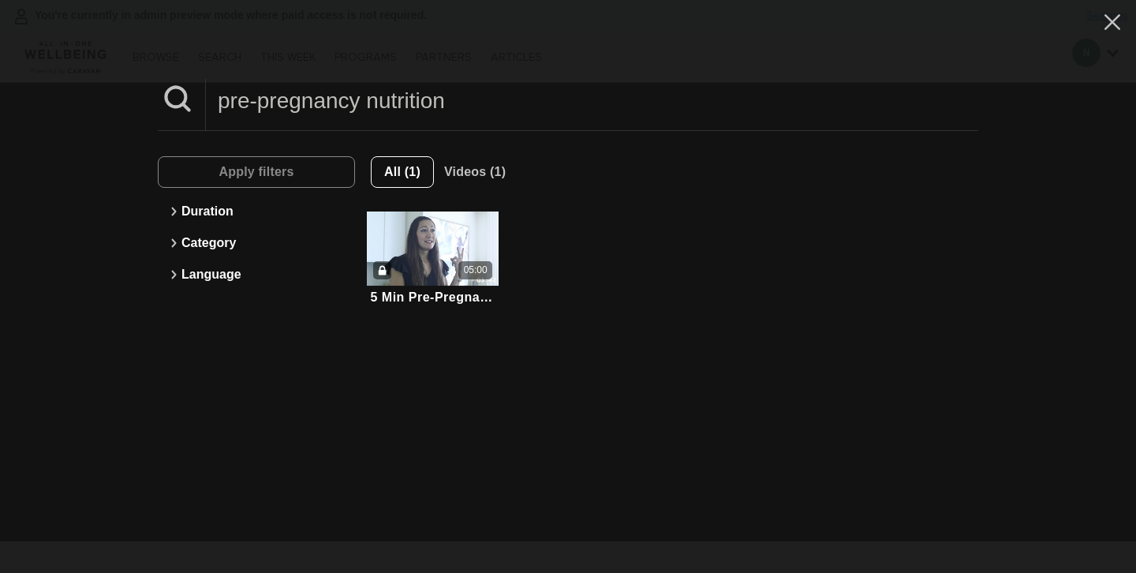
click at [256, 104] on input "pre-pregnancy nutrition" at bounding box center [592, 100] width 773 height 43
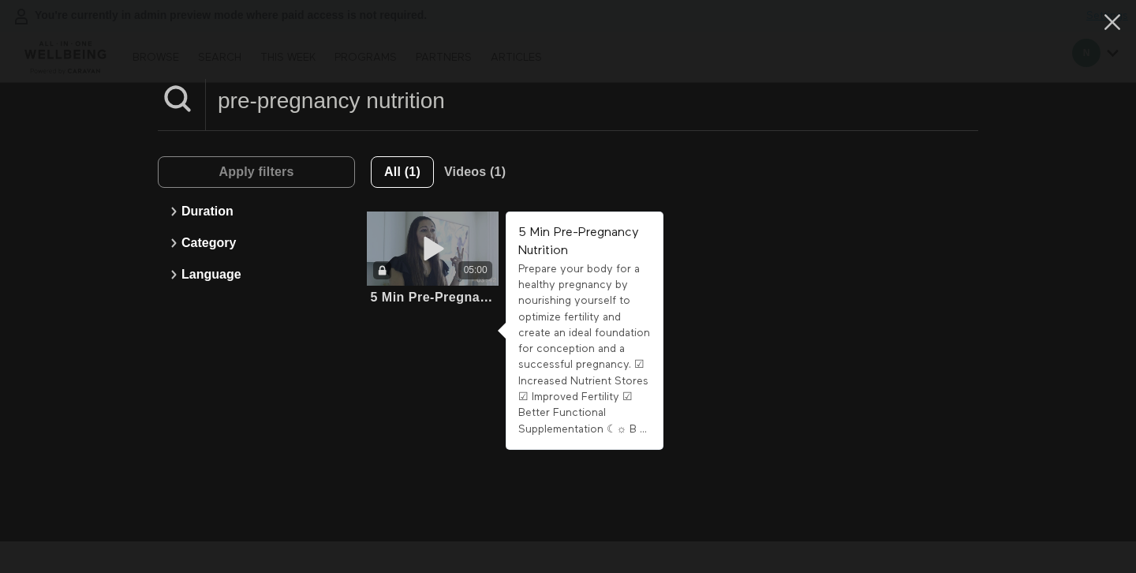
type input "pre-pregnancy nutrition"
click at [423, 286] on div "05:00" at bounding box center [433, 248] width 132 height 74
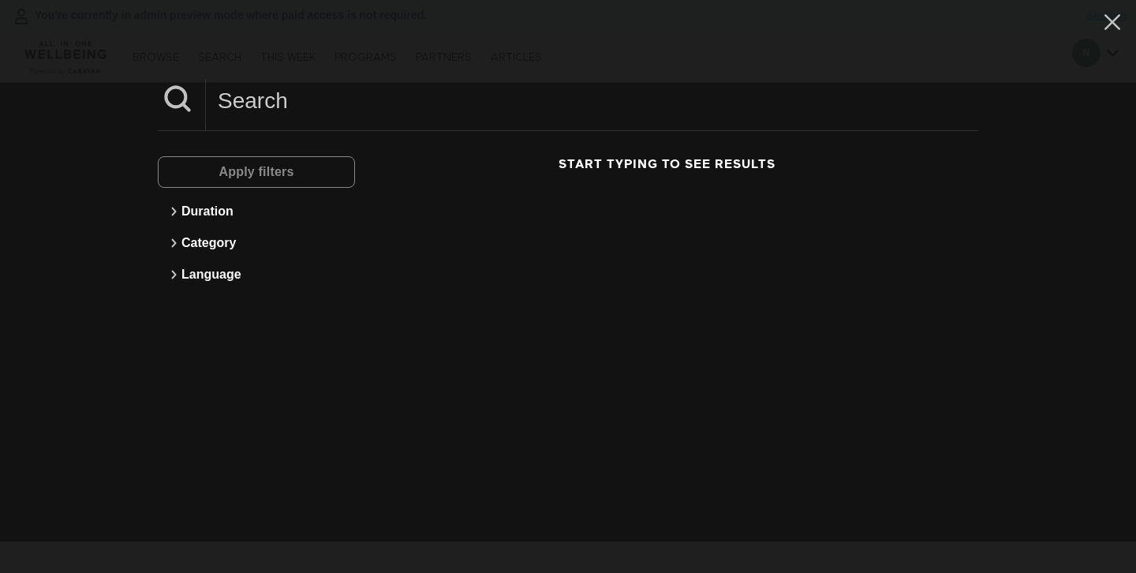
click at [270, 99] on input at bounding box center [592, 100] width 773 height 43
type input "post partum period"
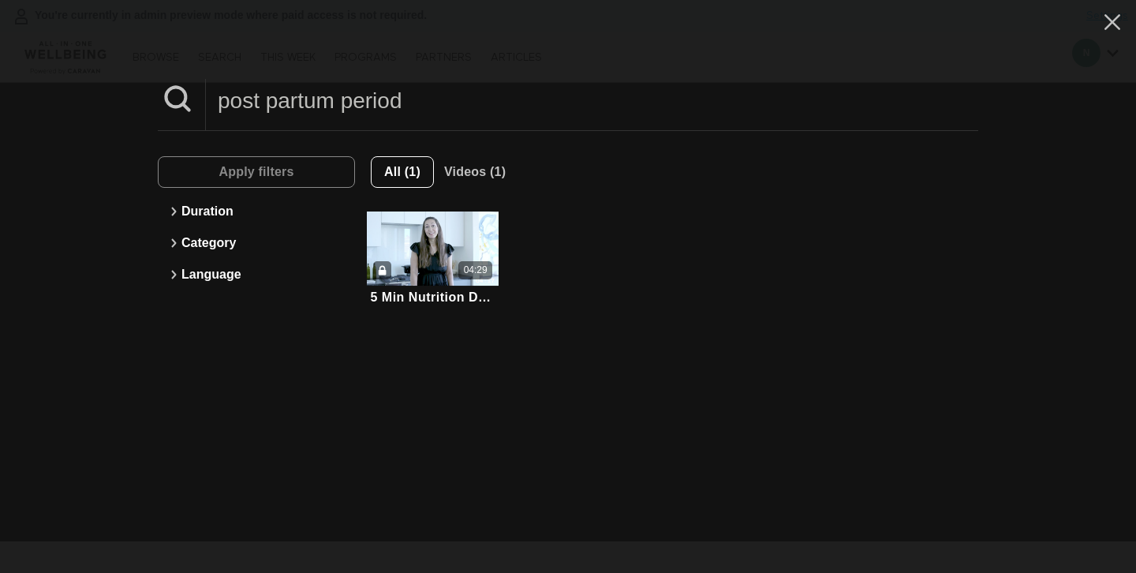
click at [750, 152] on div "Apply filters Duration Category Language All (1) Videos (1) 5 Min Nutrition Dur…" at bounding box center [568, 223] width 821 height 184
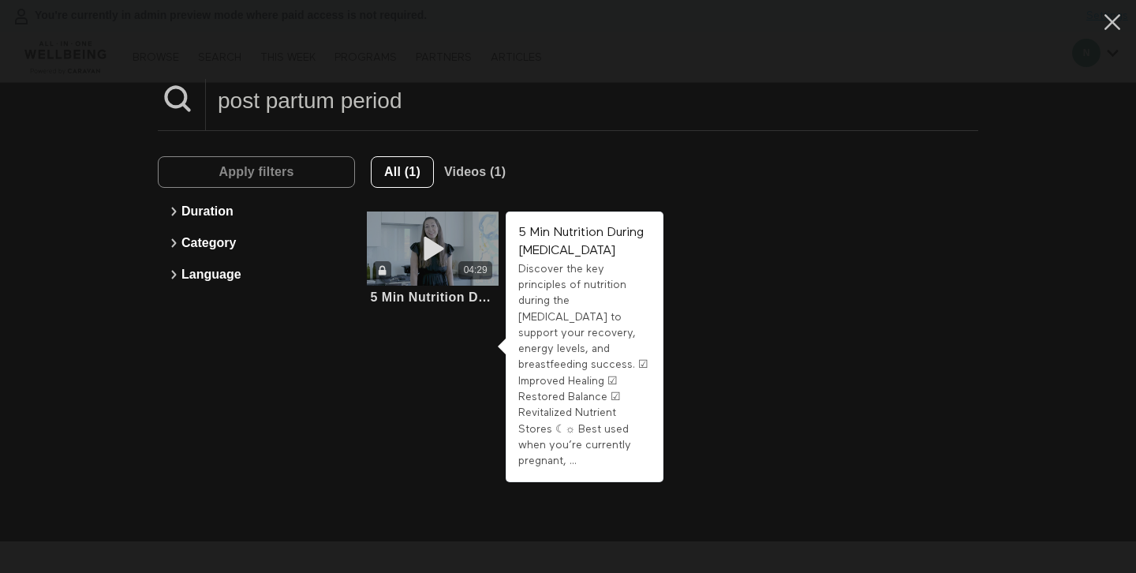
click at [457, 232] on div "04:29" at bounding box center [433, 248] width 132 height 74
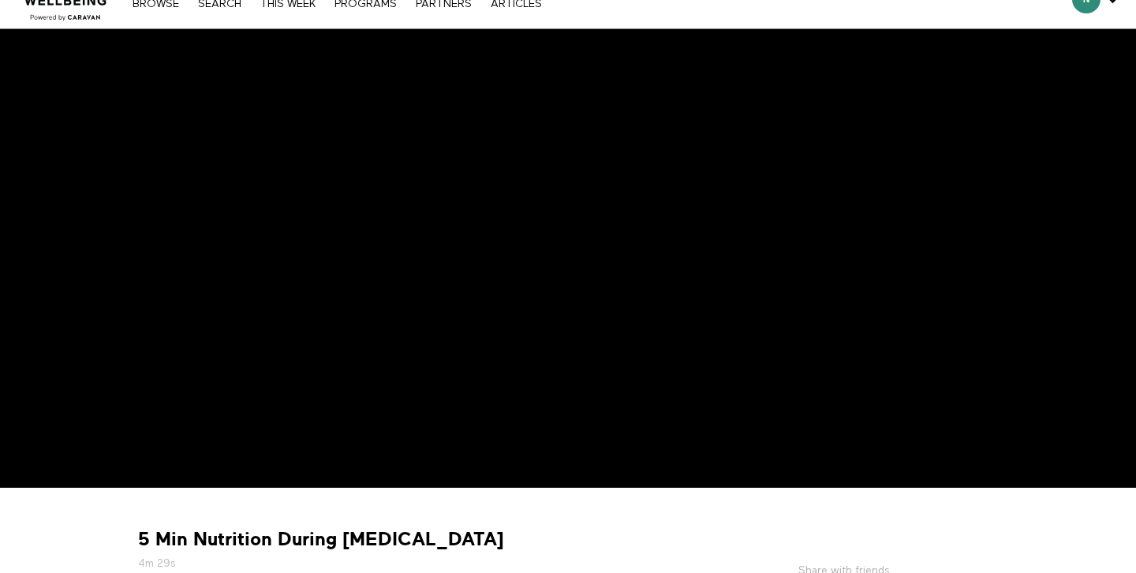
scroll to position [47, 0]
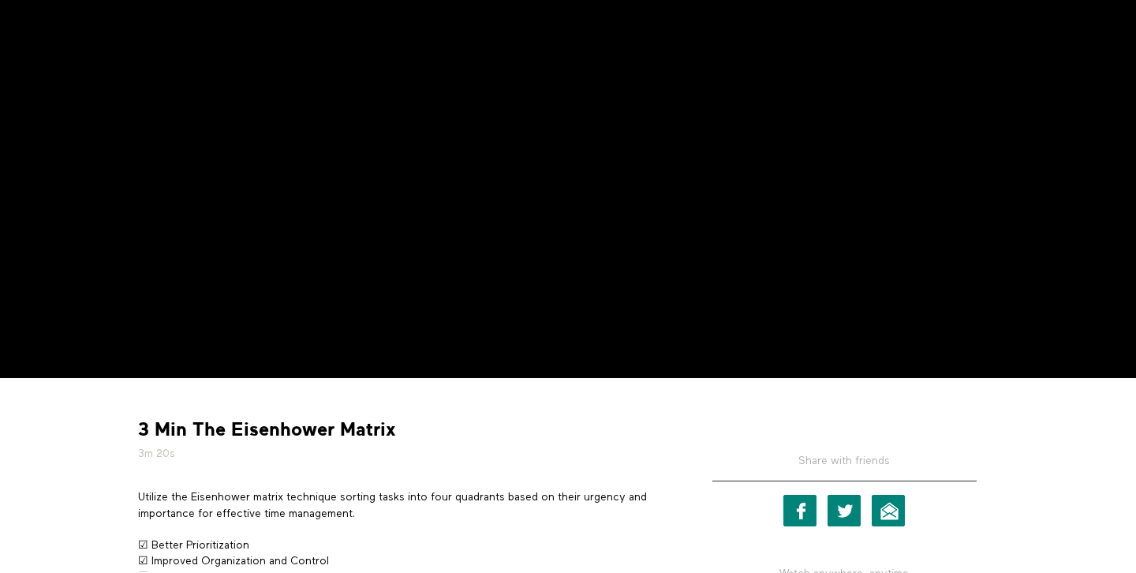
scroll to position [163, 0]
click at [209, 425] on strong "3 Min The Eisenhower Matrix" at bounding box center [267, 429] width 258 height 24
drag, startPoint x: 209, startPoint y: 425, endPoint x: 372, endPoint y: 423, distance: 163.4
click at [372, 425] on strong "3 Min The Eisenhower Matrix" at bounding box center [267, 429] width 258 height 24
copy strong "The Eisenhower Matrix"
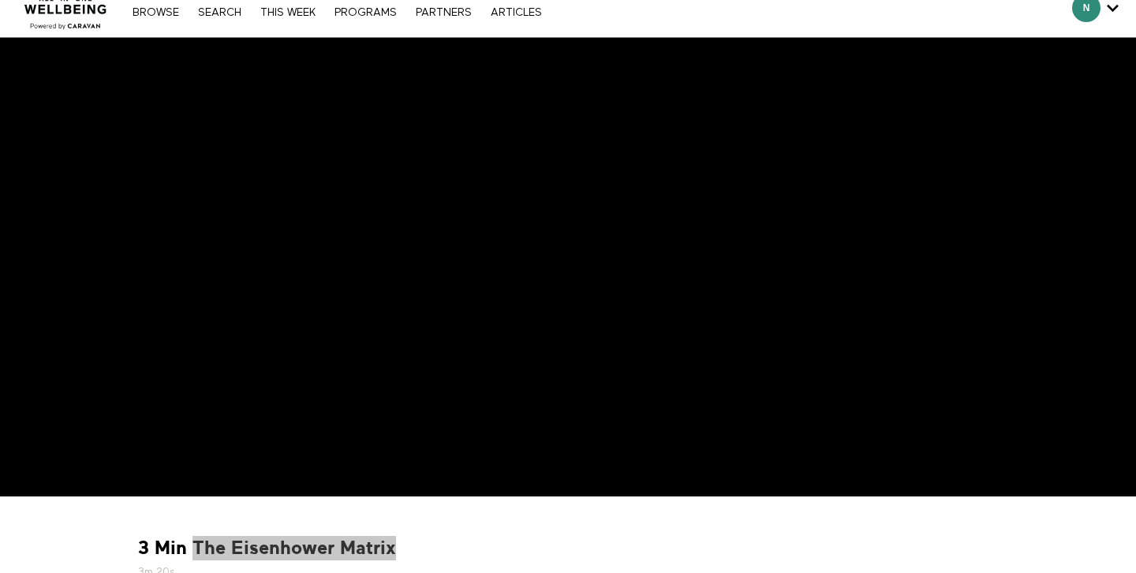
scroll to position [17, 0]
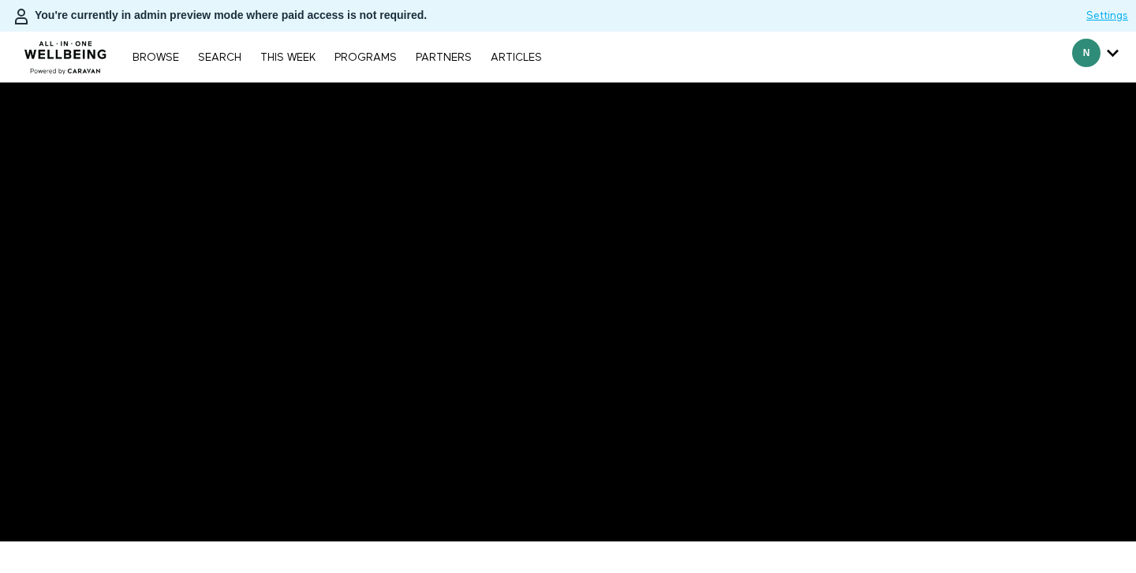
scroll to position [178, 0]
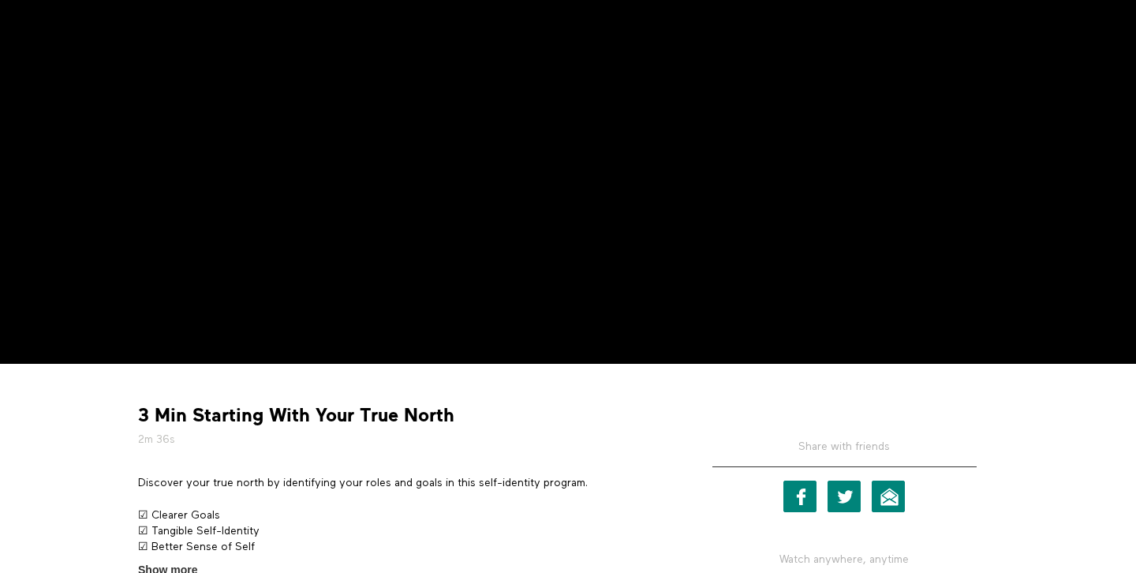
click at [521, 447] on h5 "2m 36s" at bounding box center [402, 440] width 529 height 16
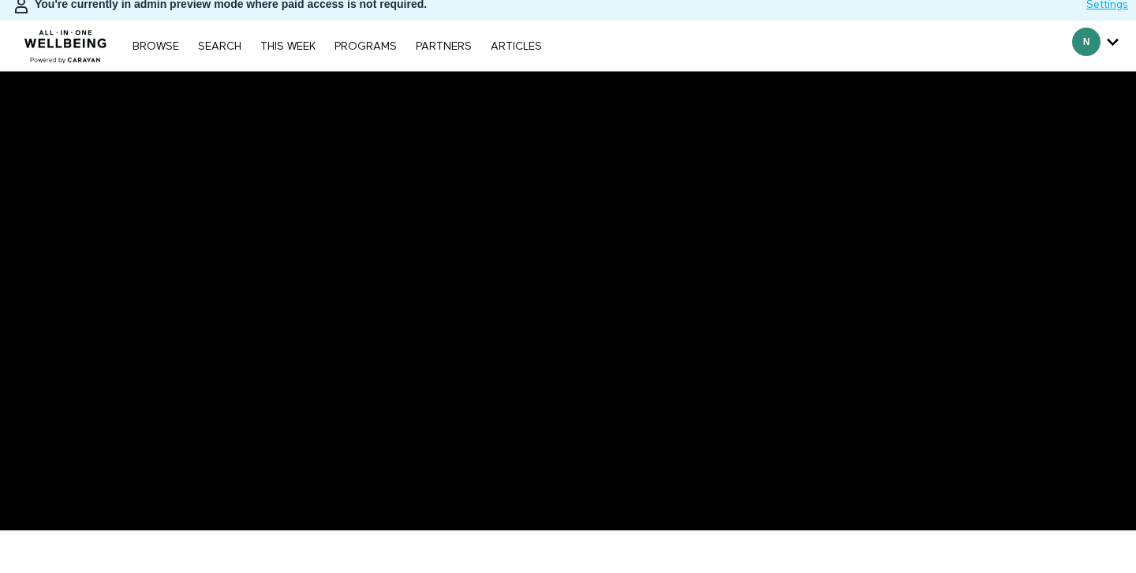
scroll to position [9, 0]
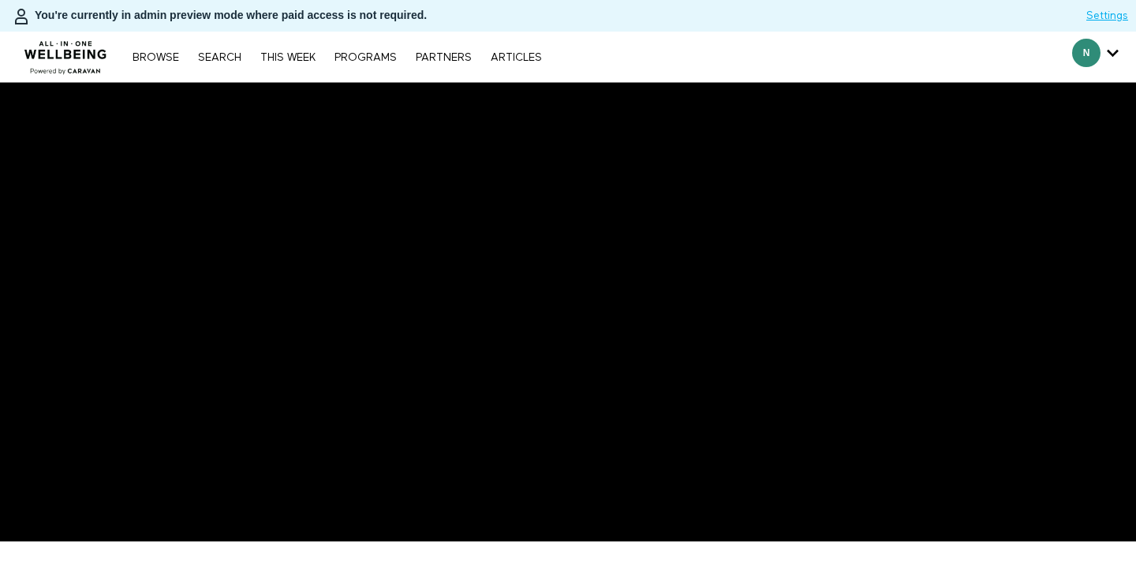
scroll to position [215, 0]
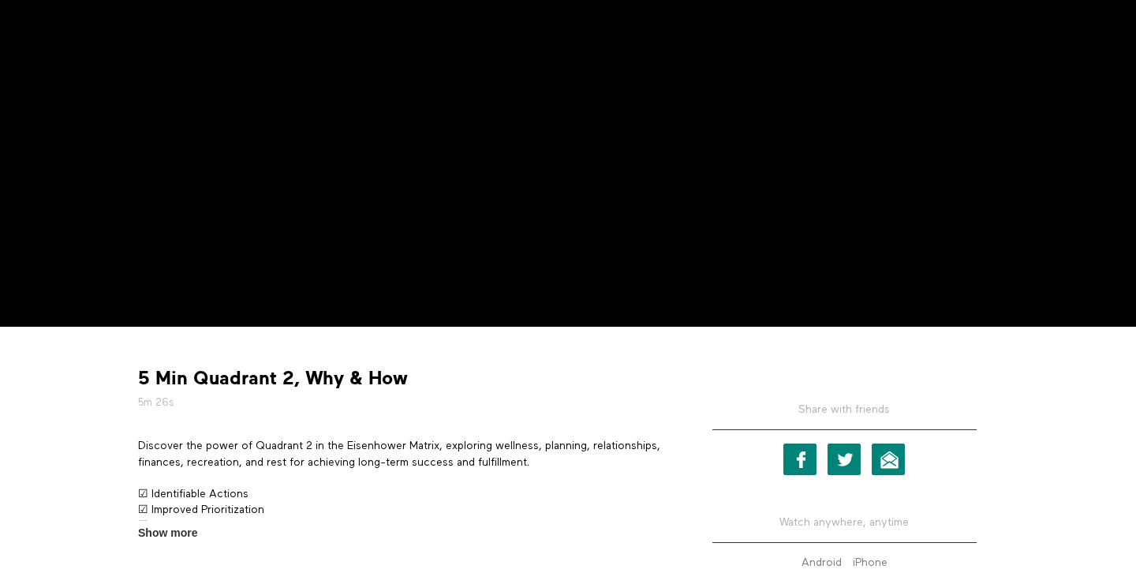
click at [211, 376] on strong "5 Min Quadrant 2, Why & How" at bounding box center [273, 378] width 270 height 24
drag, startPoint x: 211, startPoint y: 377, endPoint x: 379, endPoint y: 376, distance: 167.3
click at [379, 376] on strong "5 Min Quadrant 2, Why & How" at bounding box center [273, 378] width 270 height 24
copy strong "Quadrant 2, Why & How"
click at [473, 395] on h5 "5m 26s" at bounding box center [402, 403] width 529 height 16
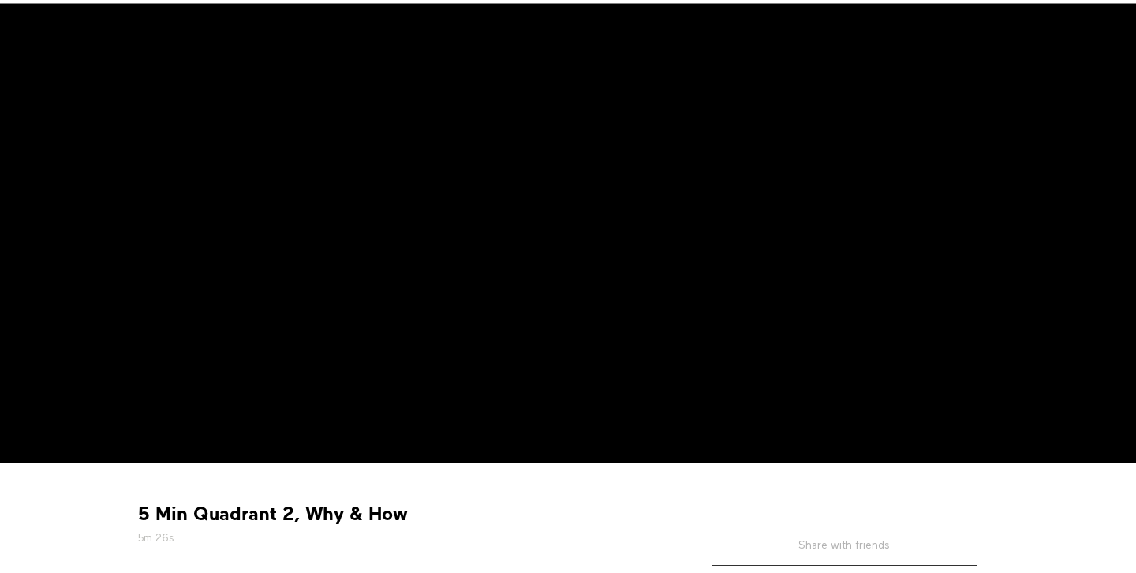
scroll to position [24, 0]
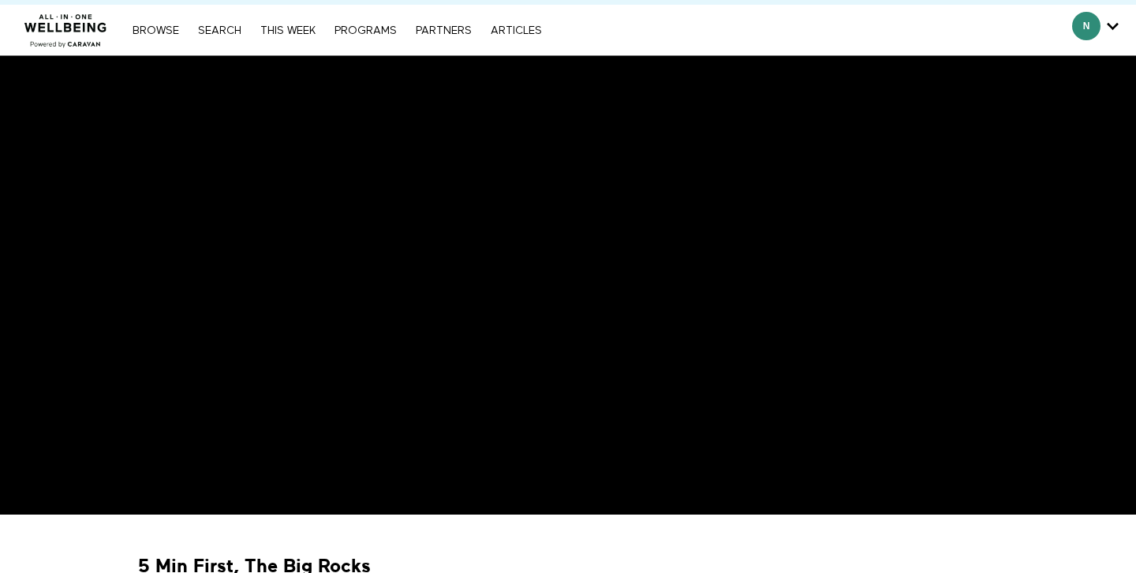
scroll to position [14, 0]
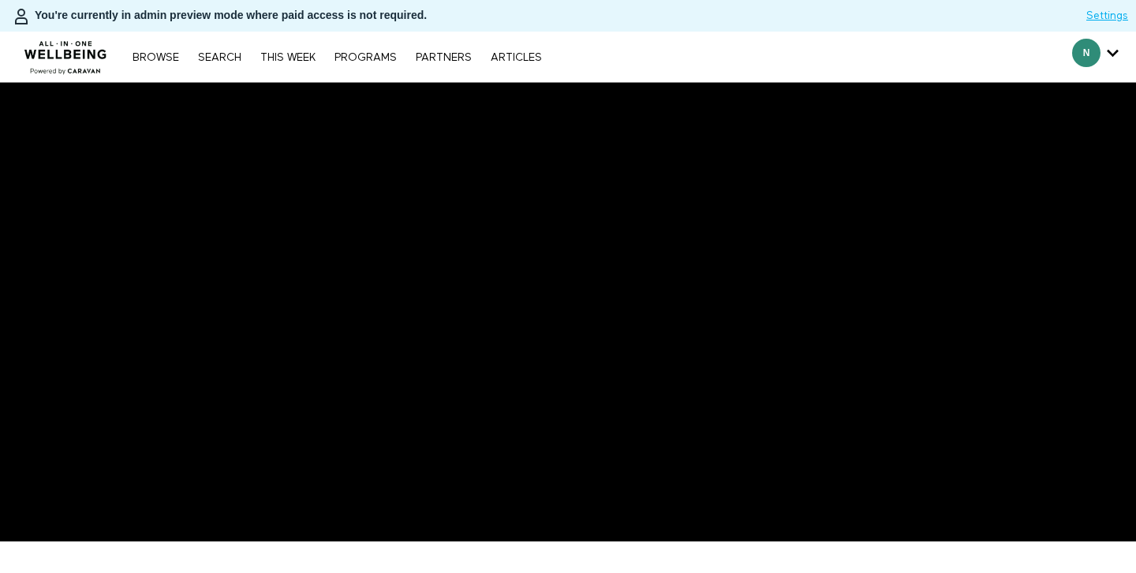
scroll to position [31, 0]
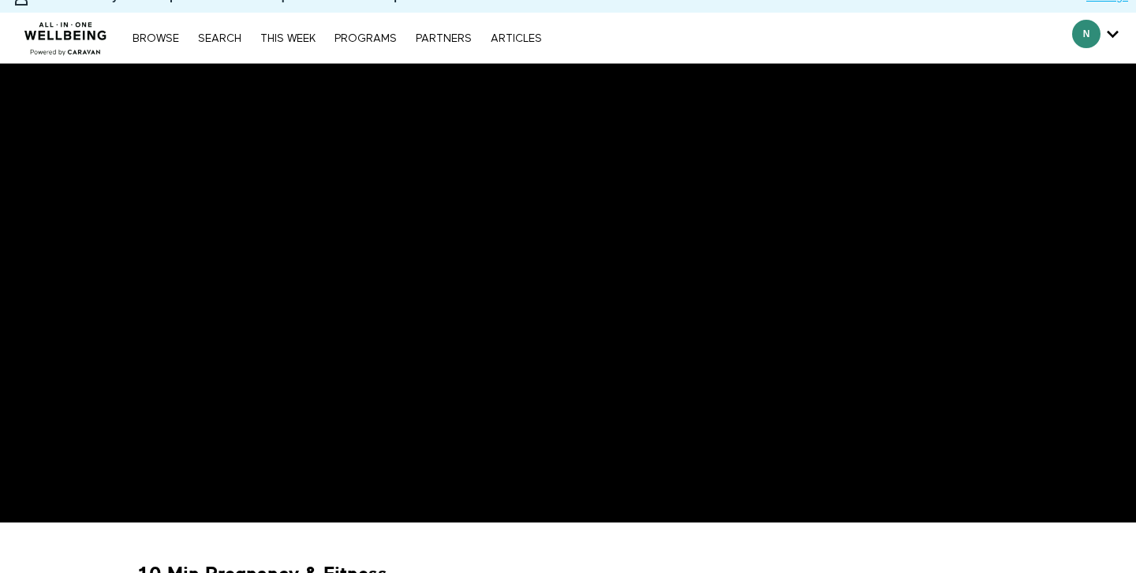
scroll to position [7, 0]
